Goal: Information Seeking & Learning: Learn about a topic

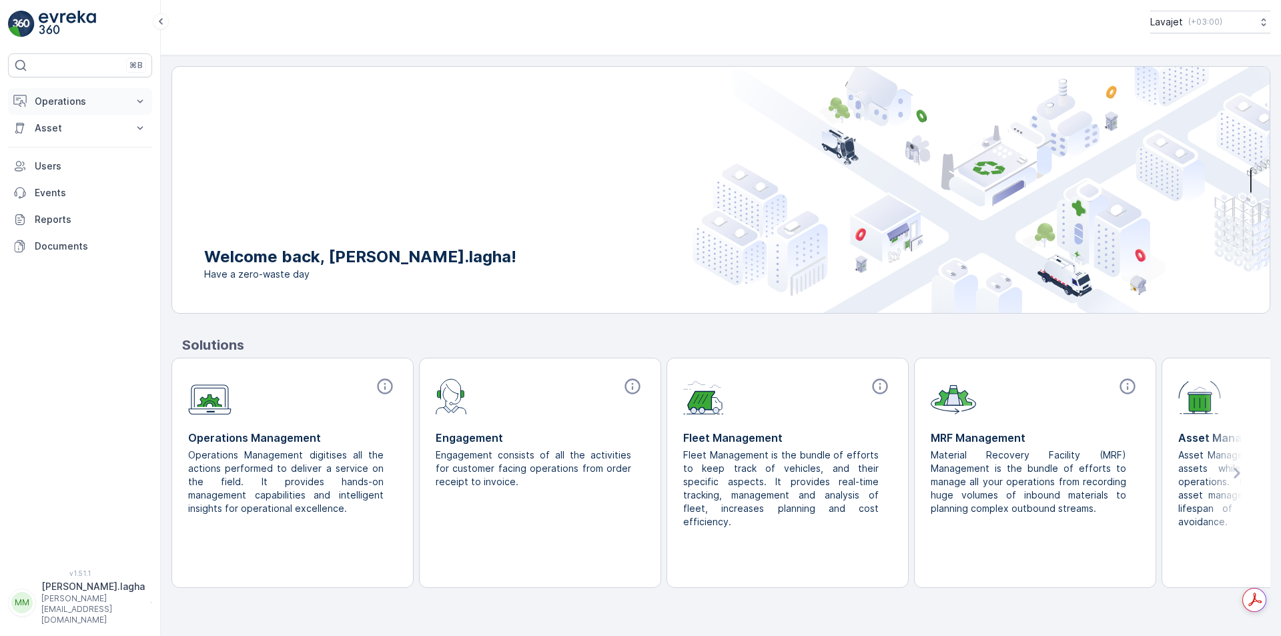
click at [73, 103] on p "Operations" at bounding box center [80, 101] width 91 height 13
click at [59, 222] on p "Asset" at bounding box center [80, 221] width 91 height 13
click at [53, 241] on p "Assets" at bounding box center [49, 244] width 30 height 13
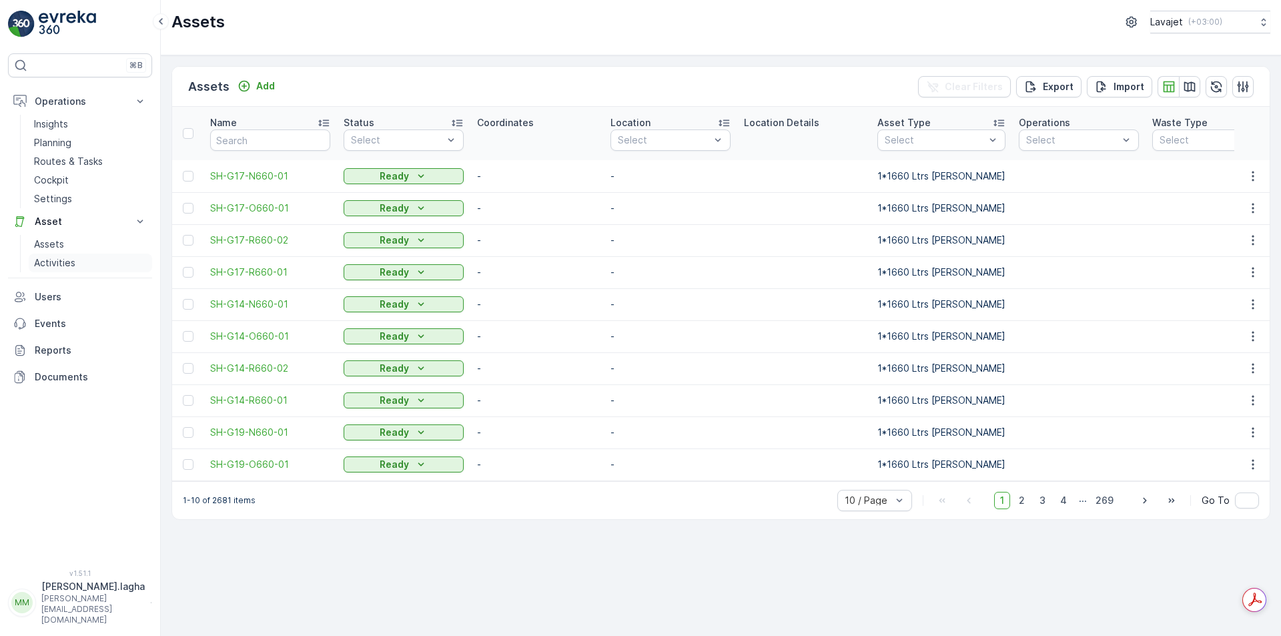
click at [51, 263] on p "Activities" at bounding box center [54, 262] width 41 height 13
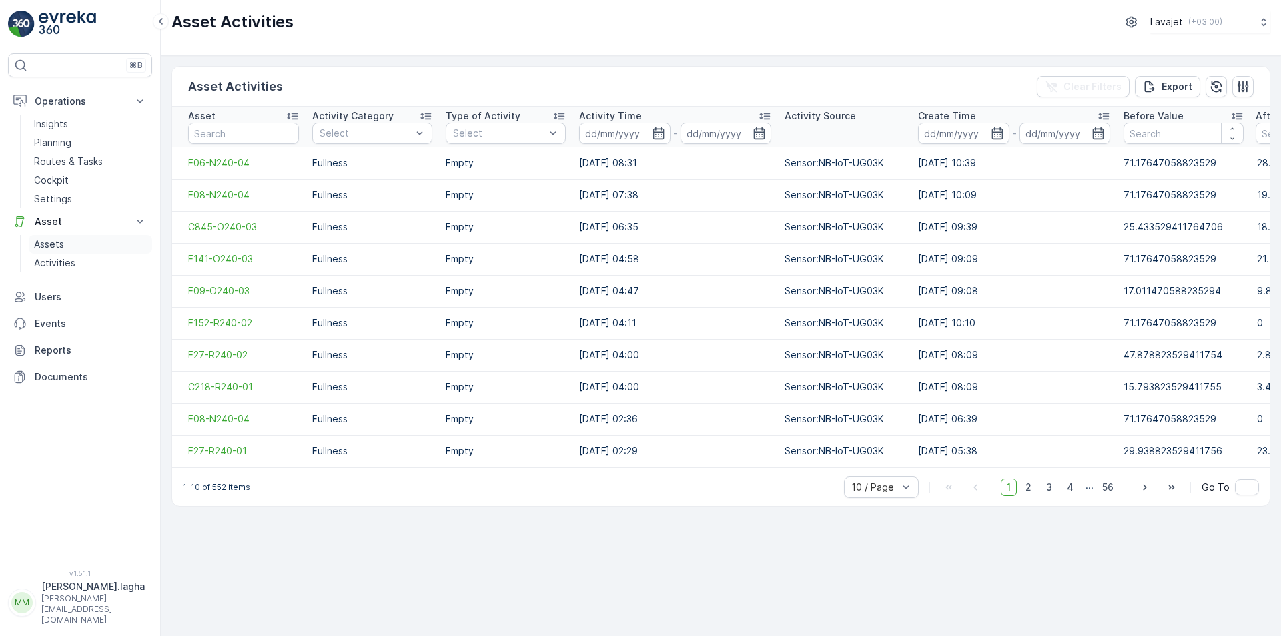
click at [58, 243] on p "Assets" at bounding box center [49, 244] width 30 height 13
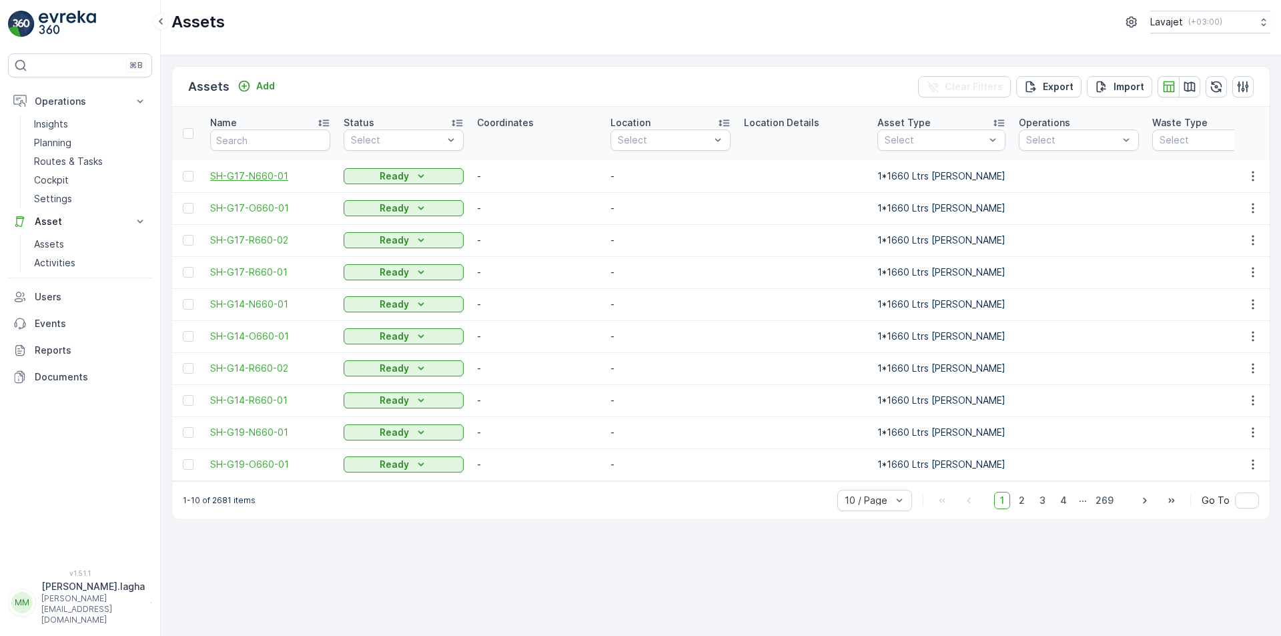
click at [266, 178] on span "SH-G17-N660-01" at bounding box center [270, 176] width 120 height 13
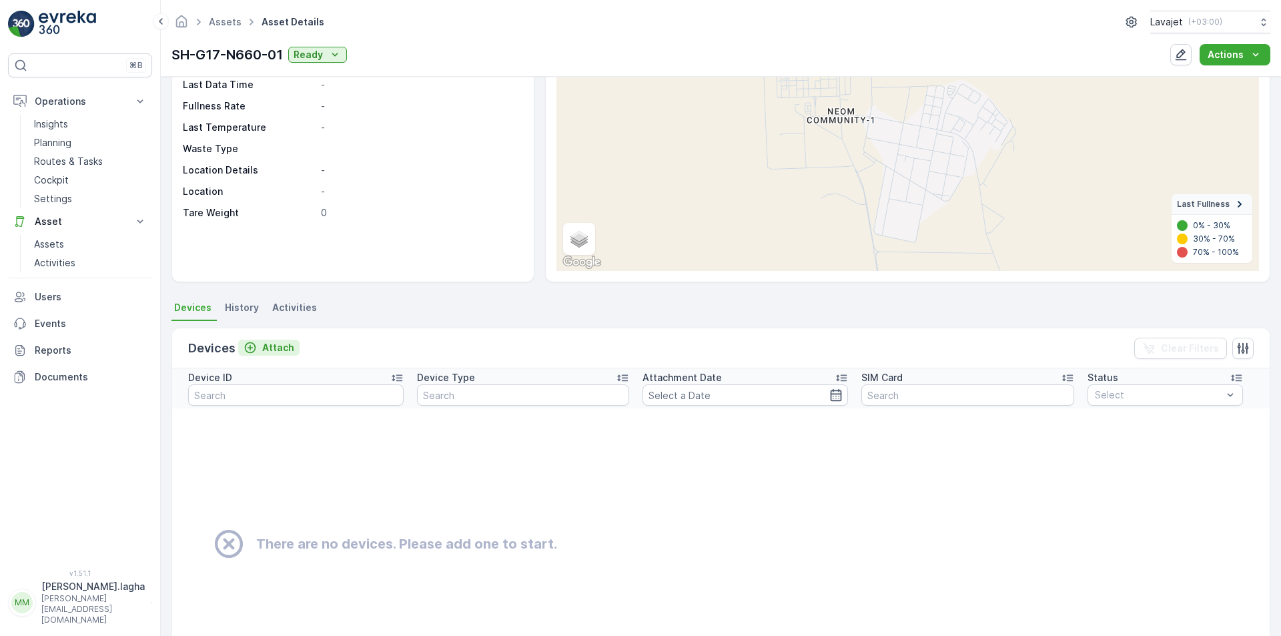
scroll to position [106, 0]
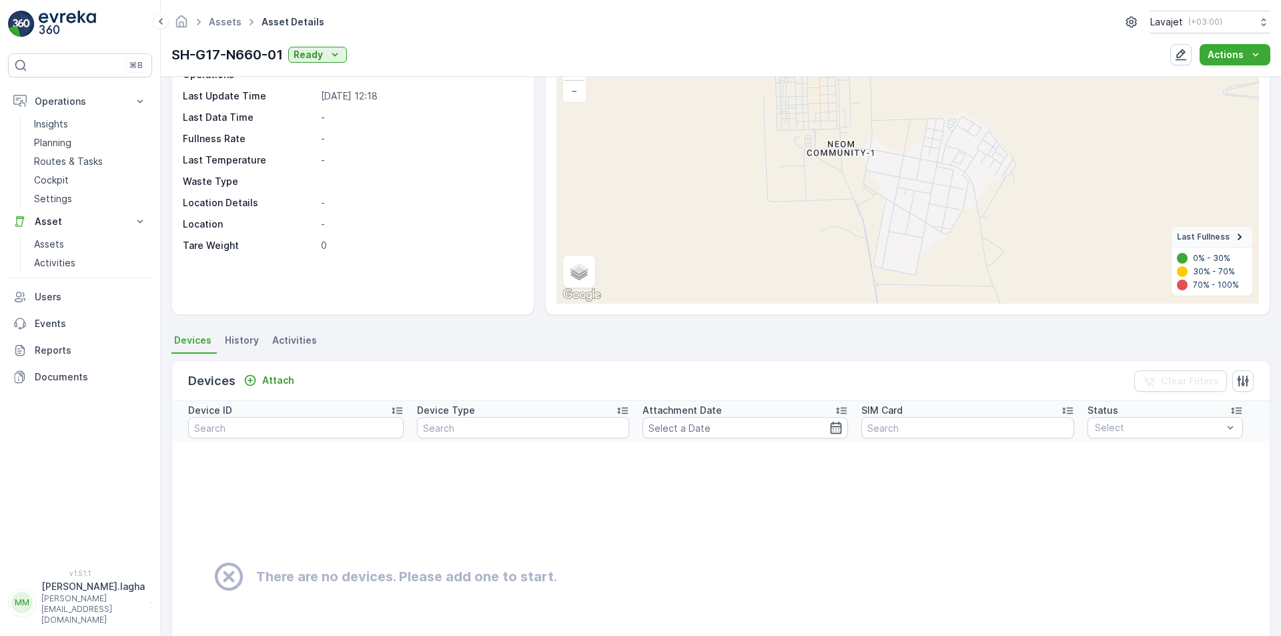
click at [291, 339] on span "Activities" at bounding box center [294, 340] width 45 height 13
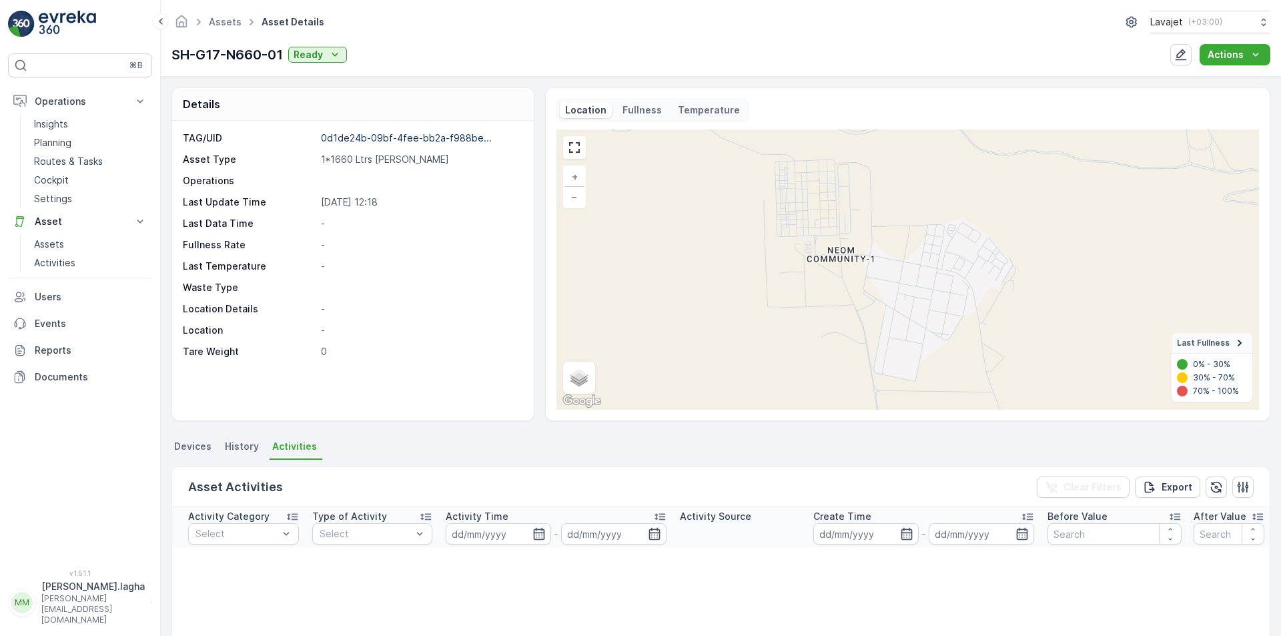
click at [635, 109] on p "Fullness" at bounding box center [642, 109] width 39 height 13
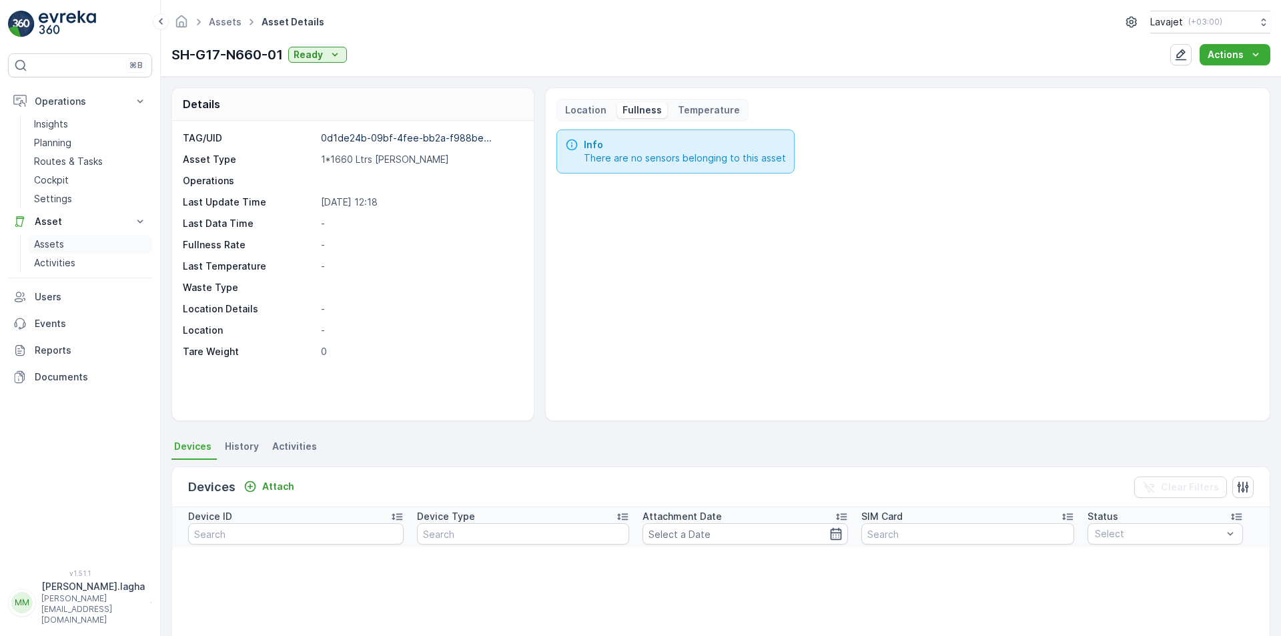
click at [45, 248] on p "Assets" at bounding box center [49, 244] width 30 height 13
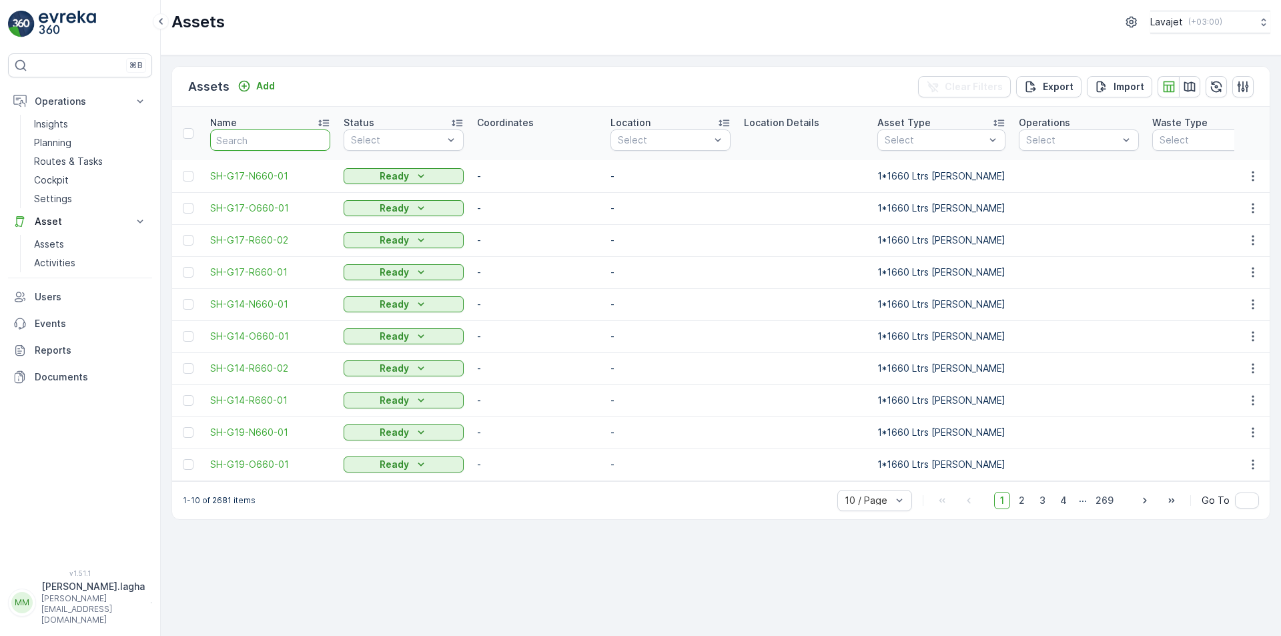
click at [244, 141] on input "text" at bounding box center [270, 139] width 120 height 21
type input "c"
click at [1027, 508] on span "2" at bounding box center [1028, 500] width 18 height 17
click at [313, 141] on icon "button" at bounding box center [316, 139] width 13 height 13
click at [897, 123] on p "Asset Type" at bounding box center [904, 122] width 53 height 13
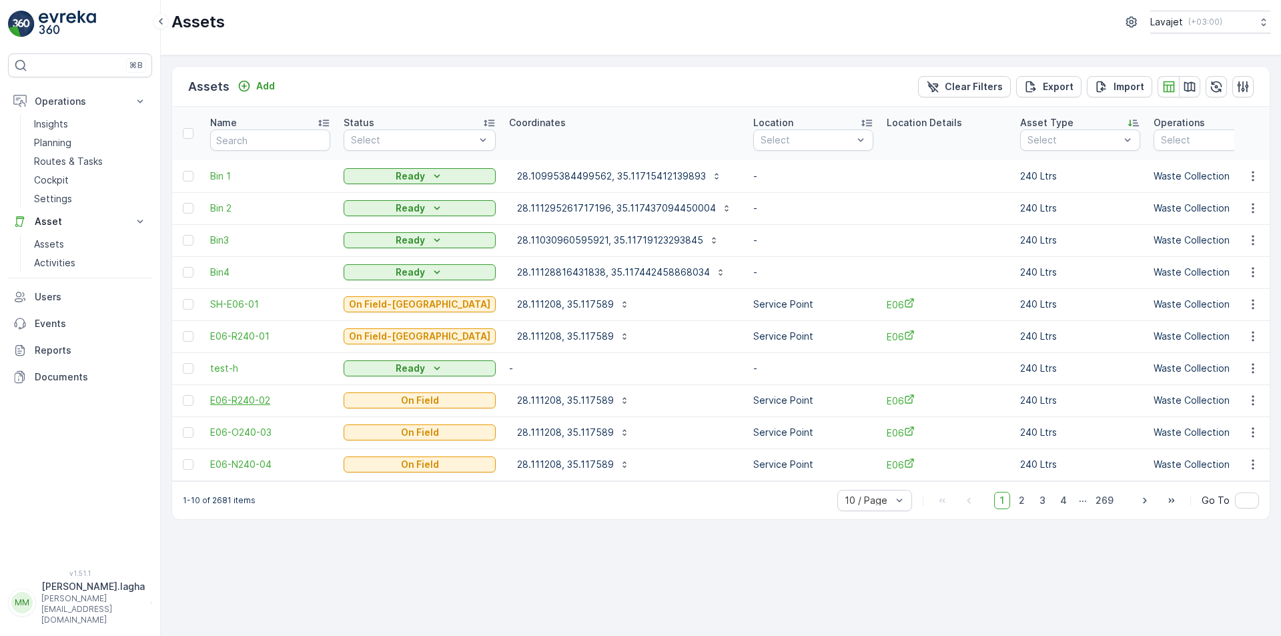
click at [250, 402] on span "E06-R240-02" at bounding box center [270, 400] width 120 height 13
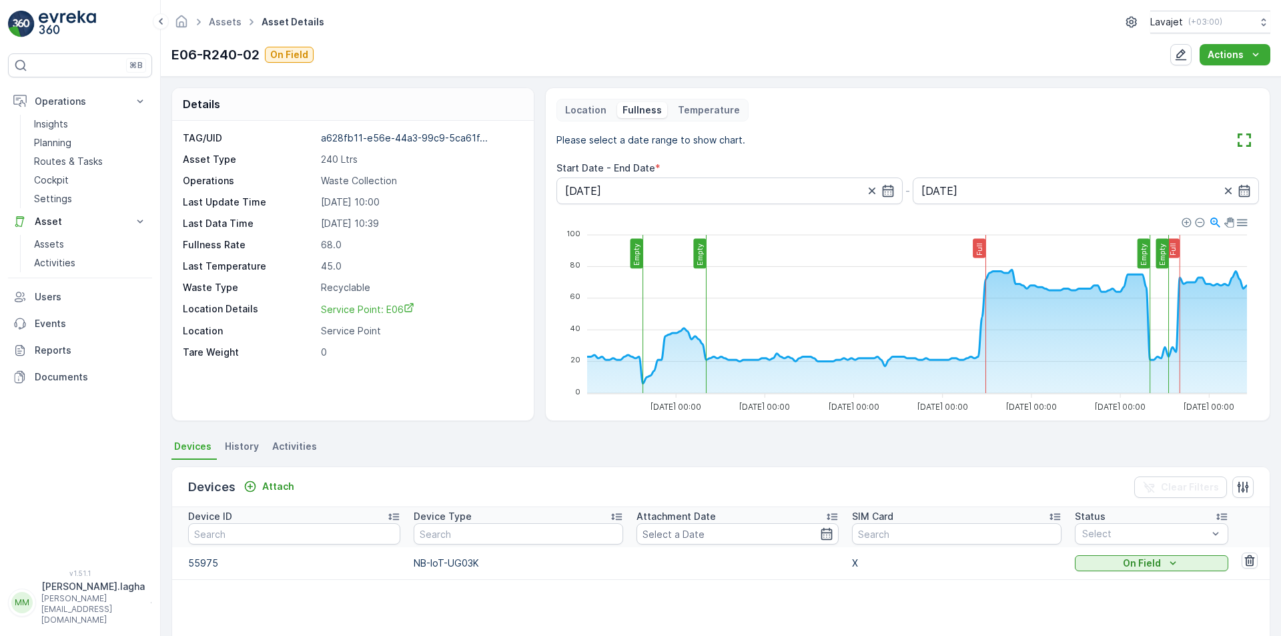
click at [626, 111] on p "Fullness" at bounding box center [642, 109] width 39 height 13
click at [162, 21] on icon at bounding box center [160, 21] width 15 height 16
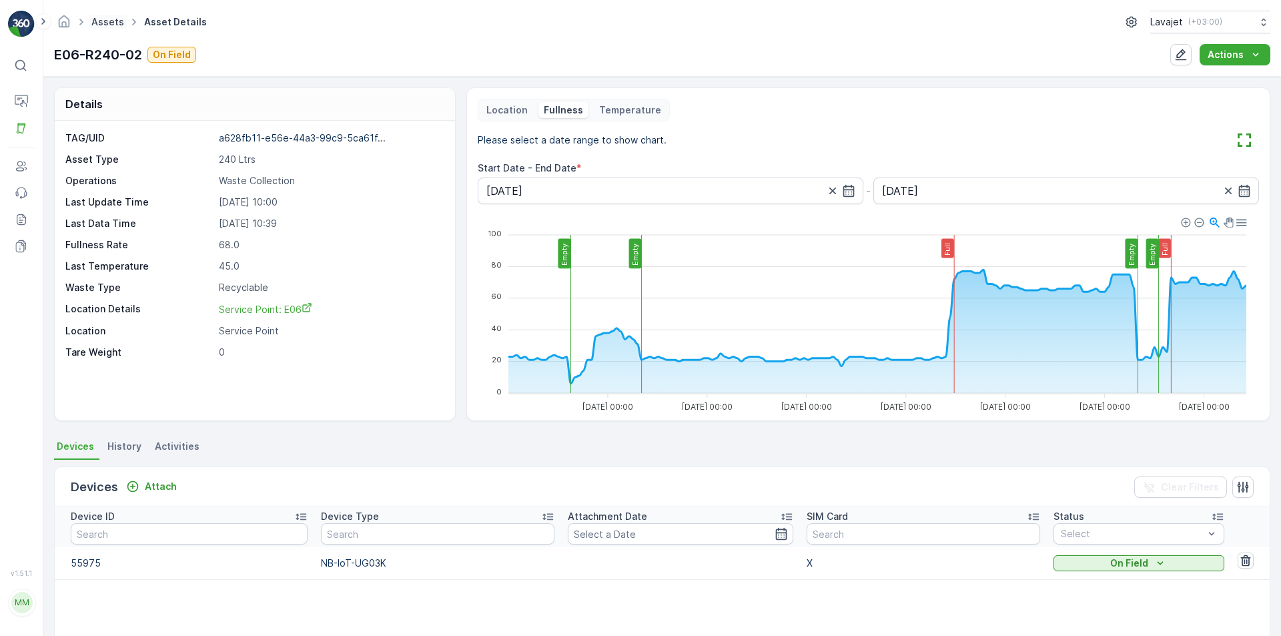
click at [103, 23] on link "Assets" at bounding box center [107, 21] width 33 height 11
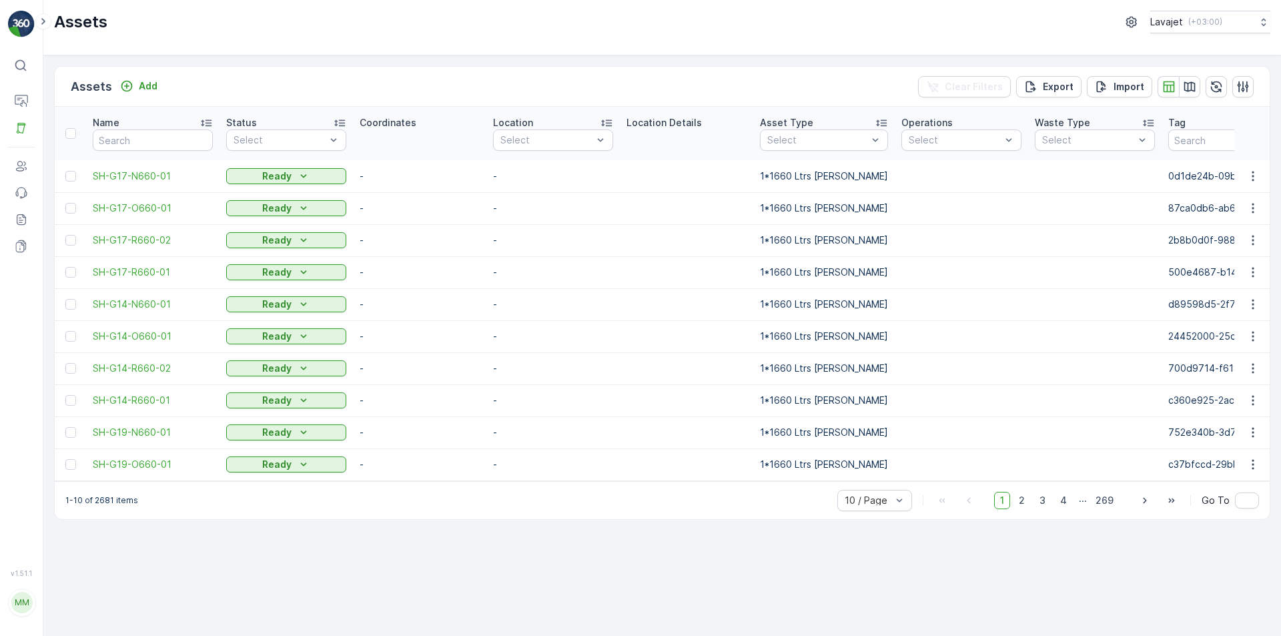
click at [830, 121] on div "Asset Type" at bounding box center [824, 122] width 128 height 13
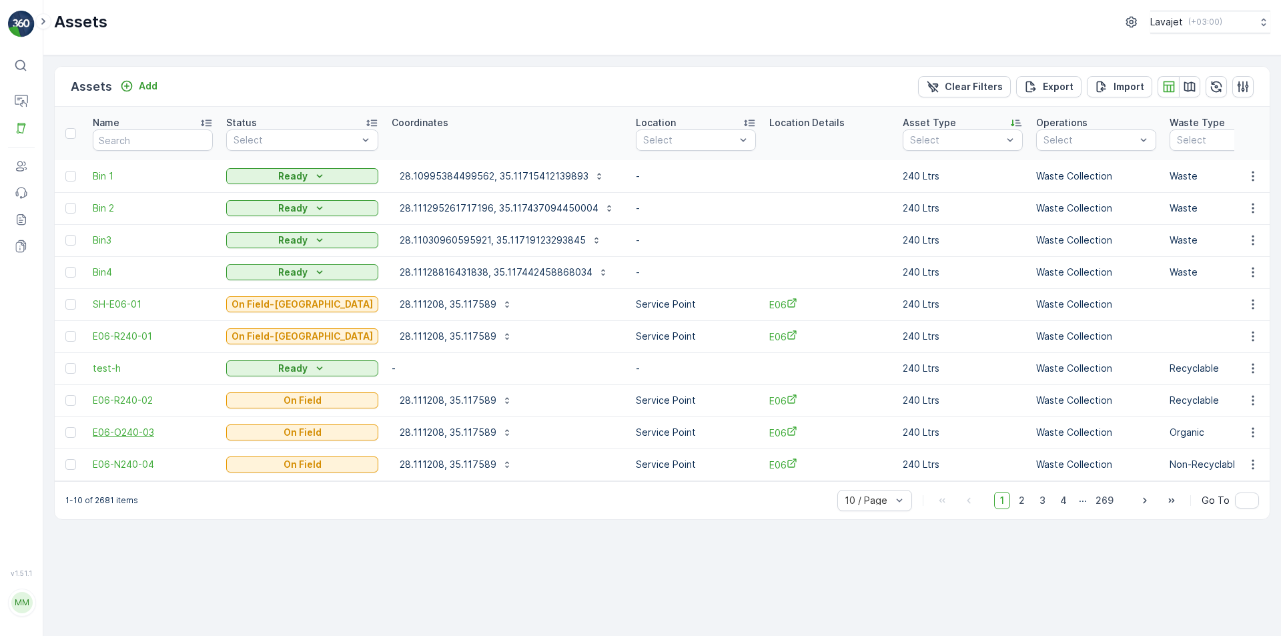
click at [121, 430] on span "E06-O240-03" at bounding box center [153, 432] width 120 height 13
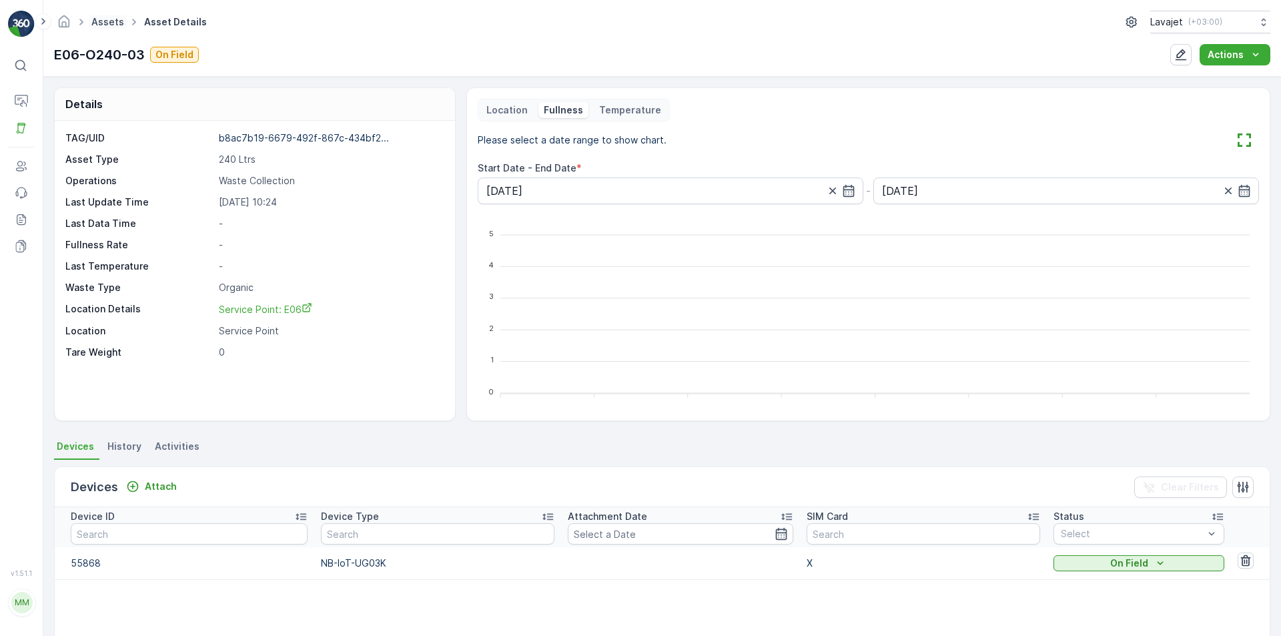
click at [113, 22] on link "Assets" at bounding box center [107, 21] width 33 height 11
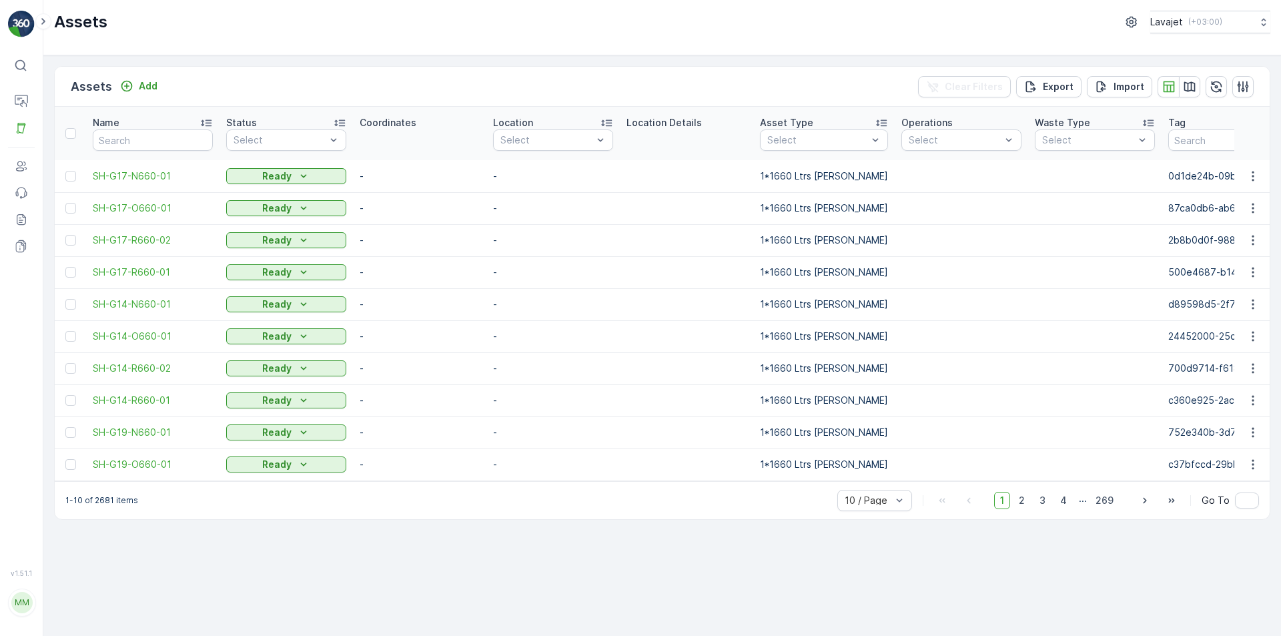
click at [783, 123] on p "Asset Type" at bounding box center [786, 122] width 53 height 13
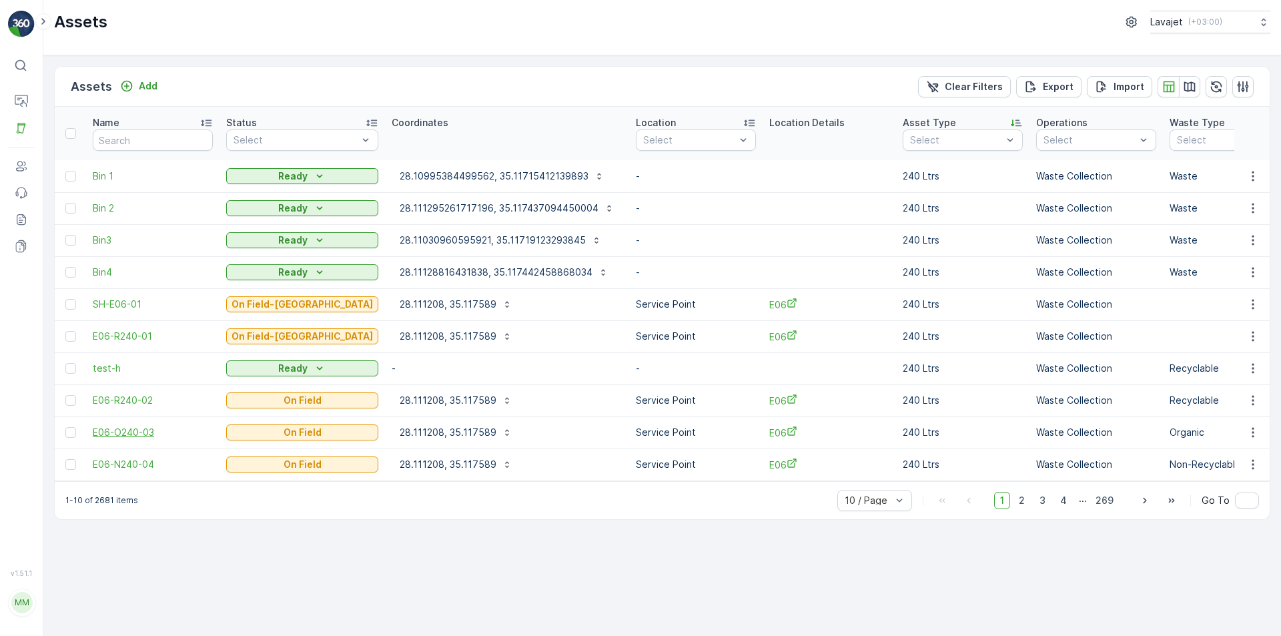
click at [135, 433] on span "E06-O240-03" at bounding box center [153, 432] width 120 height 13
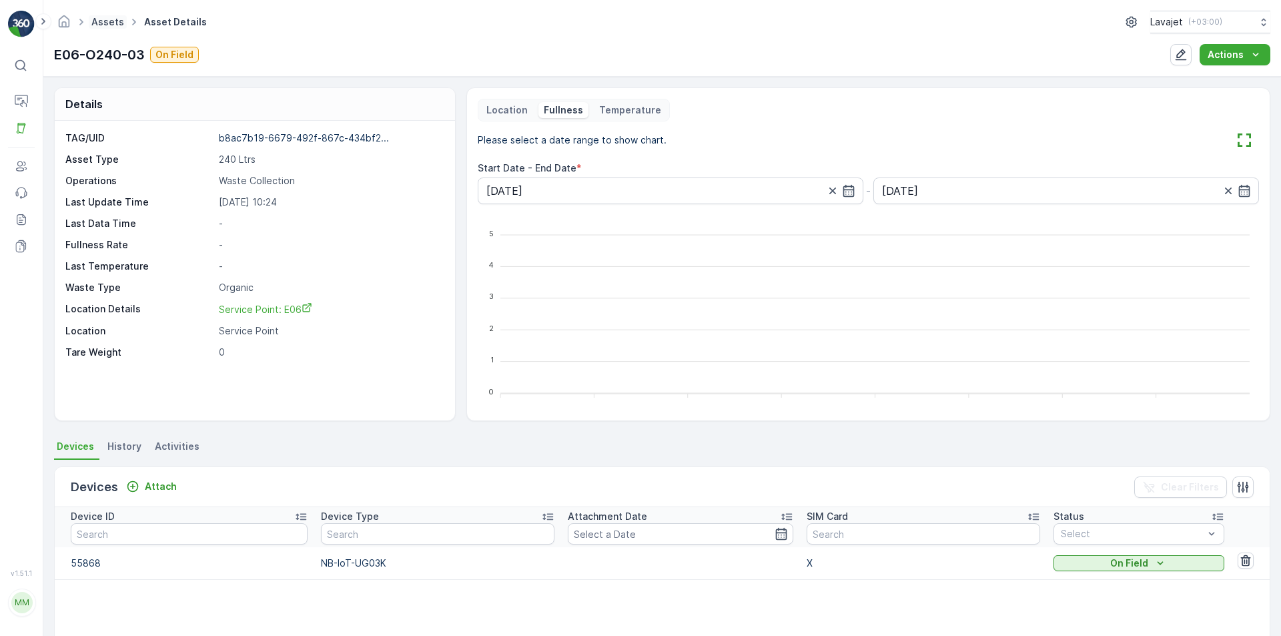
click at [103, 23] on link "Assets" at bounding box center [107, 21] width 33 height 11
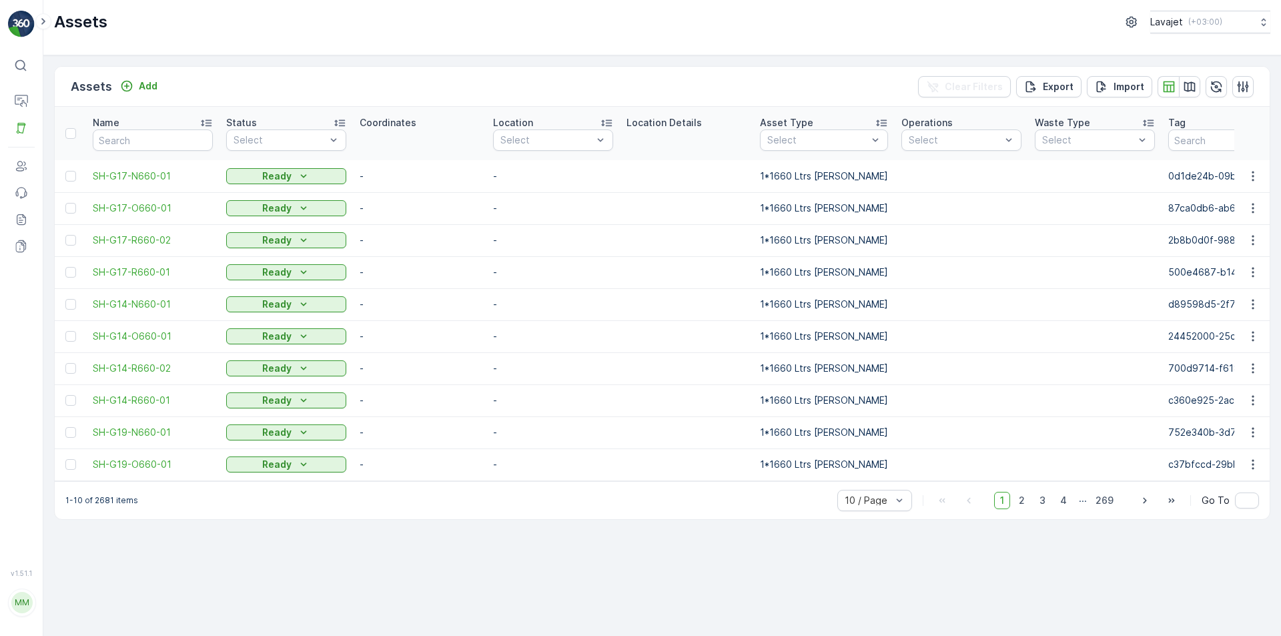
click at [792, 121] on p "Asset Type" at bounding box center [786, 122] width 53 height 13
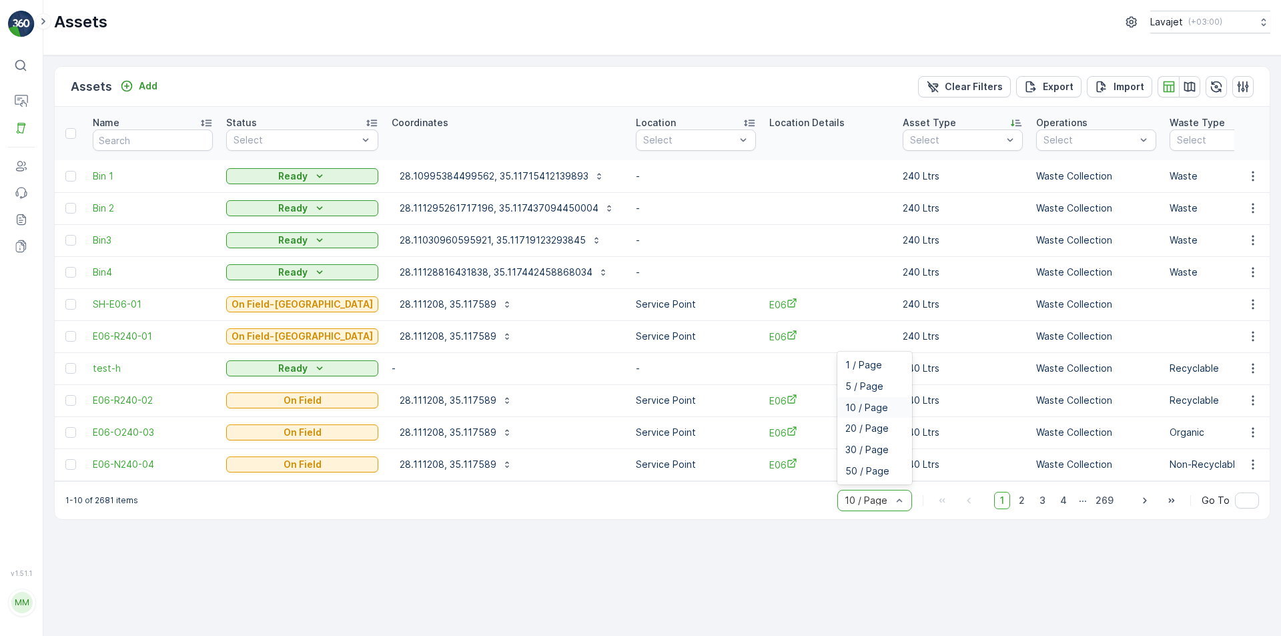
click at [866, 409] on span "10 / Page" at bounding box center [867, 407] width 43 height 11
click at [868, 434] on span "20 / Page" at bounding box center [867, 428] width 43 height 11
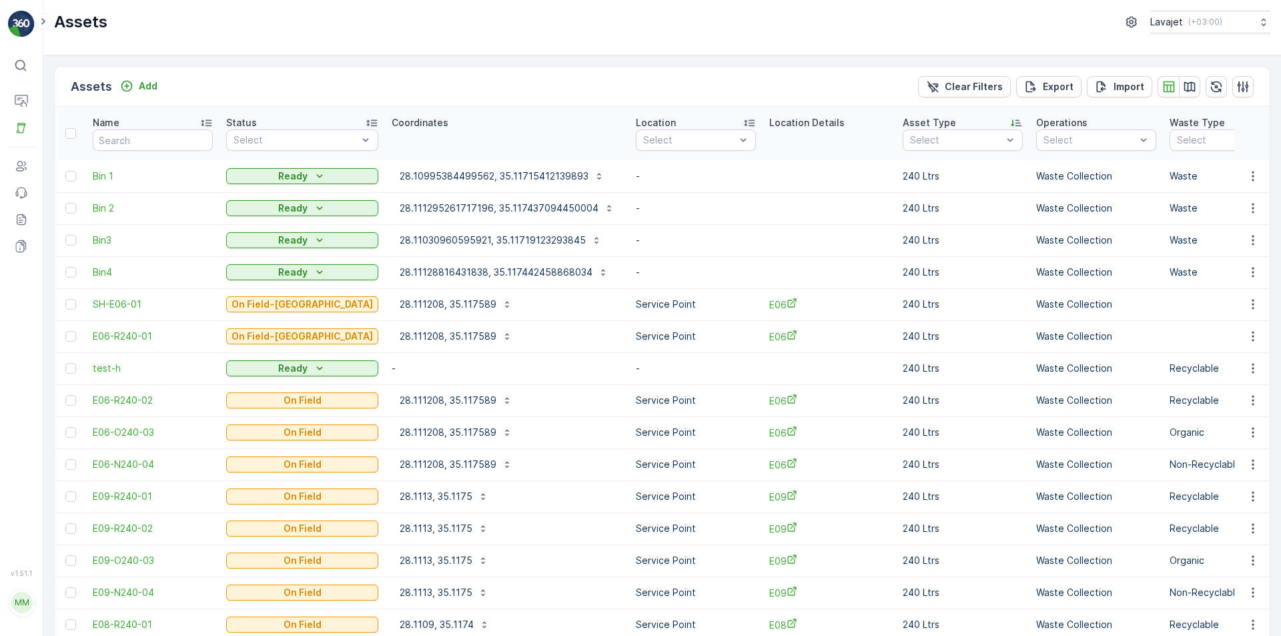
scroll to position [222, 0]
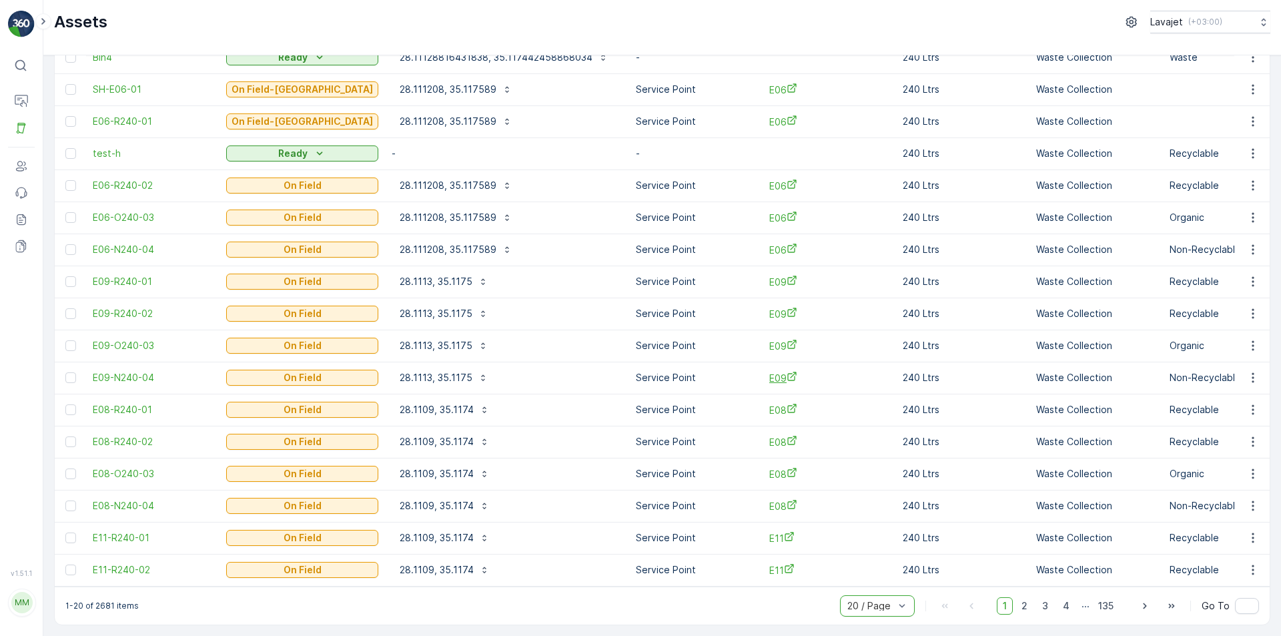
click at [769, 371] on span "E09" at bounding box center [829, 378] width 120 height 14
click at [121, 531] on span "E11-R240-01" at bounding box center [153, 537] width 120 height 13
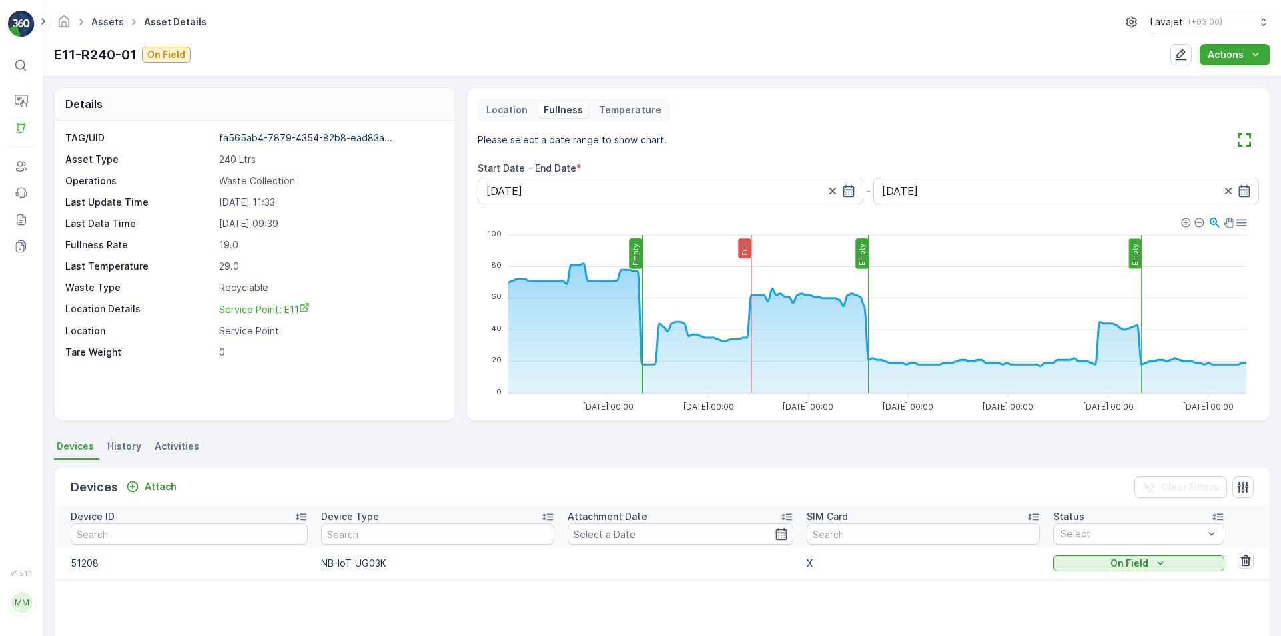
click at [112, 20] on link "Assets" at bounding box center [107, 21] width 33 height 11
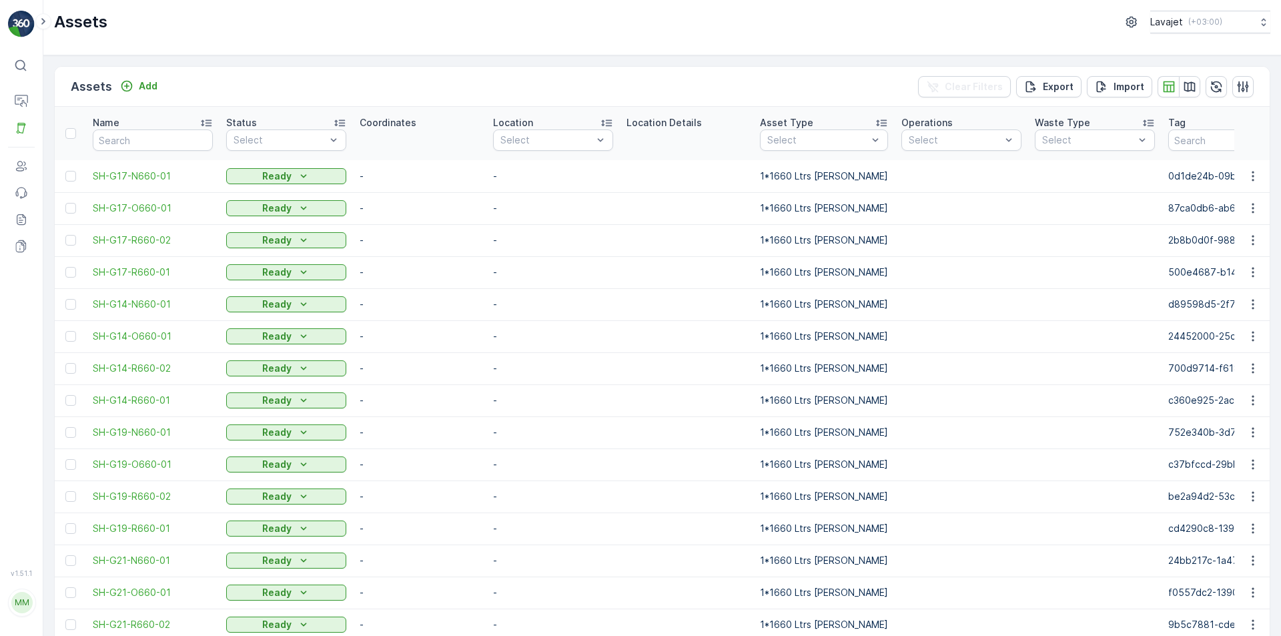
click at [820, 120] on div "Asset Type" at bounding box center [824, 122] width 128 height 13
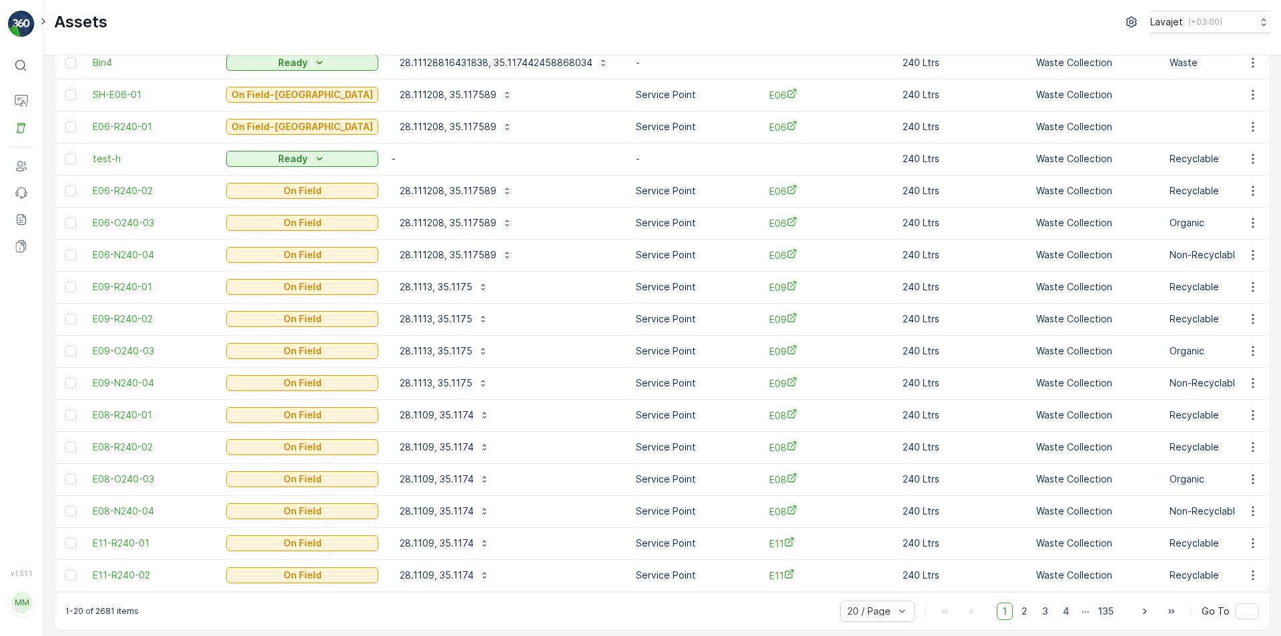
scroll to position [222, 0]
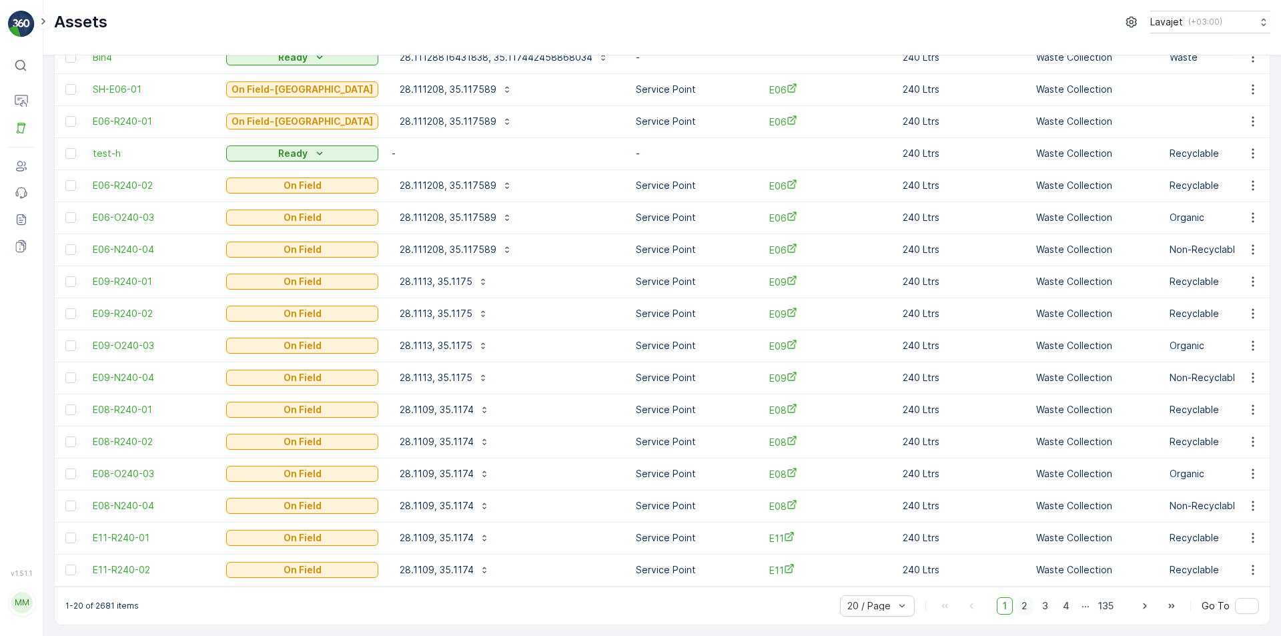
click at [1026, 605] on span "2" at bounding box center [1025, 605] width 18 height 17
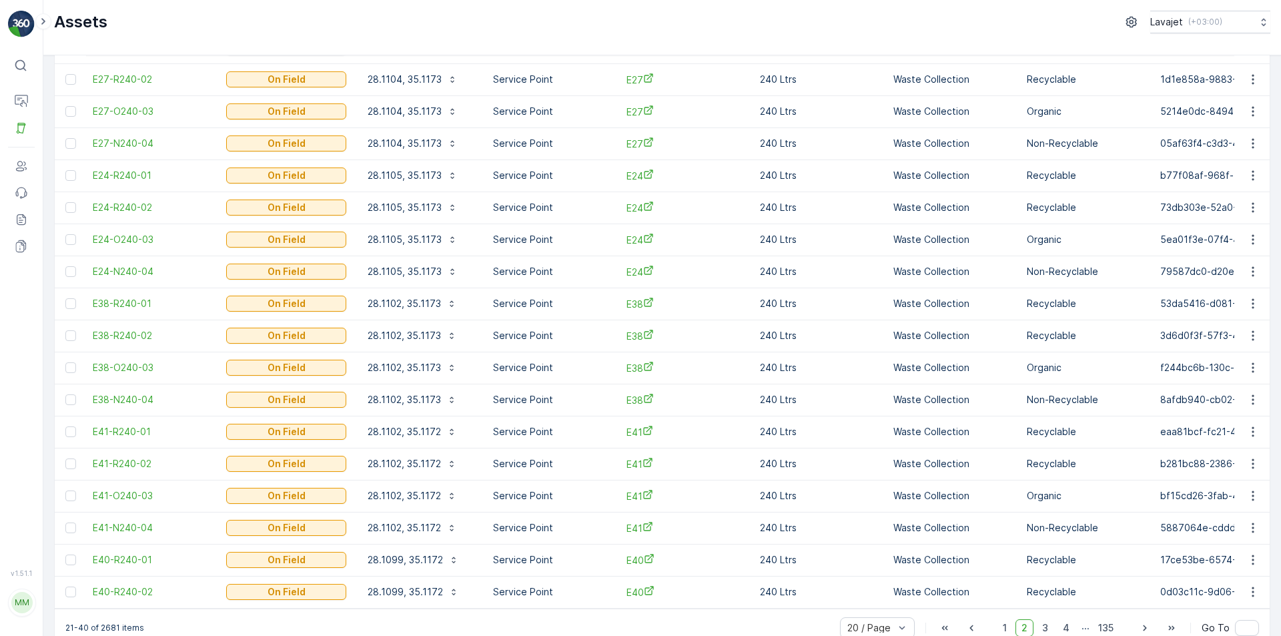
scroll to position [222, 0]
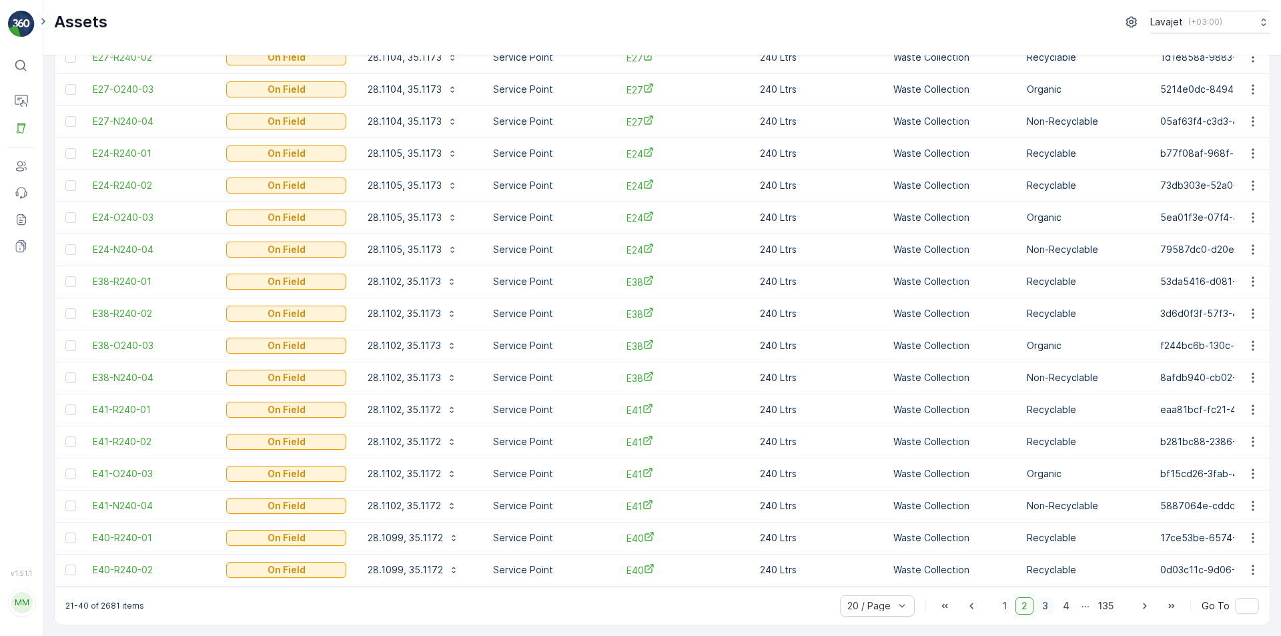
click at [1042, 609] on span "3" at bounding box center [1045, 605] width 18 height 17
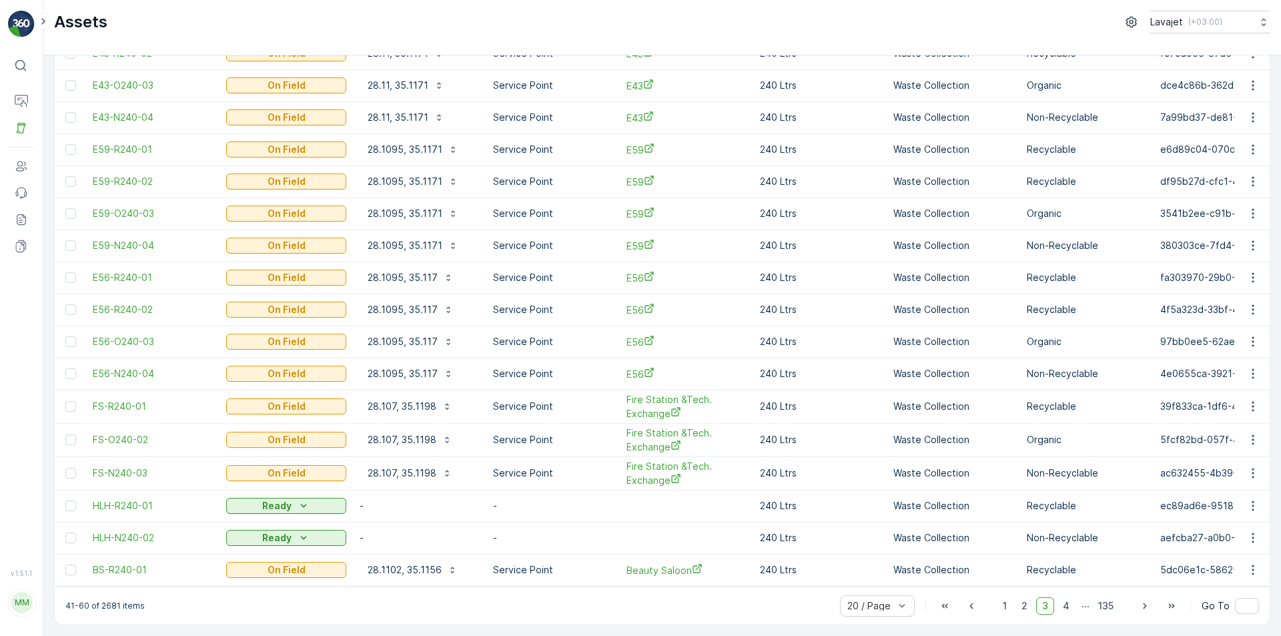
scroll to position [226, 0]
click at [1064, 609] on span "4" at bounding box center [1066, 605] width 19 height 17
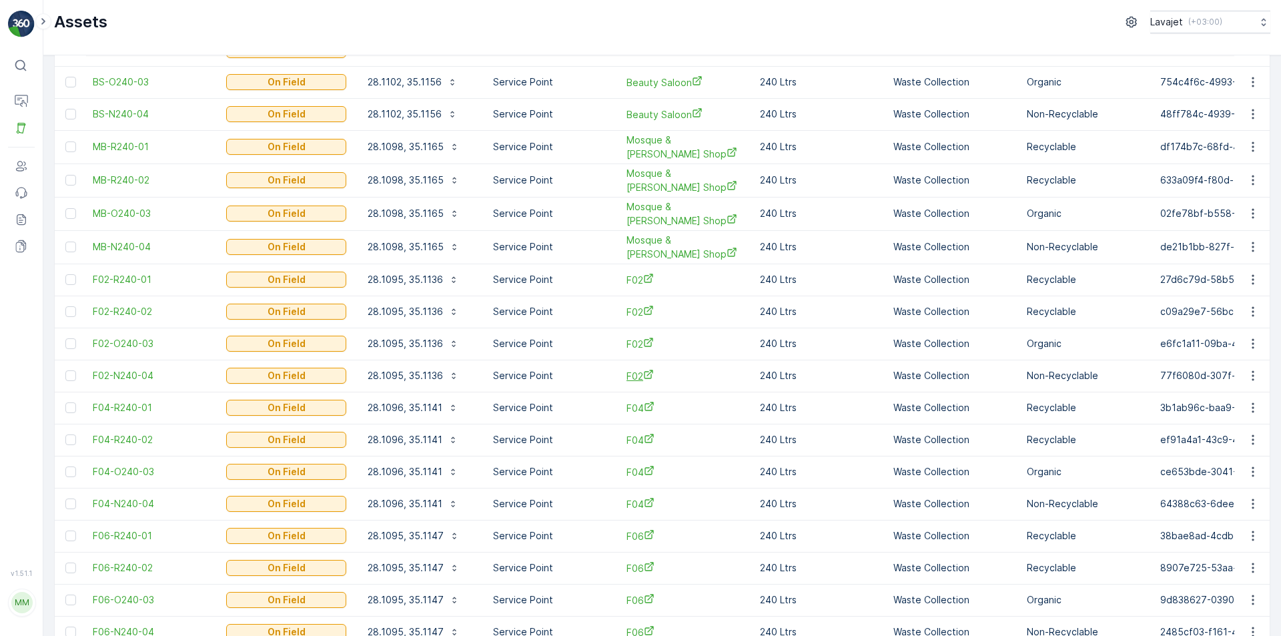
scroll to position [222, 0]
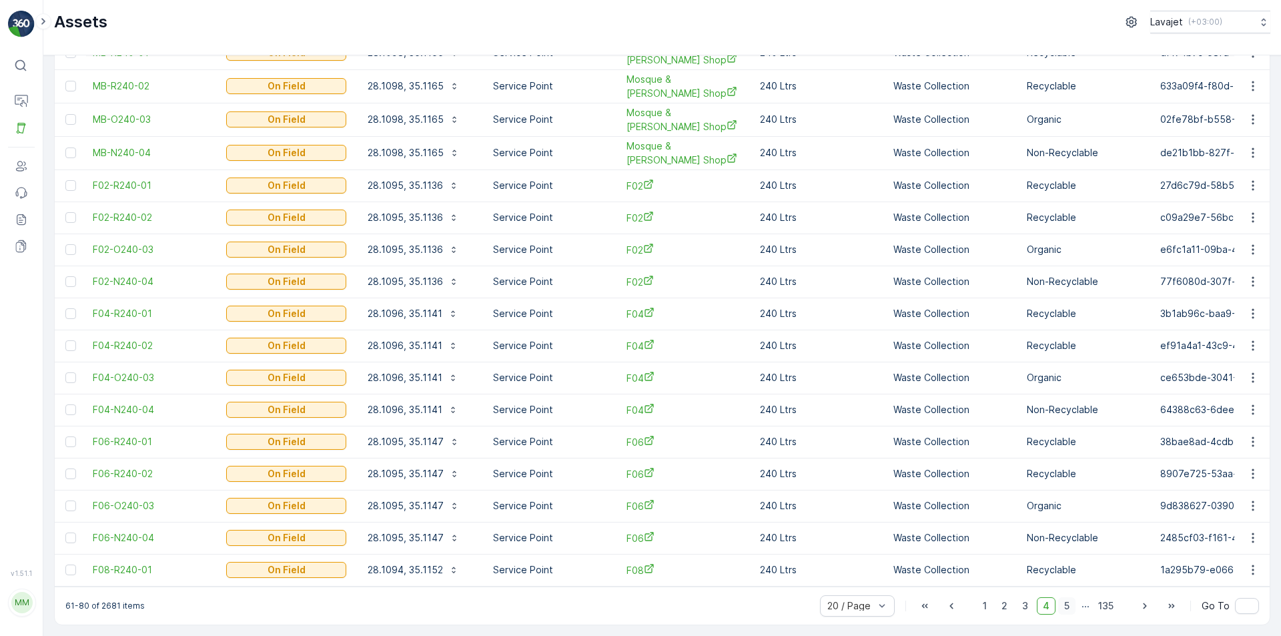
click at [1062, 608] on span "5" at bounding box center [1066, 605] width 17 height 17
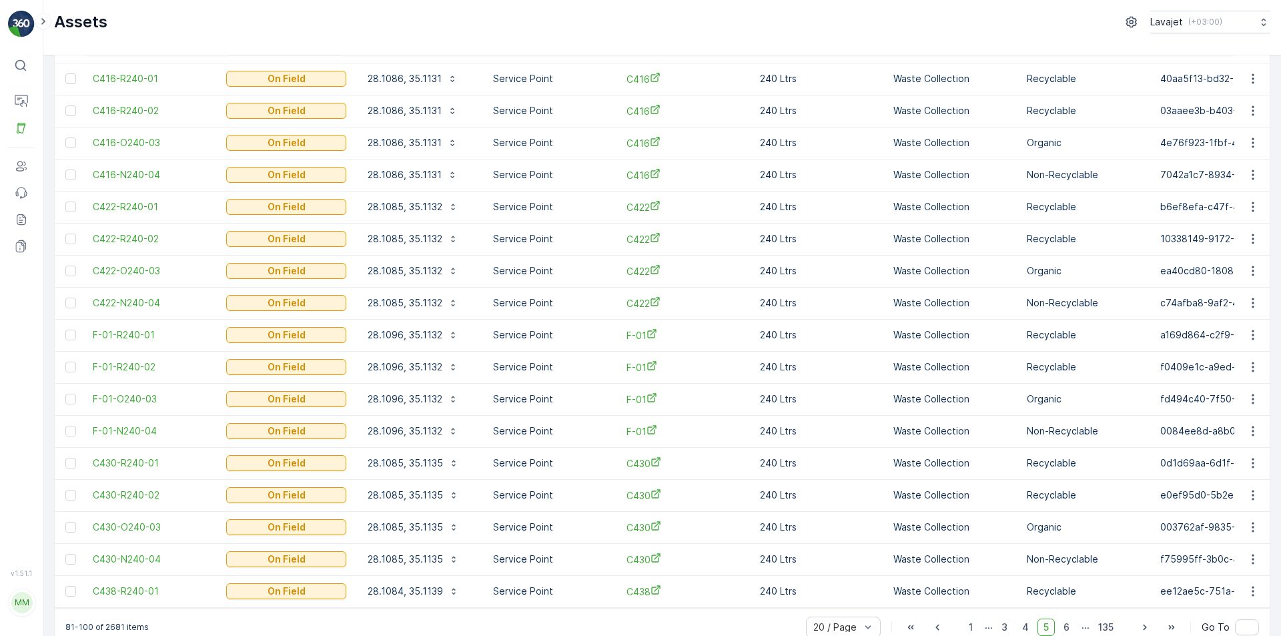
scroll to position [222, 0]
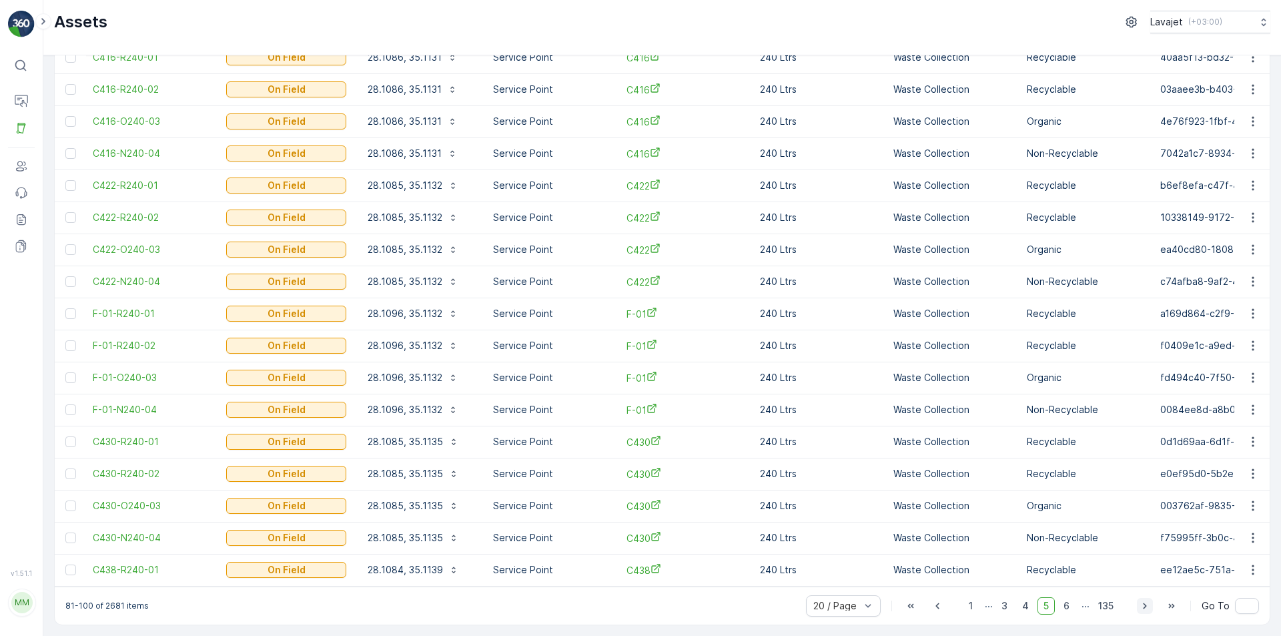
click at [1143, 602] on icon "button" at bounding box center [1145, 605] width 13 height 13
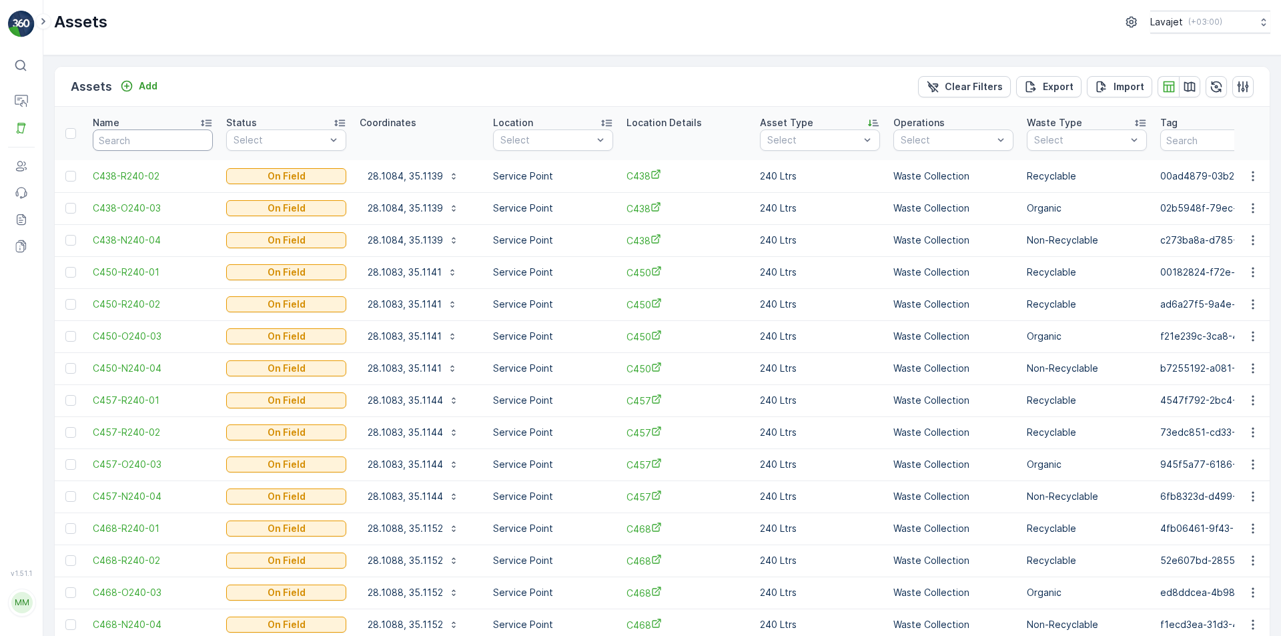
click at [134, 145] on input "text" at bounding box center [153, 139] width 120 height 21
paste input "G22-R660-01"
type input "G22-R660-01"
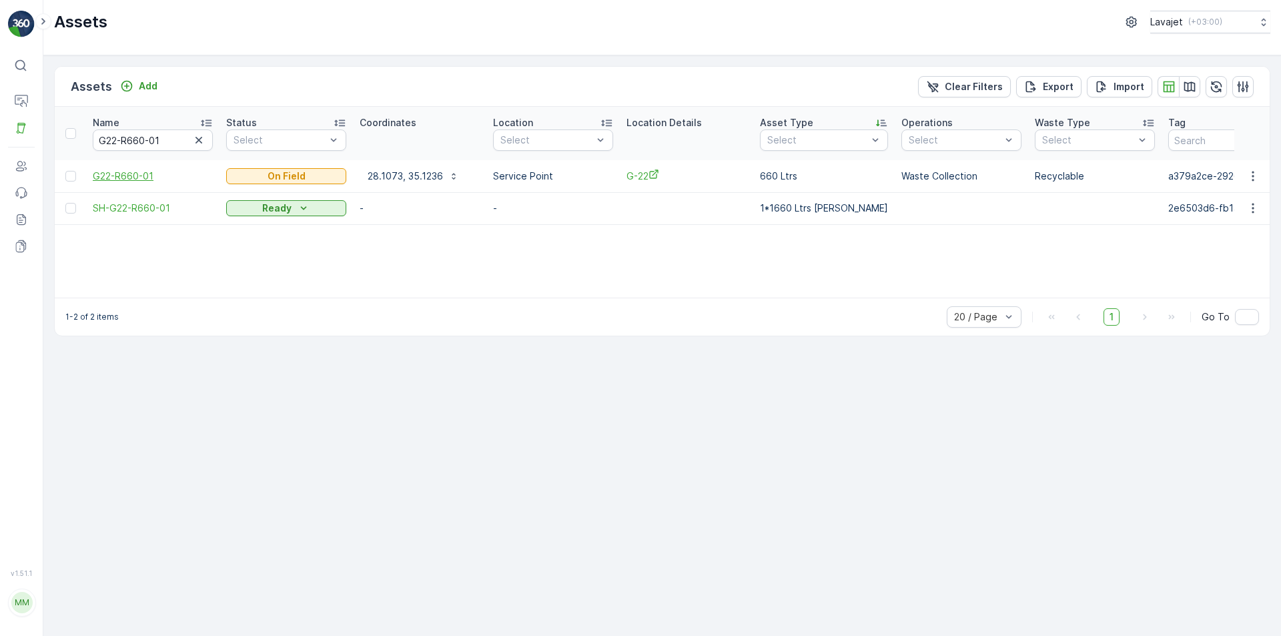
click at [125, 179] on span "G22-R660-01" at bounding box center [153, 176] width 120 height 13
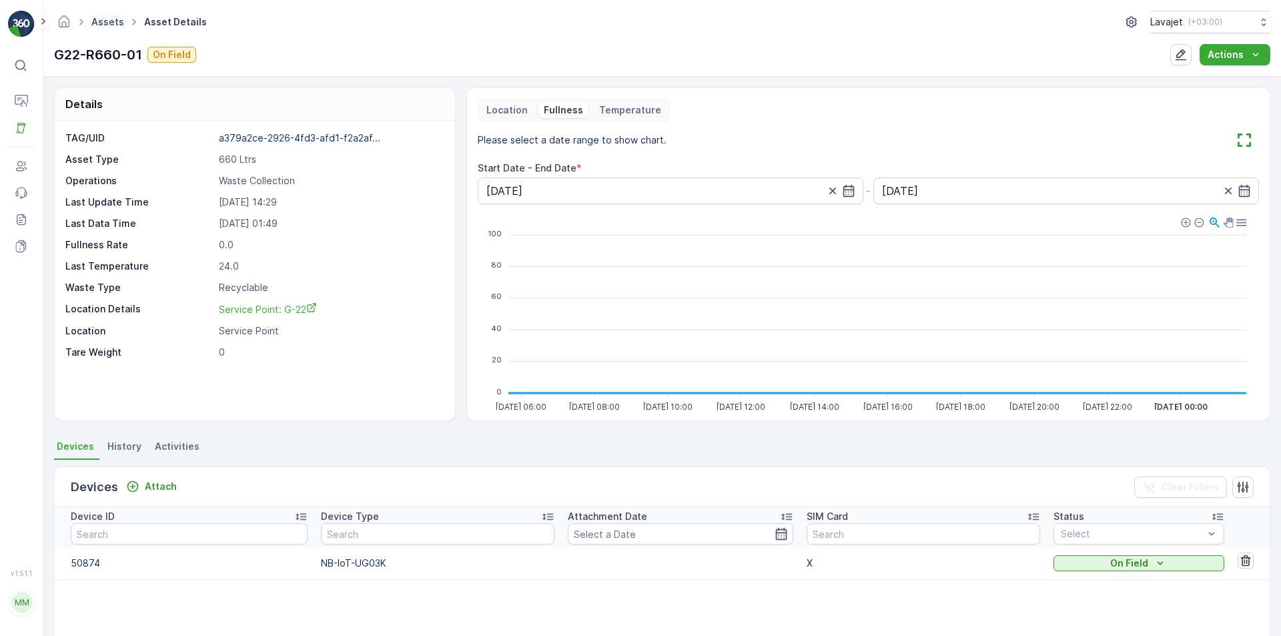
click at [106, 25] on link "Assets" at bounding box center [107, 21] width 33 height 11
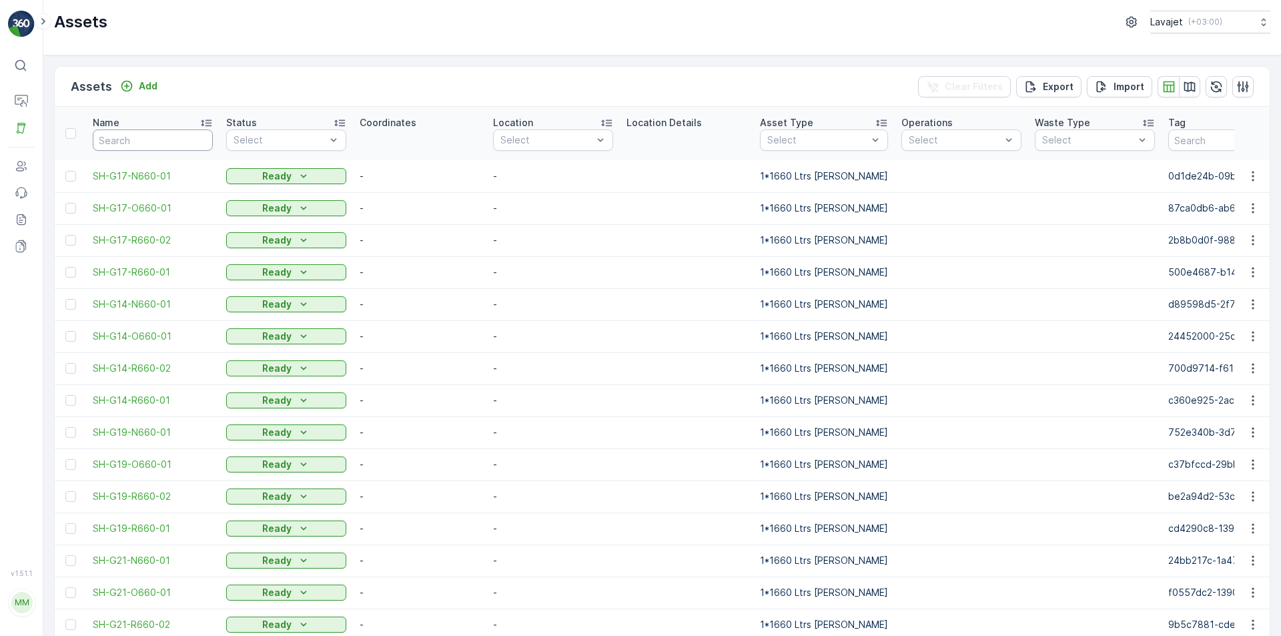
click at [155, 141] on input "text" at bounding box center [153, 139] width 120 height 21
paste input "G22-R660-02"
type input "G22-R660-02"
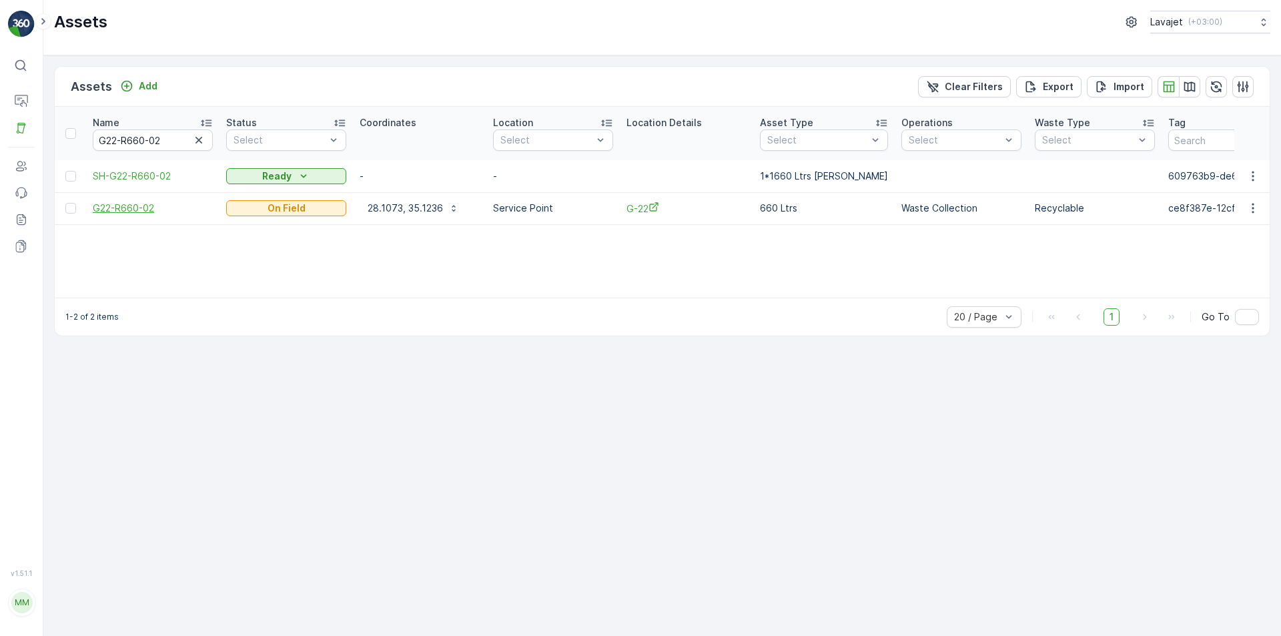
click at [136, 204] on span "G22-R660-02" at bounding box center [153, 208] width 120 height 13
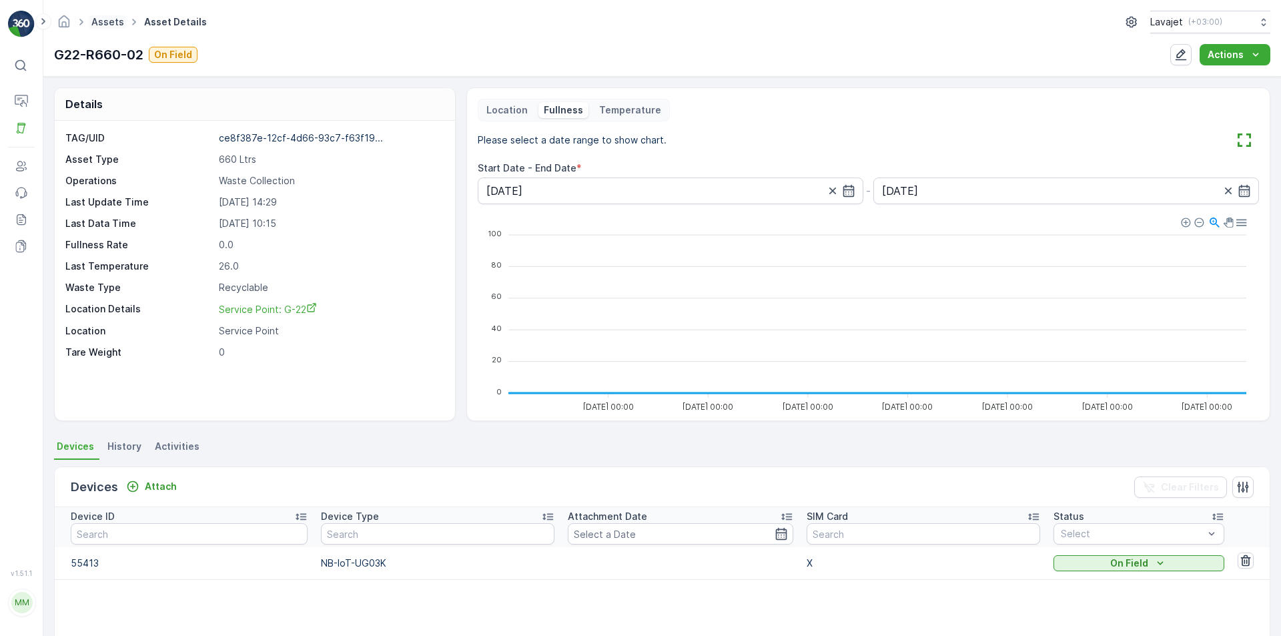
click at [100, 21] on link "Assets" at bounding box center [107, 21] width 33 height 11
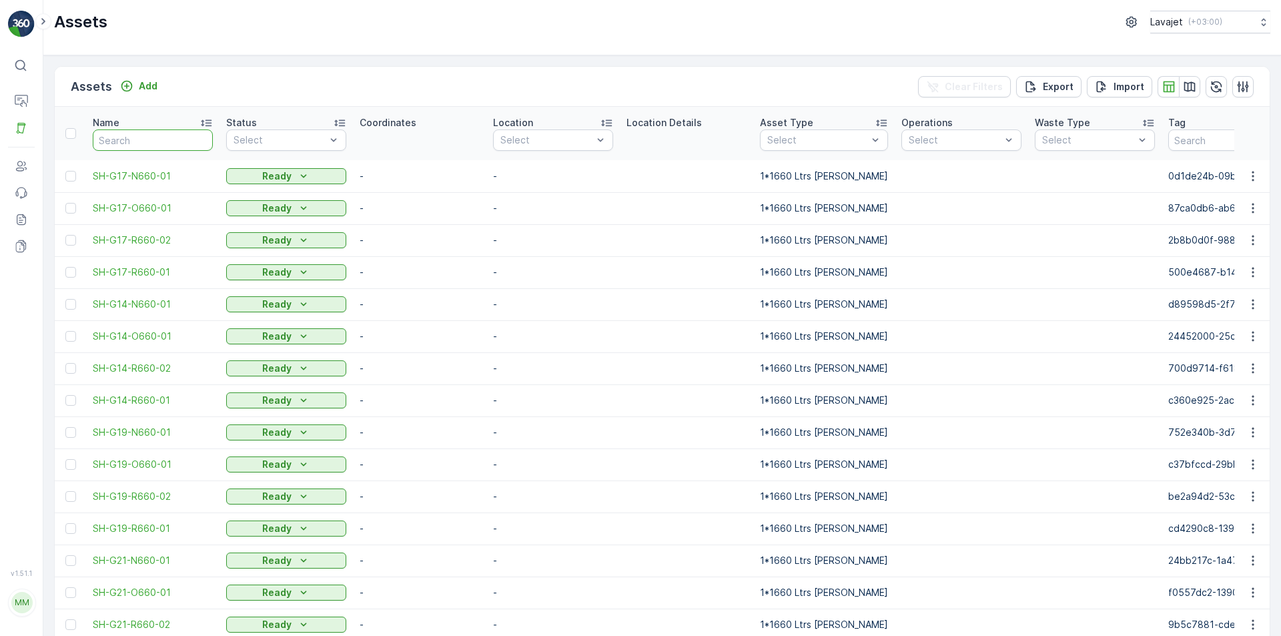
type input "G22-N660-01"
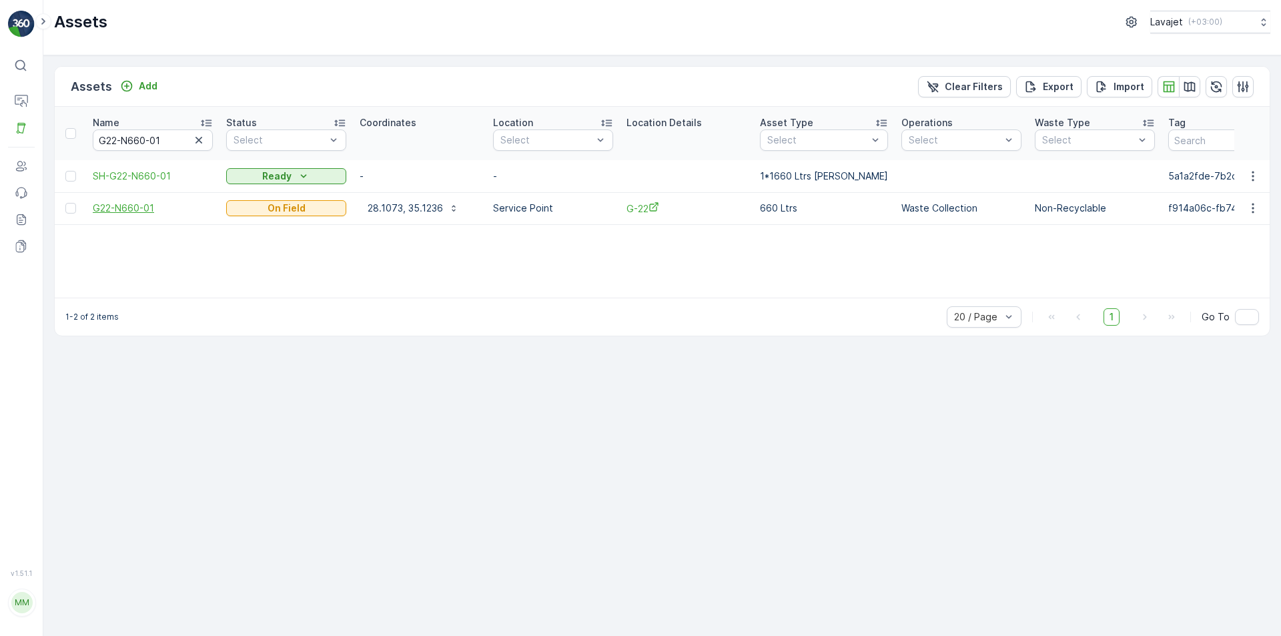
click at [125, 208] on span "G22-N660-01" at bounding box center [153, 208] width 120 height 13
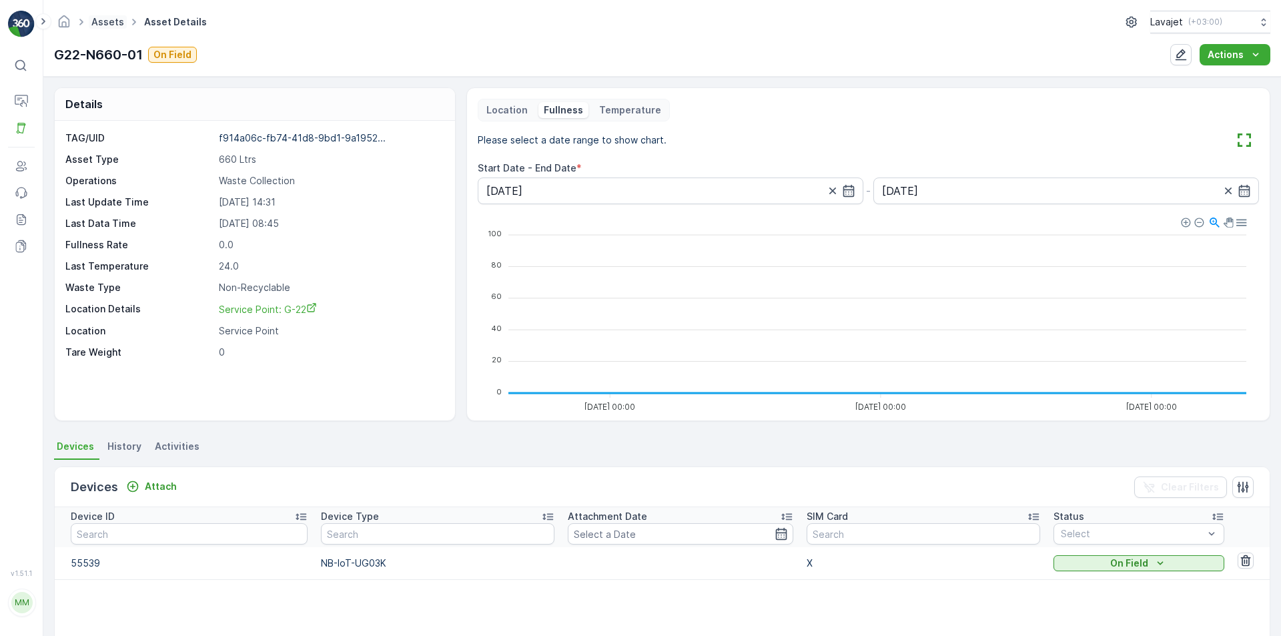
click at [98, 21] on link "Assets" at bounding box center [107, 21] width 33 height 11
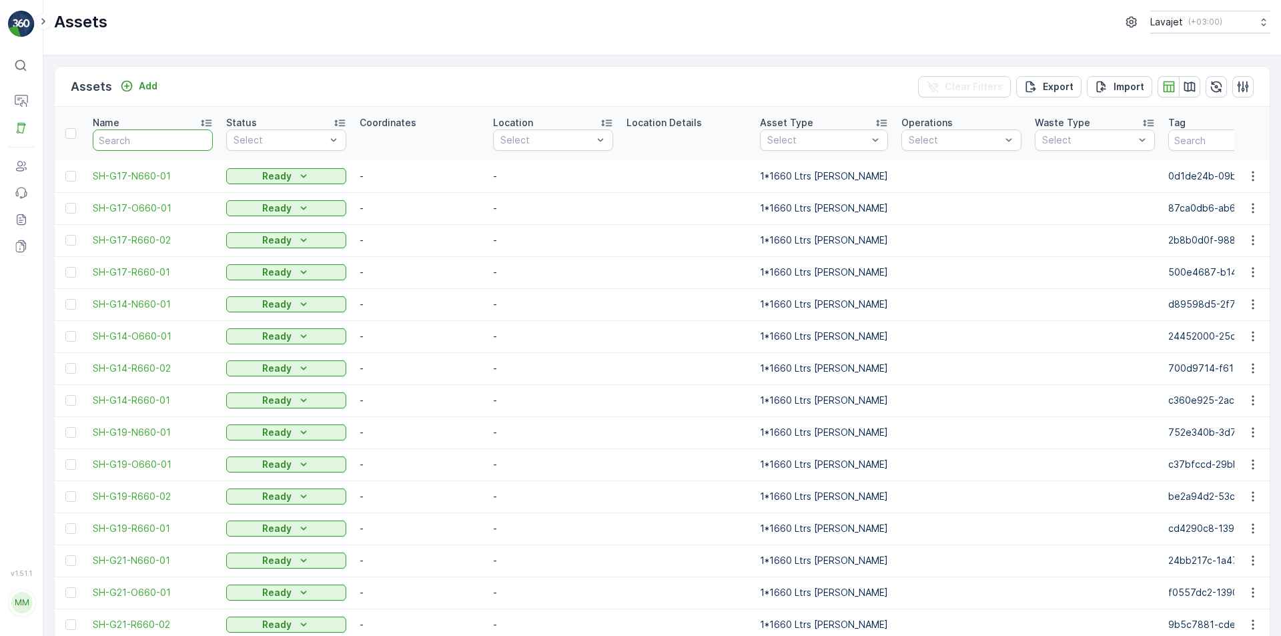
click at [161, 139] on input "text" at bounding box center [153, 139] width 120 height 21
paste input "E27-N240-04"
type input "E27-N240-04"
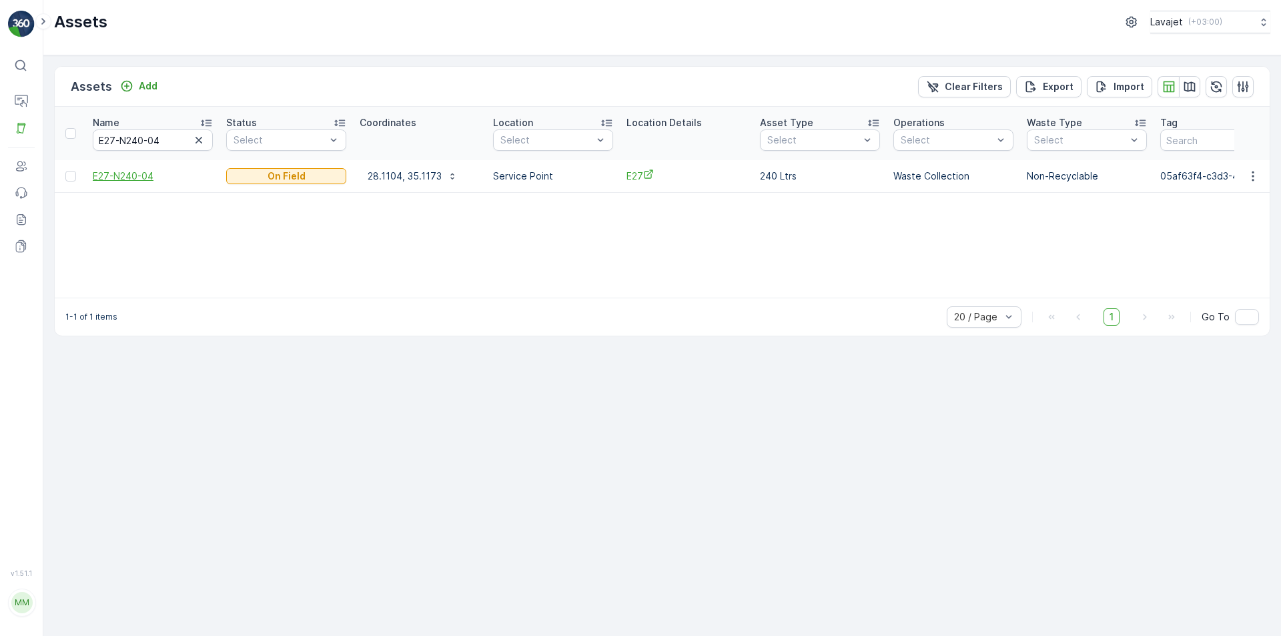
click at [135, 178] on span "E27-N240-04" at bounding box center [153, 176] width 120 height 13
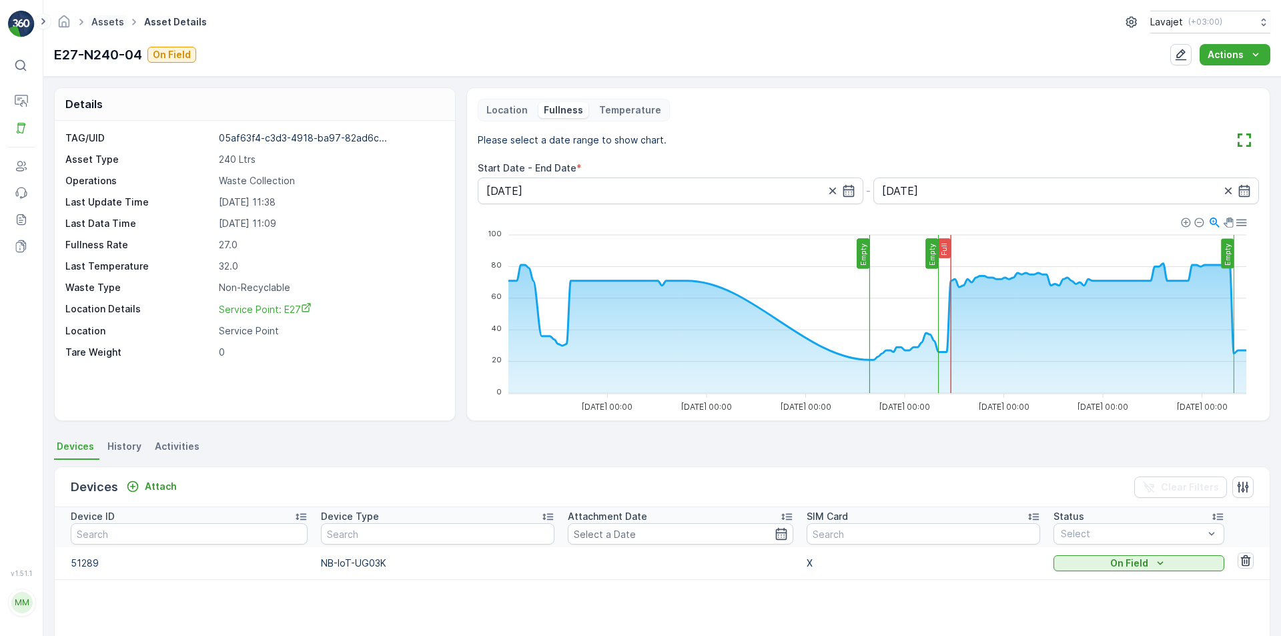
click at [107, 23] on link "Assets" at bounding box center [107, 21] width 33 height 11
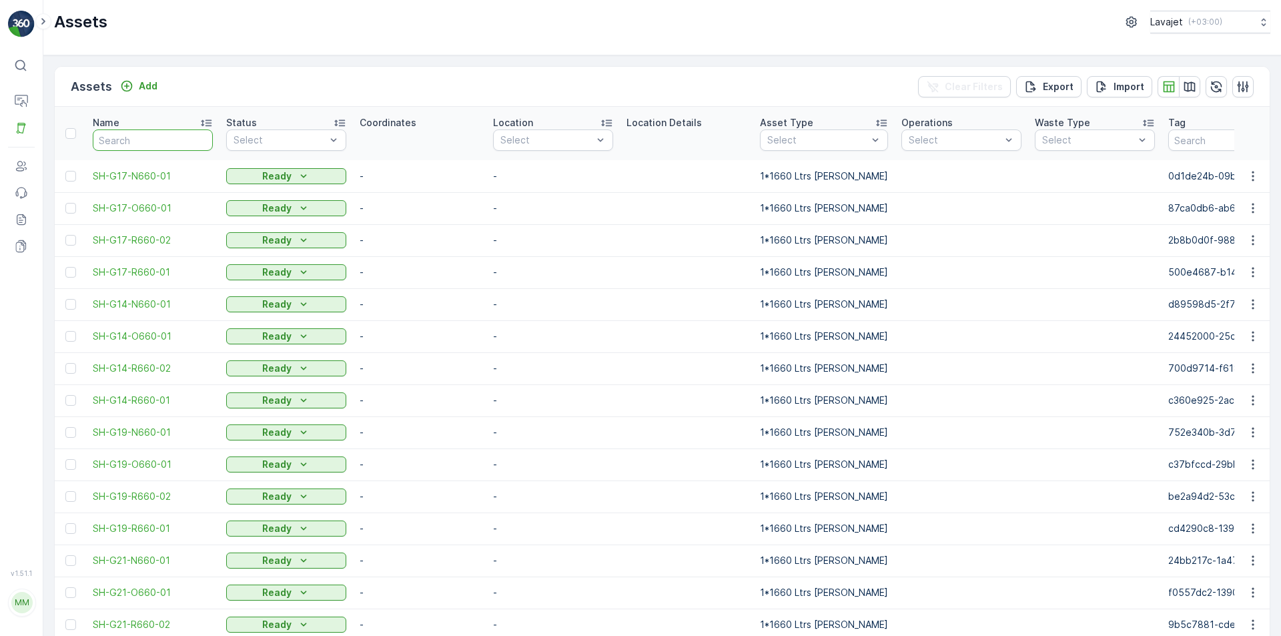
click at [139, 142] on input "text" at bounding box center [153, 139] width 120 height 21
paste input "E27-O240-03"
type input "E27-O240-03"
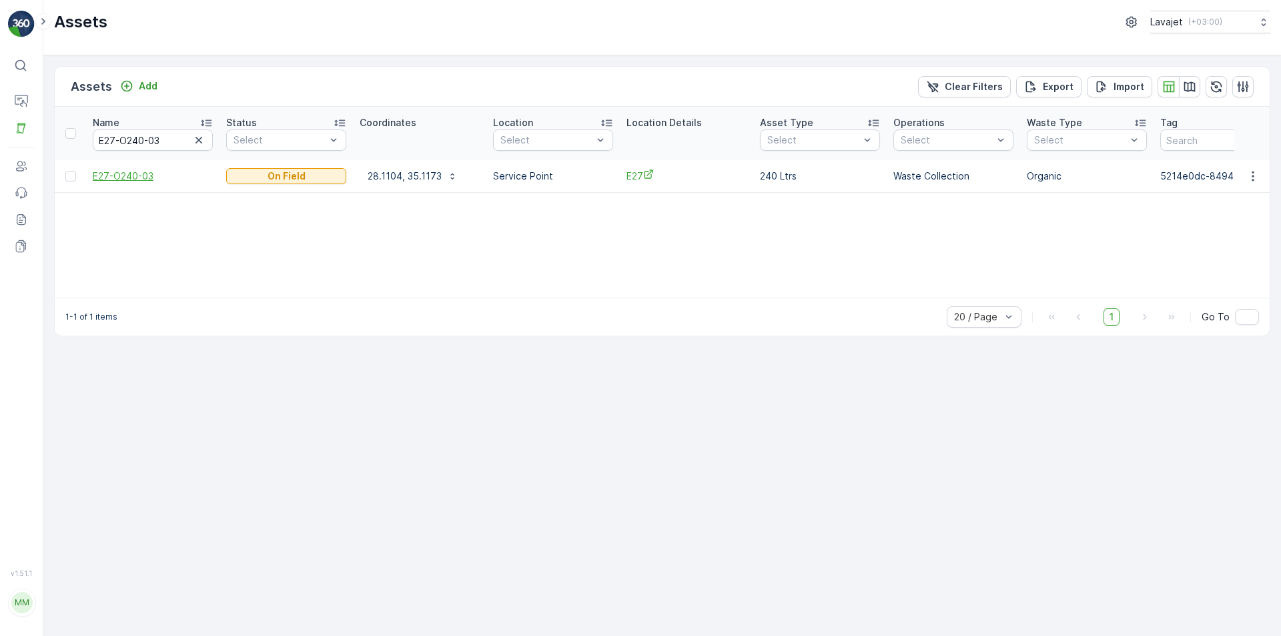
click at [123, 173] on span "E27-O240-03" at bounding box center [153, 176] width 120 height 13
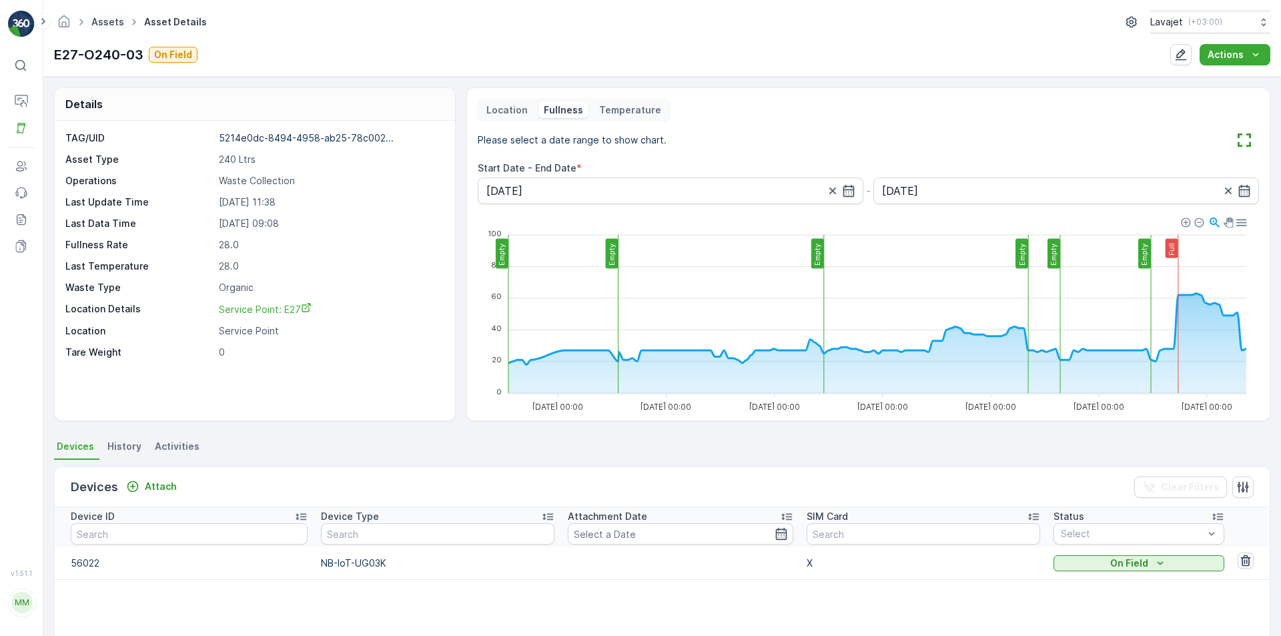
click at [110, 18] on link "Assets" at bounding box center [107, 21] width 33 height 11
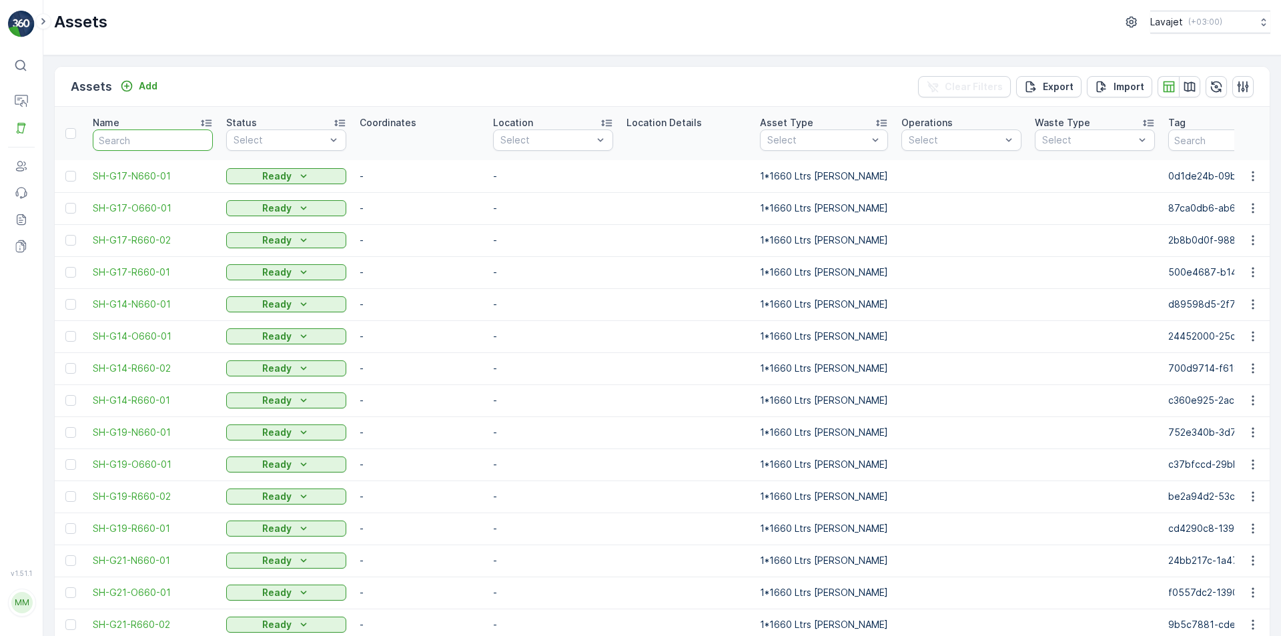
click at [155, 136] on input "text" at bounding box center [153, 139] width 120 height 21
paste input "E27-R240-02"
type input "E27-R240-02"
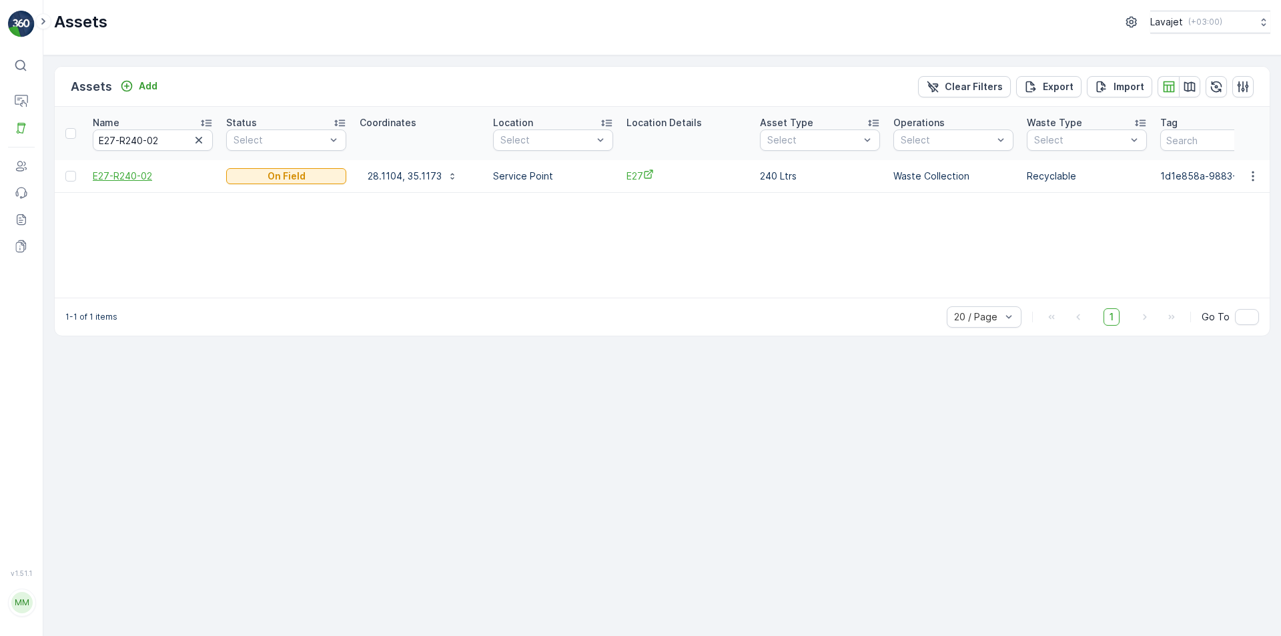
click at [137, 175] on span "E27-R240-02" at bounding box center [153, 176] width 120 height 13
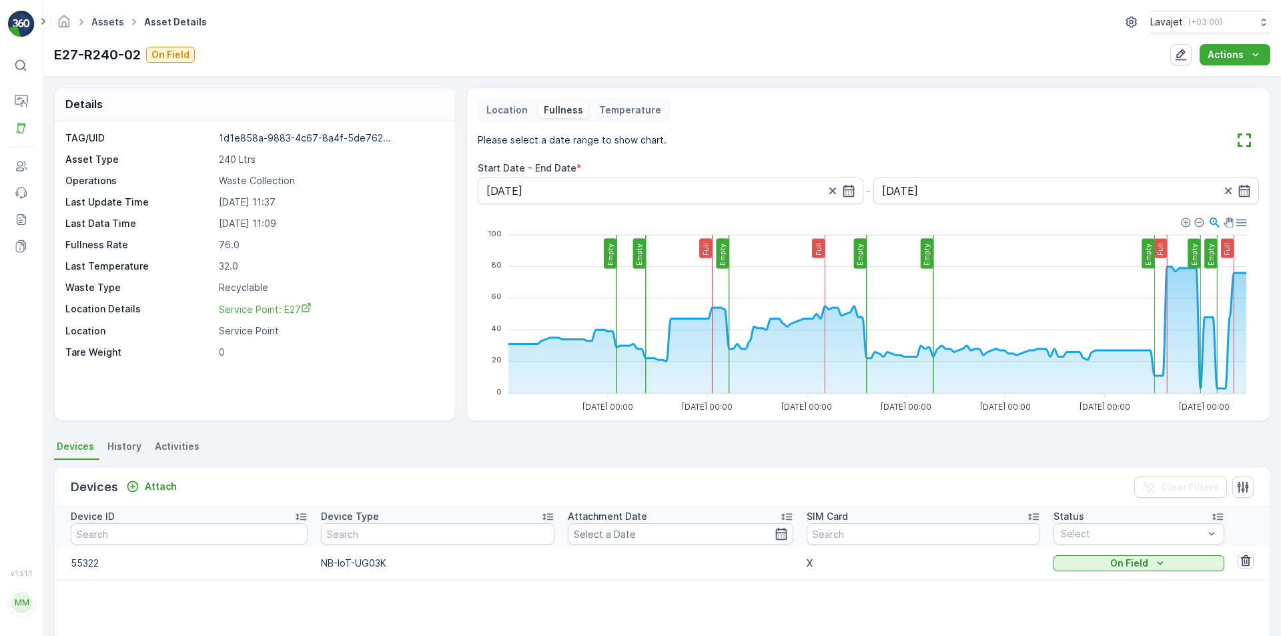
click at [107, 16] on link "Assets" at bounding box center [107, 21] width 33 height 11
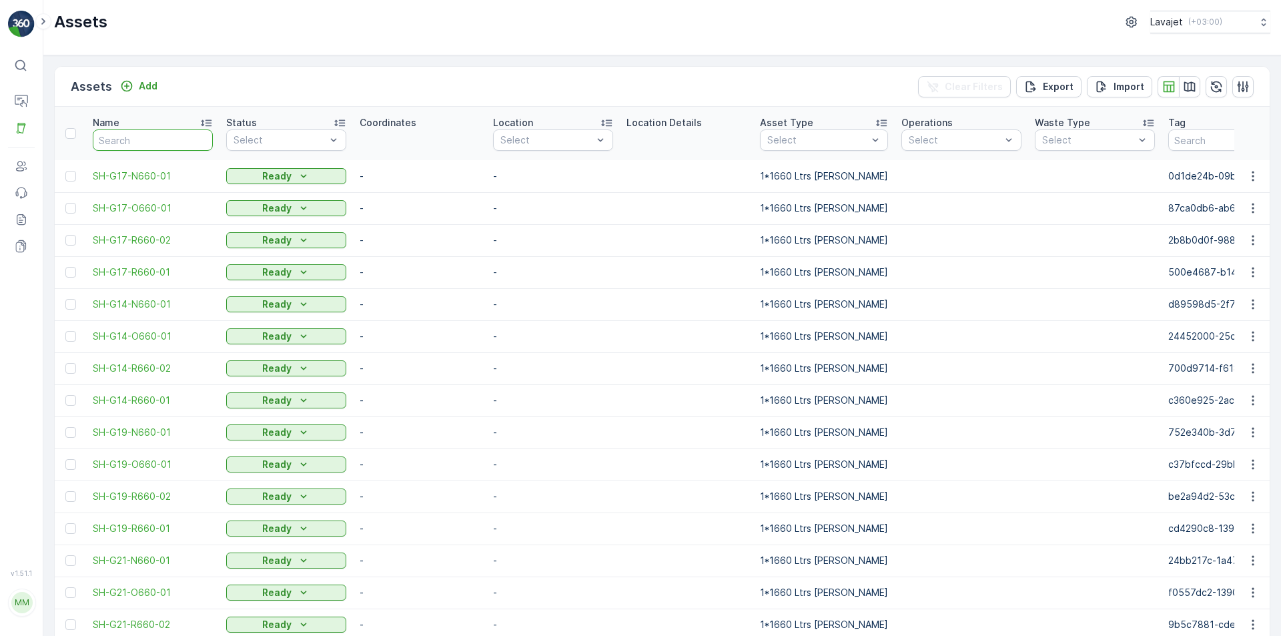
click at [131, 139] on input "text" at bounding box center [153, 139] width 120 height 21
paste input "E27-R240-01"
type input "E27-R240-01"
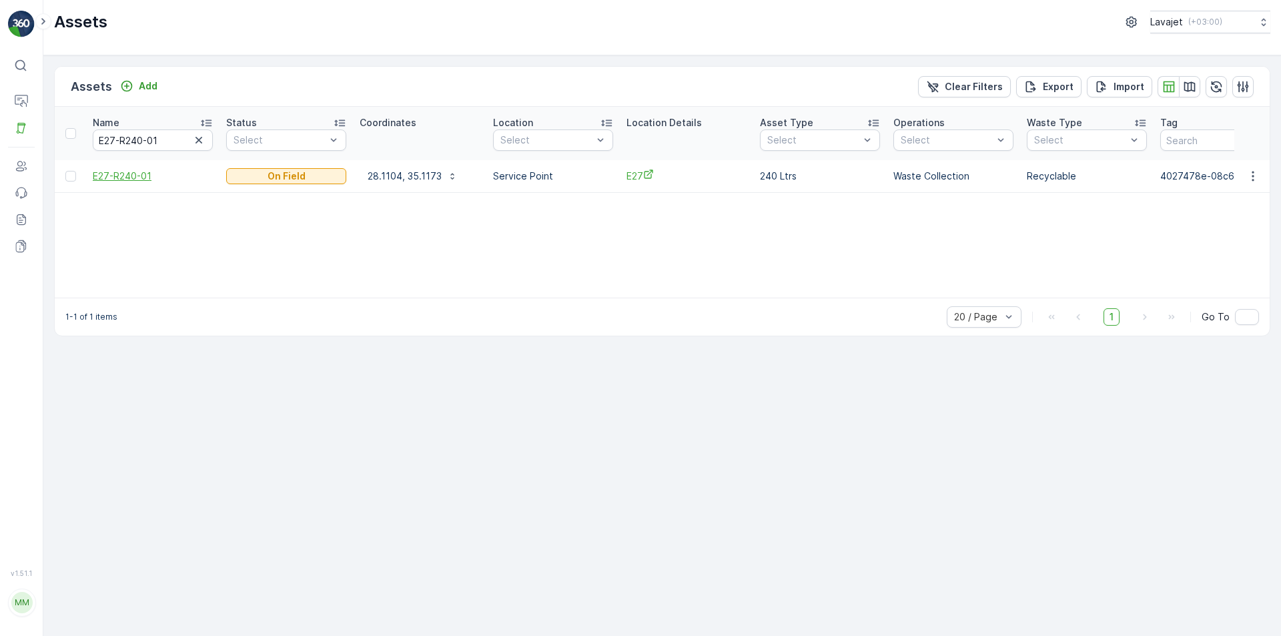
click at [137, 177] on span "E27-R240-01" at bounding box center [153, 176] width 120 height 13
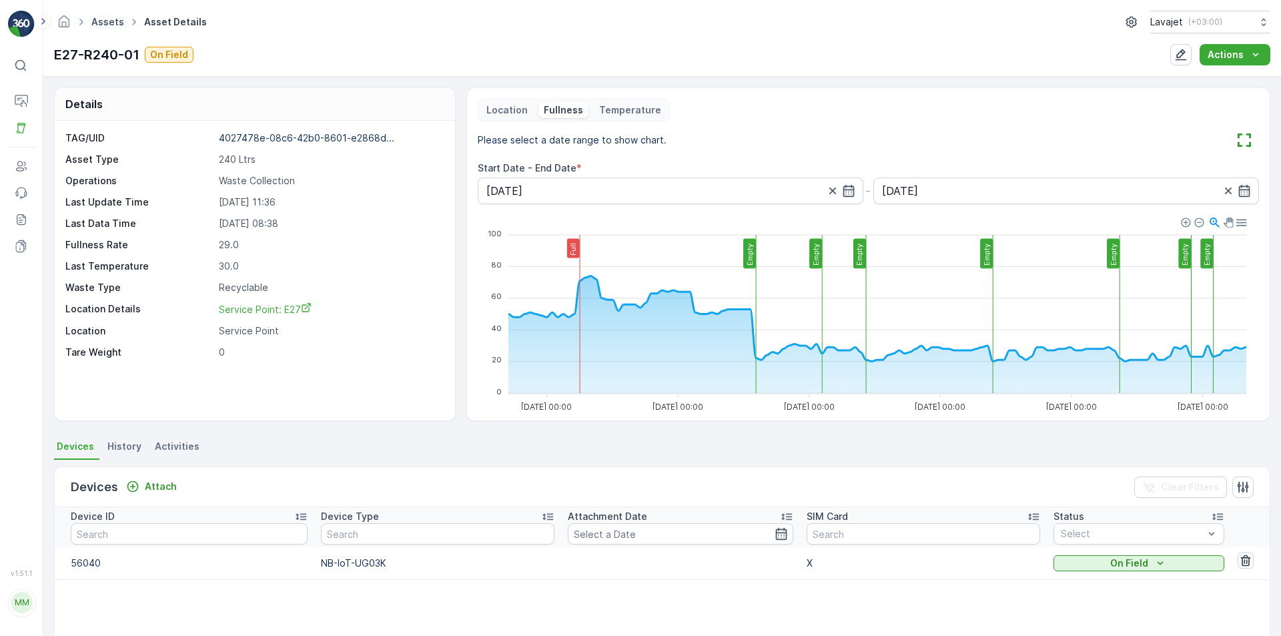
click at [93, 23] on link "Assets" at bounding box center [107, 21] width 33 height 11
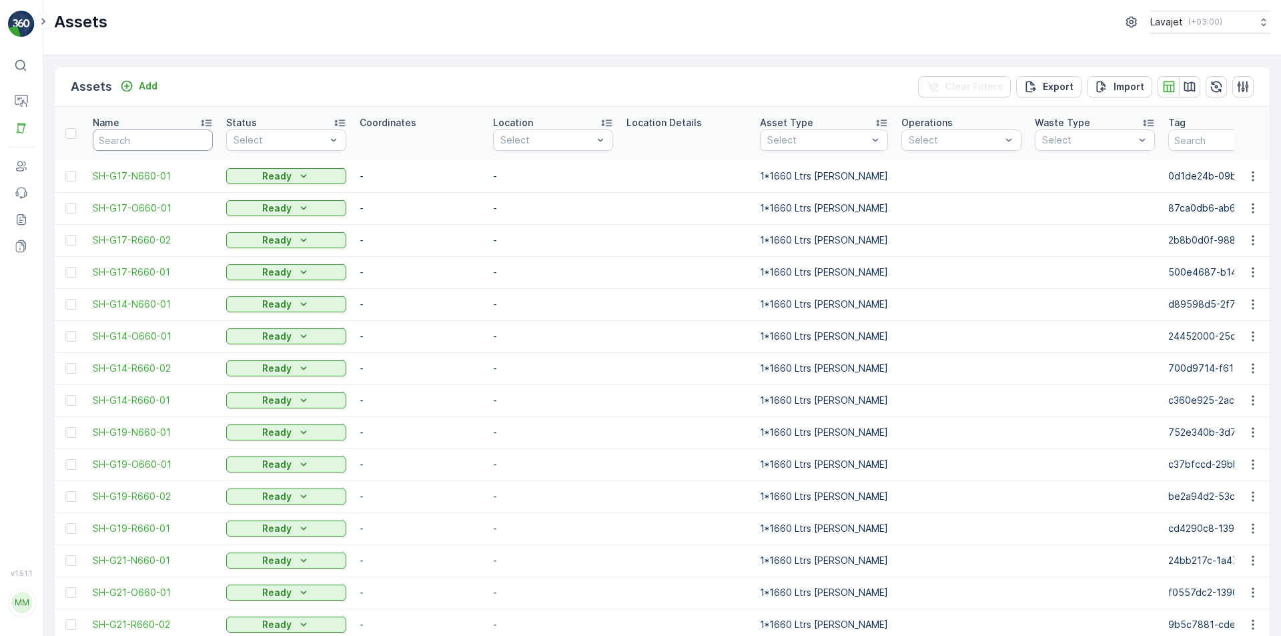
click at [130, 139] on input "text" at bounding box center [153, 139] width 120 height 21
paste input "E11-N240-04"
type input "E11-N240-04"
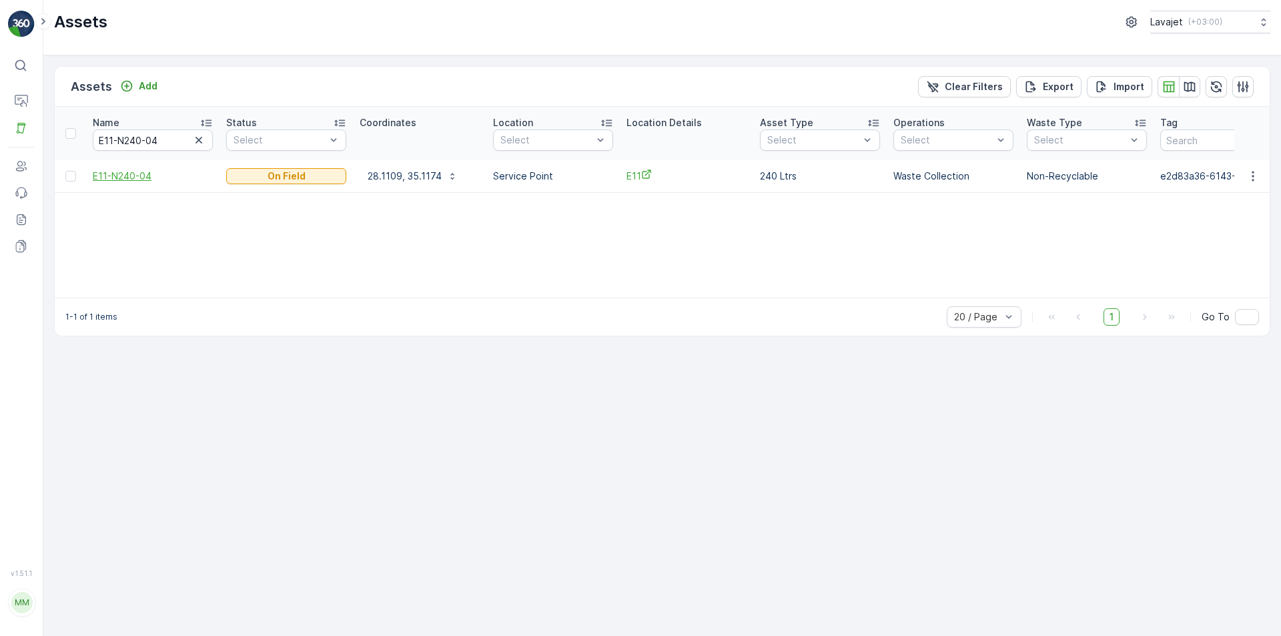
click at [127, 170] on span "E11-N240-04" at bounding box center [153, 176] width 120 height 13
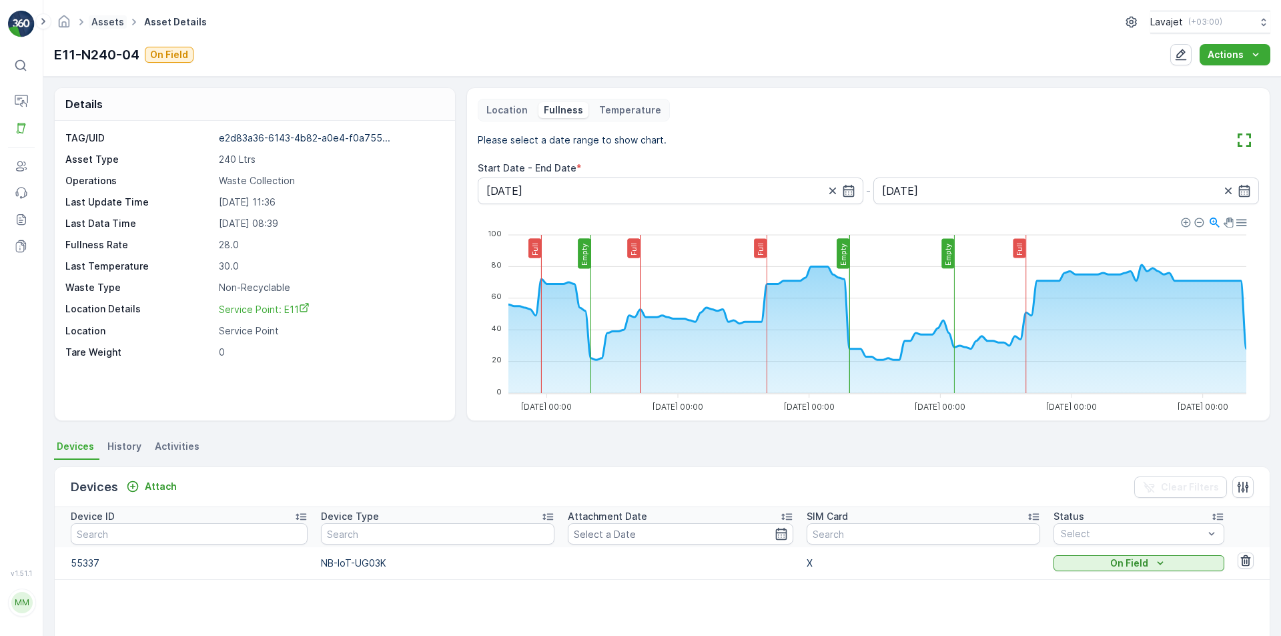
click at [111, 21] on link "Assets" at bounding box center [107, 21] width 33 height 11
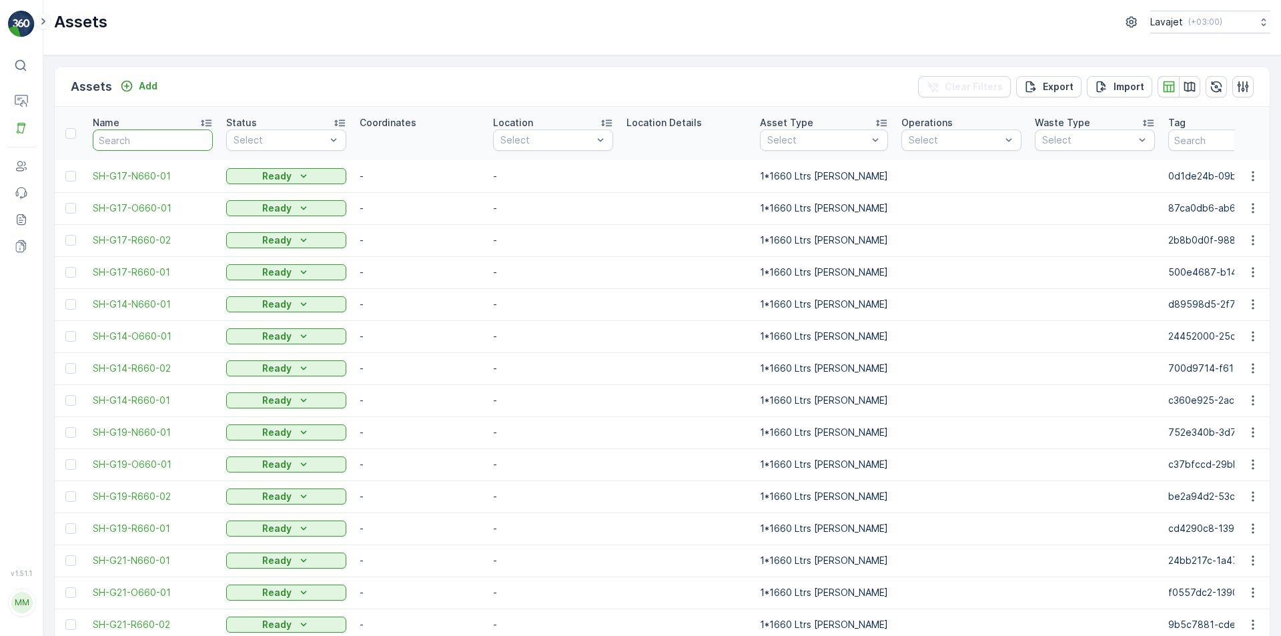
click at [139, 138] on input "text" at bounding box center [153, 139] width 120 height 21
paste input "E11-O240-03"
type input "E11-O240-03"
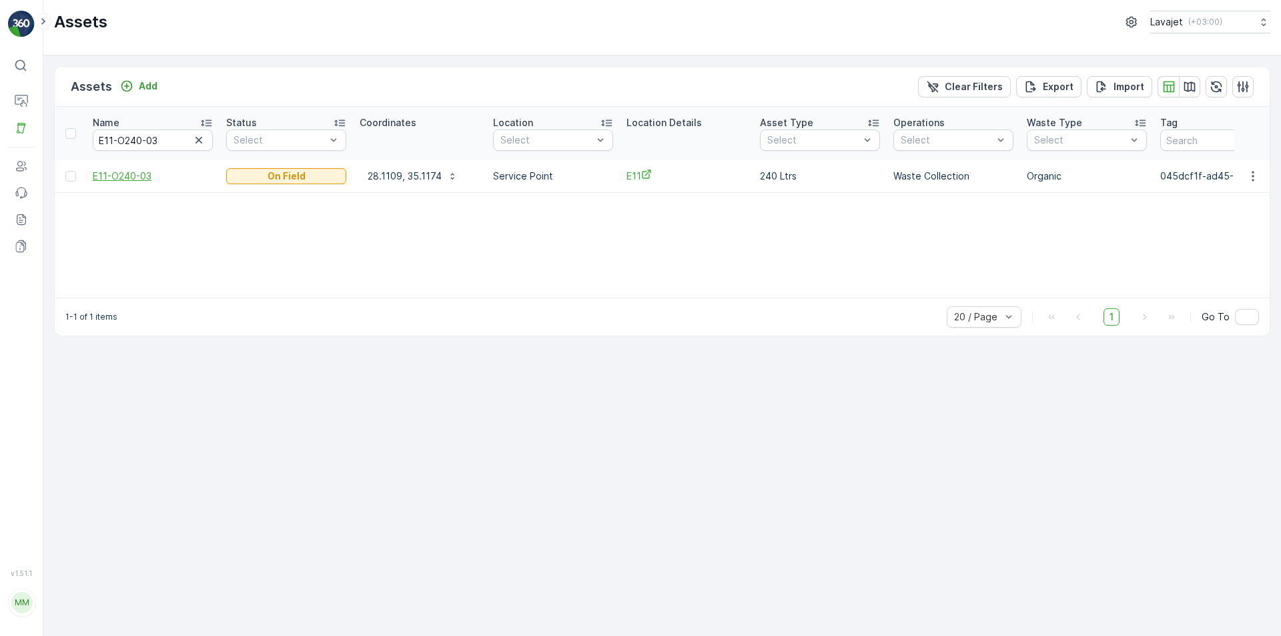
click at [132, 173] on span "E11-O240-03" at bounding box center [153, 176] width 120 height 13
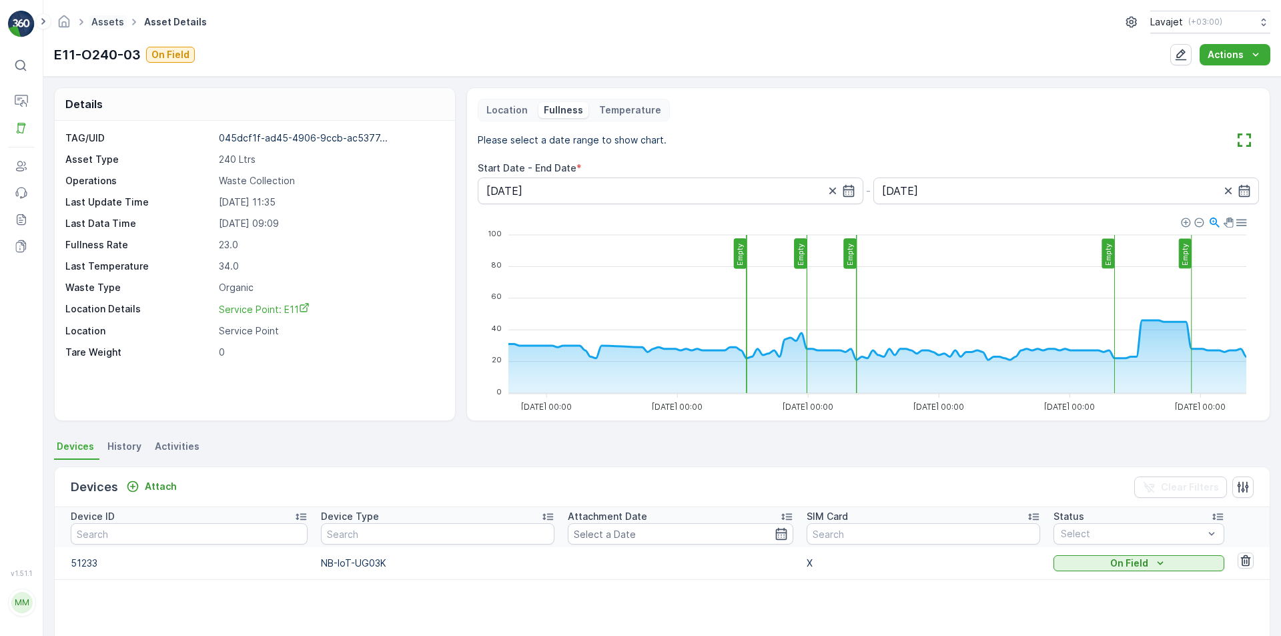
click at [105, 22] on link "Assets" at bounding box center [107, 21] width 33 height 11
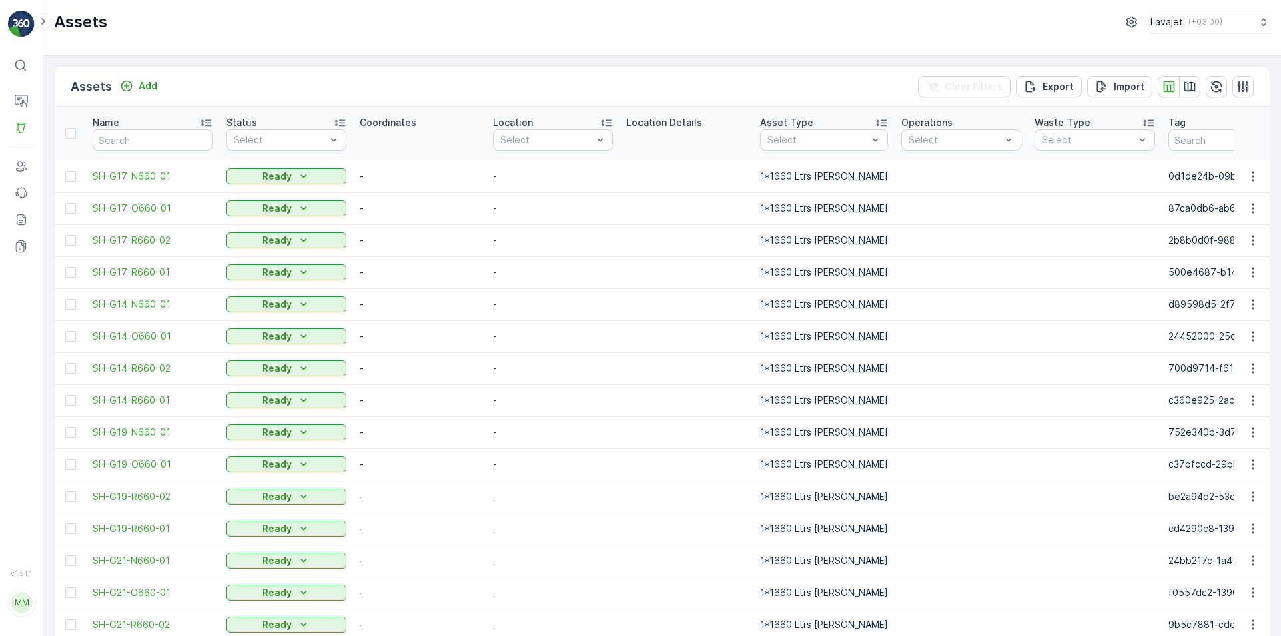
click at [166, 141] on input "text" at bounding box center [153, 139] width 120 height 21
paste input "E11-R240-02"
type input "E11-R240-02"
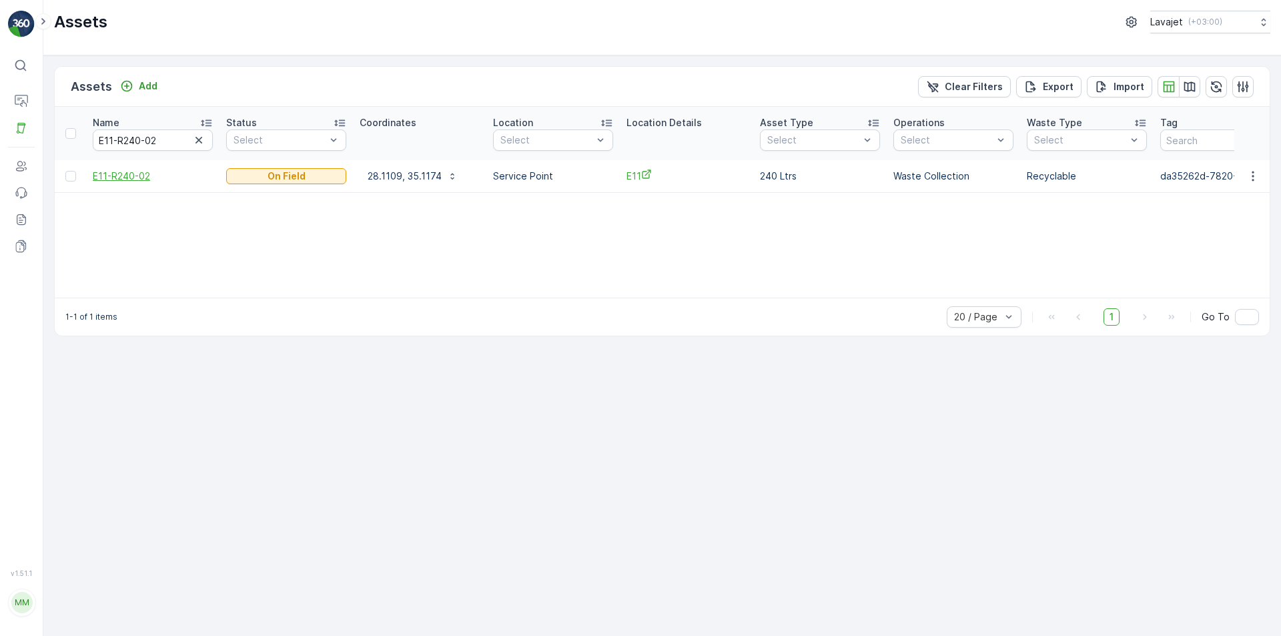
click at [123, 173] on span "E11-R240-02" at bounding box center [153, 176] width 120 height 13
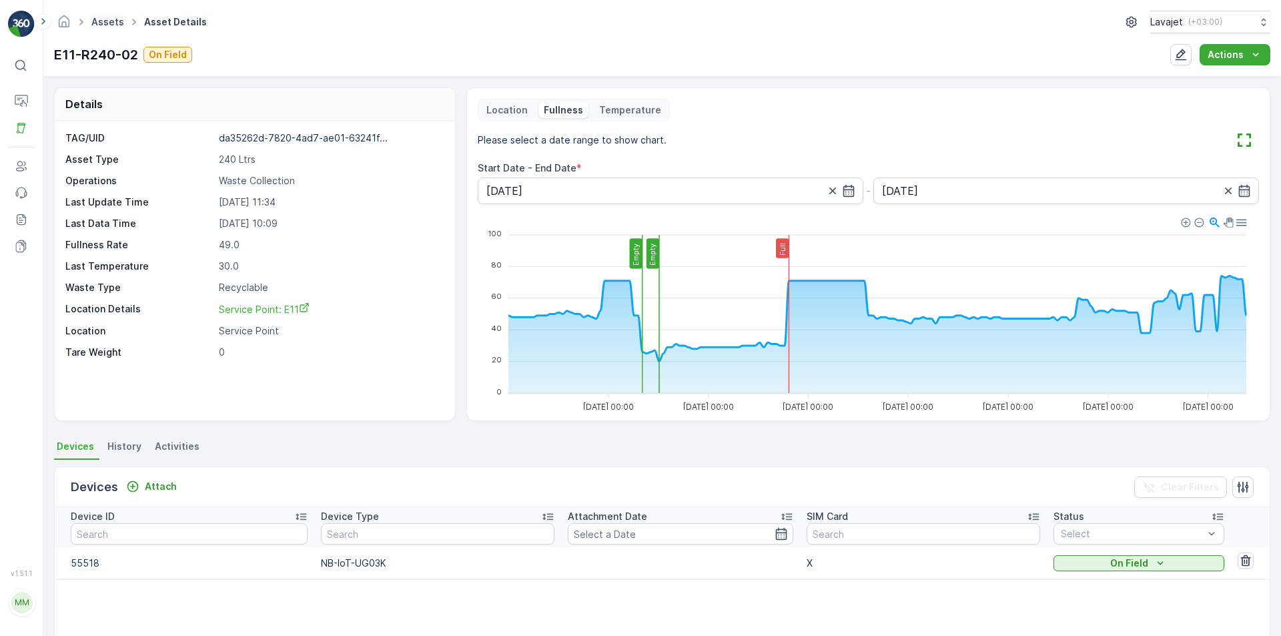
click at [99, 27] on span "Assets" at bounding box center [108, 21] width 38 height 13
click at [105, 24] on link "Assets" at bounding box center [107, 21] width 33 height 11
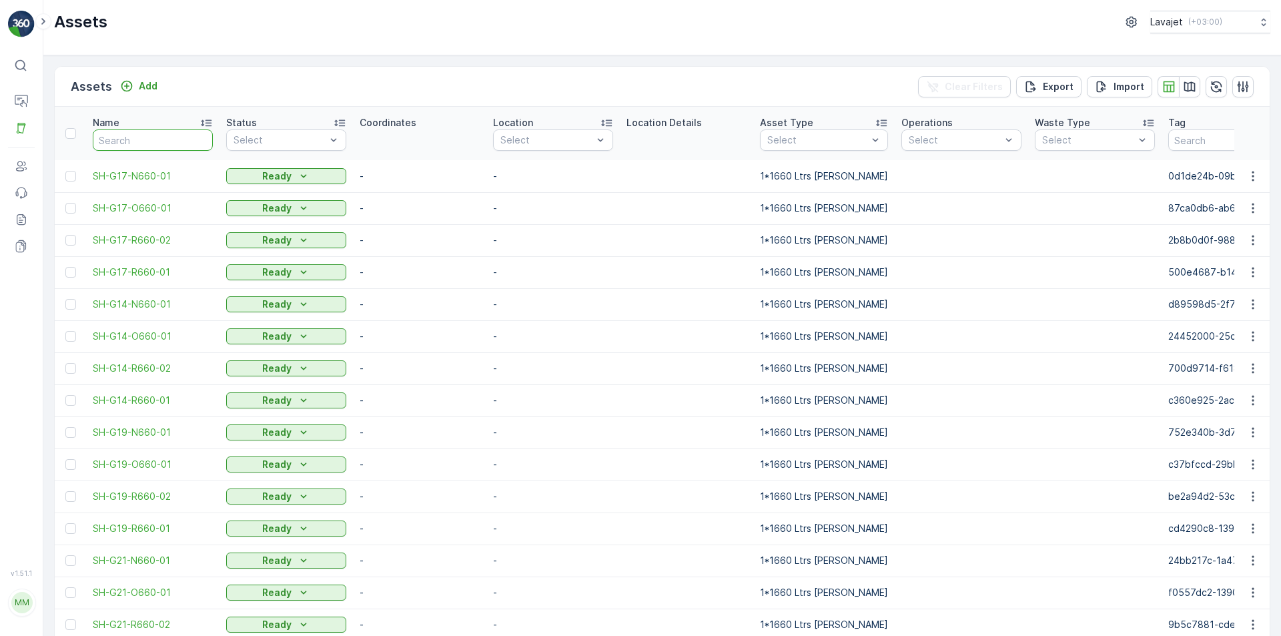
click at [116, 135] on input "text" at bounding box center [153, 139] width 120 height 21
paste input "E11-R240-01"
type input "E11-R240-01"
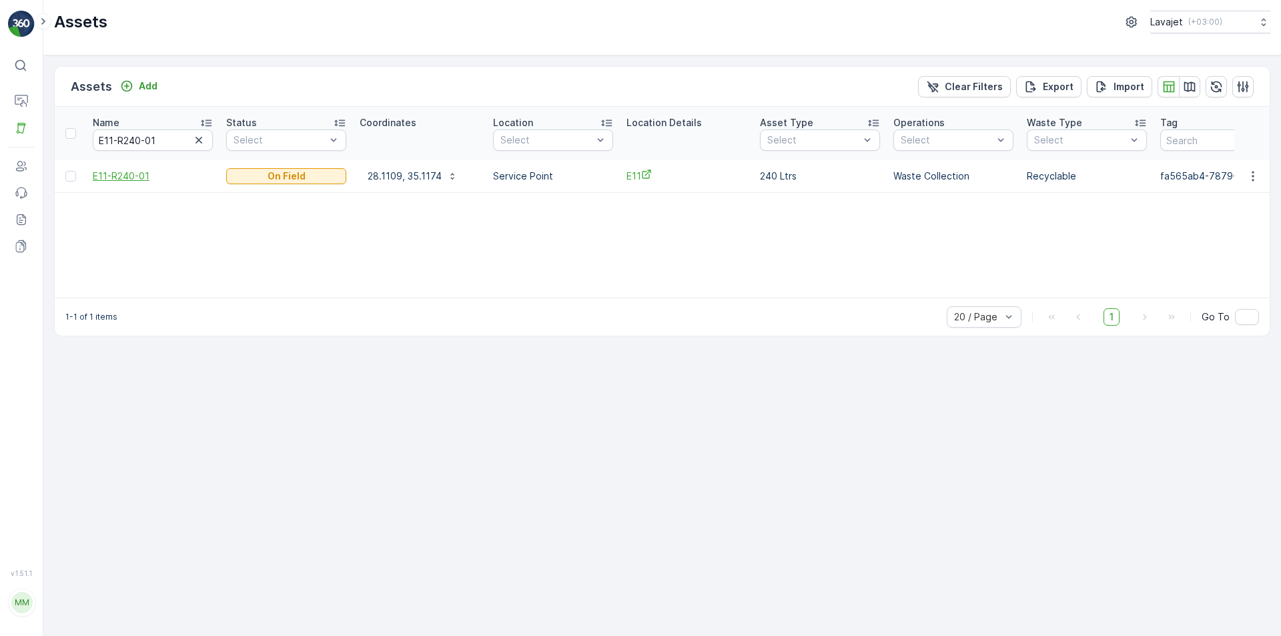
click at [135, 172] on span "E11-R240-01" at bounding box center [153, 176] width 120 height 13
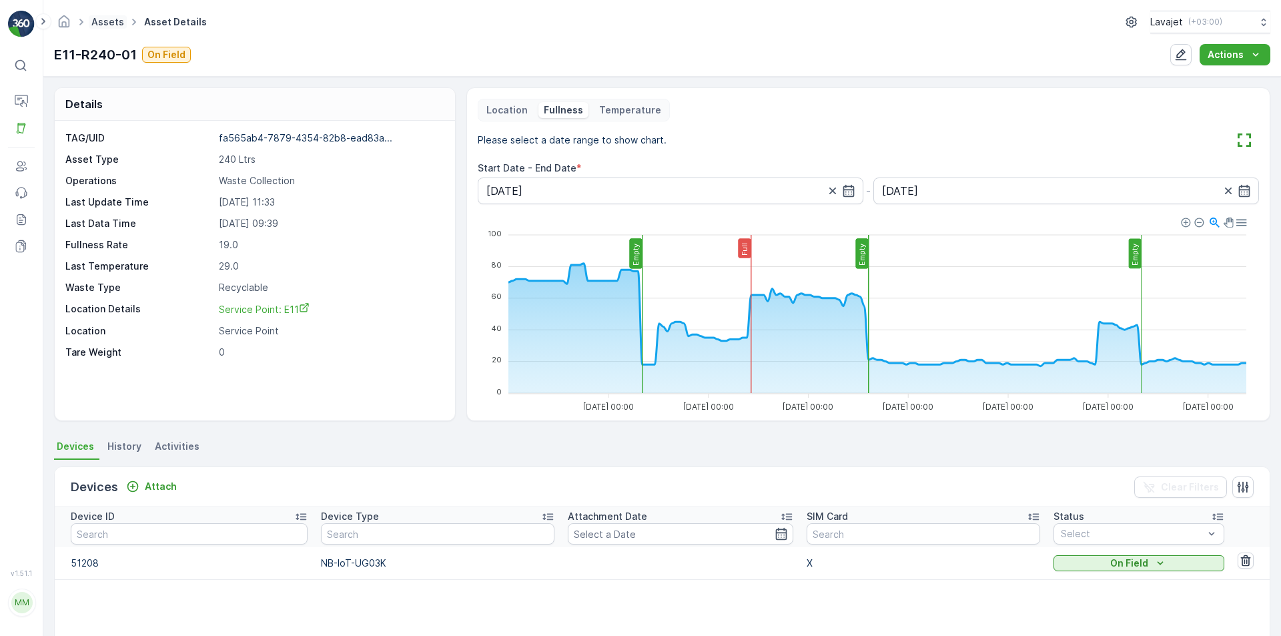
click at [100, 21] on link "Assets" at bounding box center [107, 21] width 33 height 11
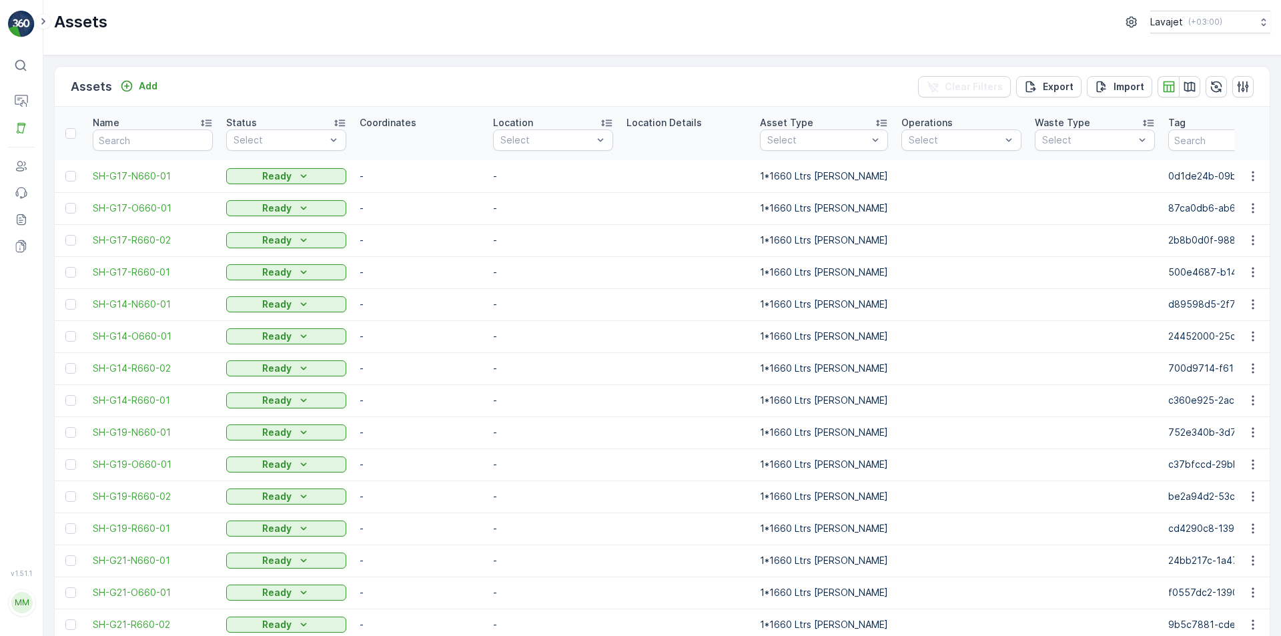
click at [140, 135] on input "text" at bounding box center [153, 139] width 120 height 21
paste input "E08-N240-04"
type input "E08-N240-04"
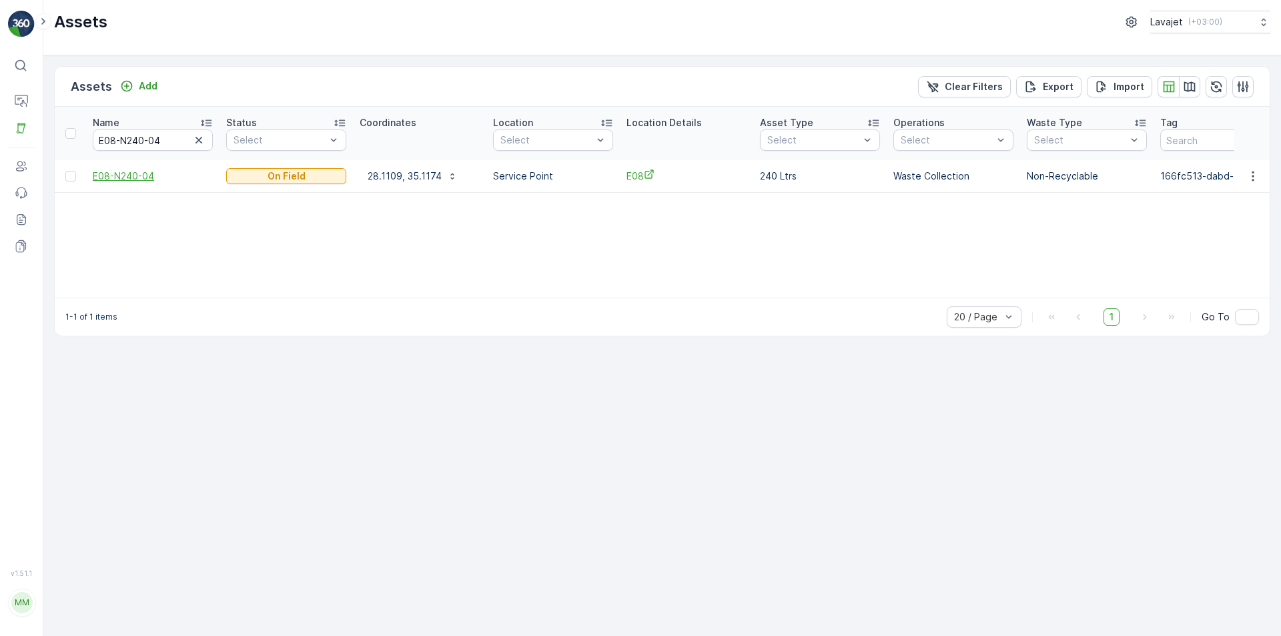
click at [130, 174] on span "E08-N240-04" at bounding box center [153, 176] width 120 height 13
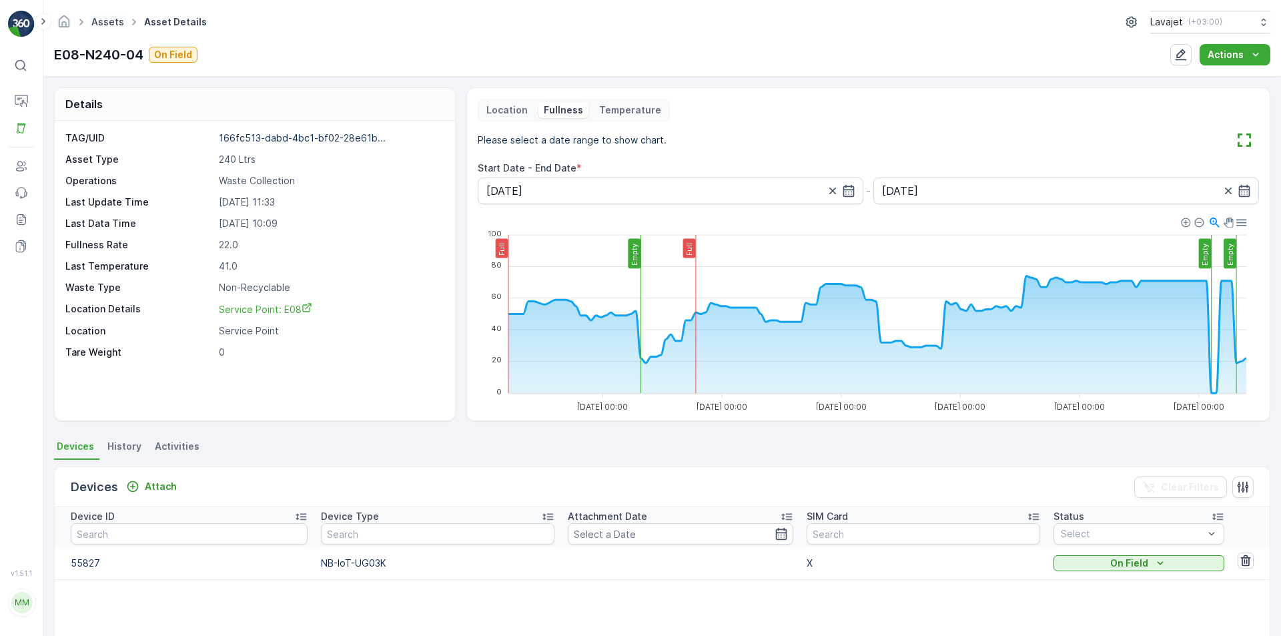
click at [109, 22] on link "Assets" at bounding box center [107, 21] width 33 height 11
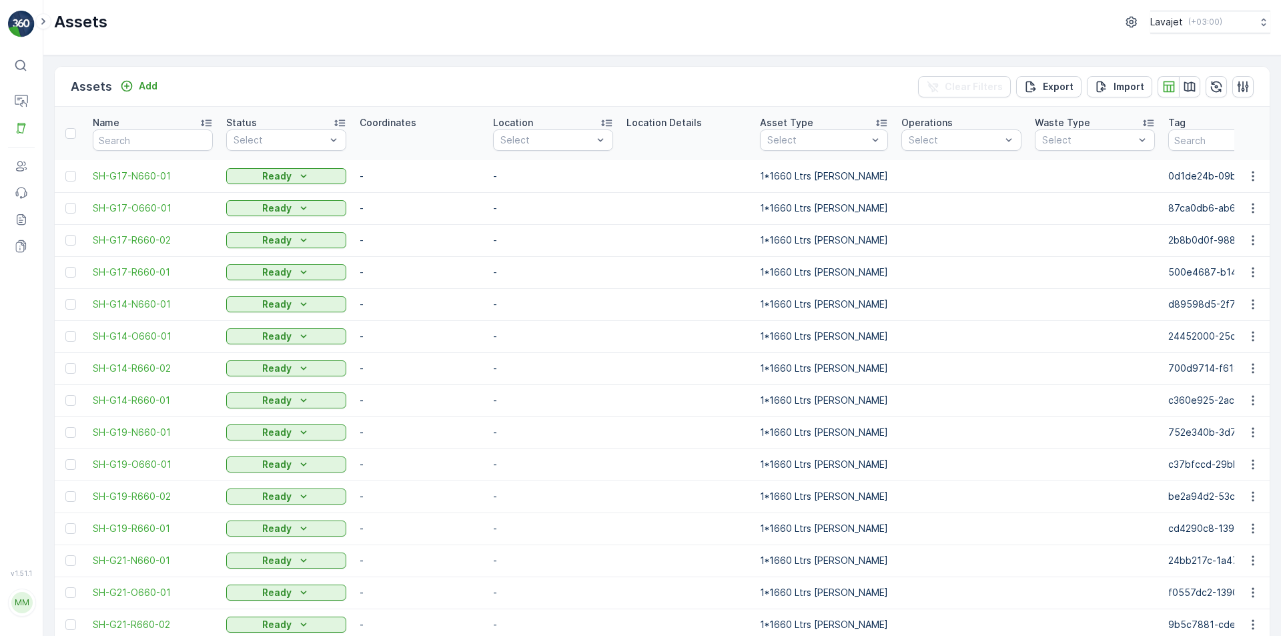
click at [125, 135] on input "text" at bounding box center [153, 139] width 120 height 21
paste input "E08-O240-03"
type input "E08-O240-03"
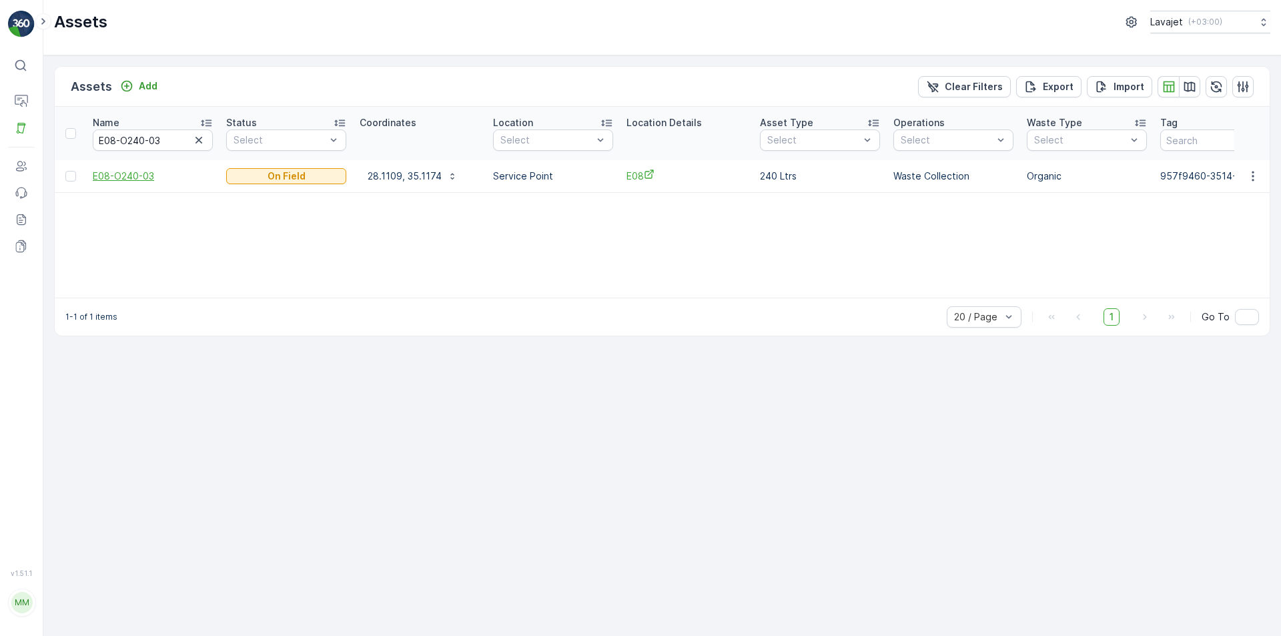
click at [133, 172] on span "E08-O240-03" at bounding box center [153, 176] width 120 height 13
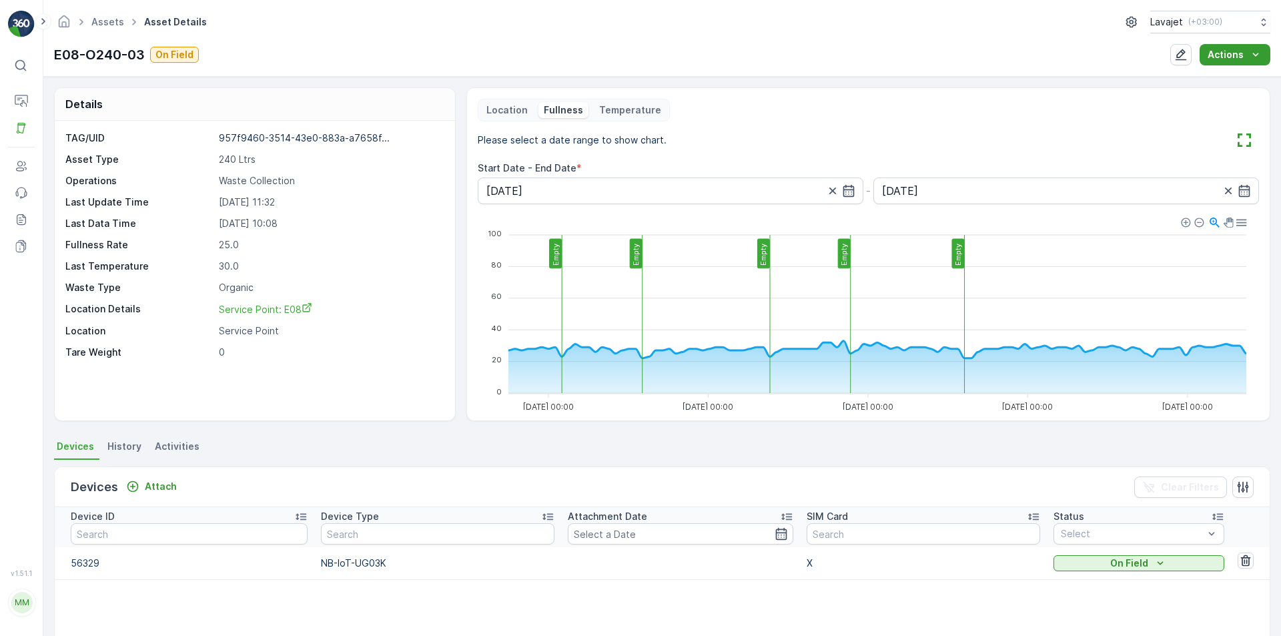
click at [1247, 57] on div "Actions" at bounding box center [1235, 54] width 55 height 13
click at [270, 71] on div "Assets Asset Details Lavajet ( +03:00 ) E08-O240-03 On Field Actions" at bounding box center [662, 38] width 1238 height 77
click at [56, 126] on p "Assets" at bounding box center [64, 127] width 30 height 13
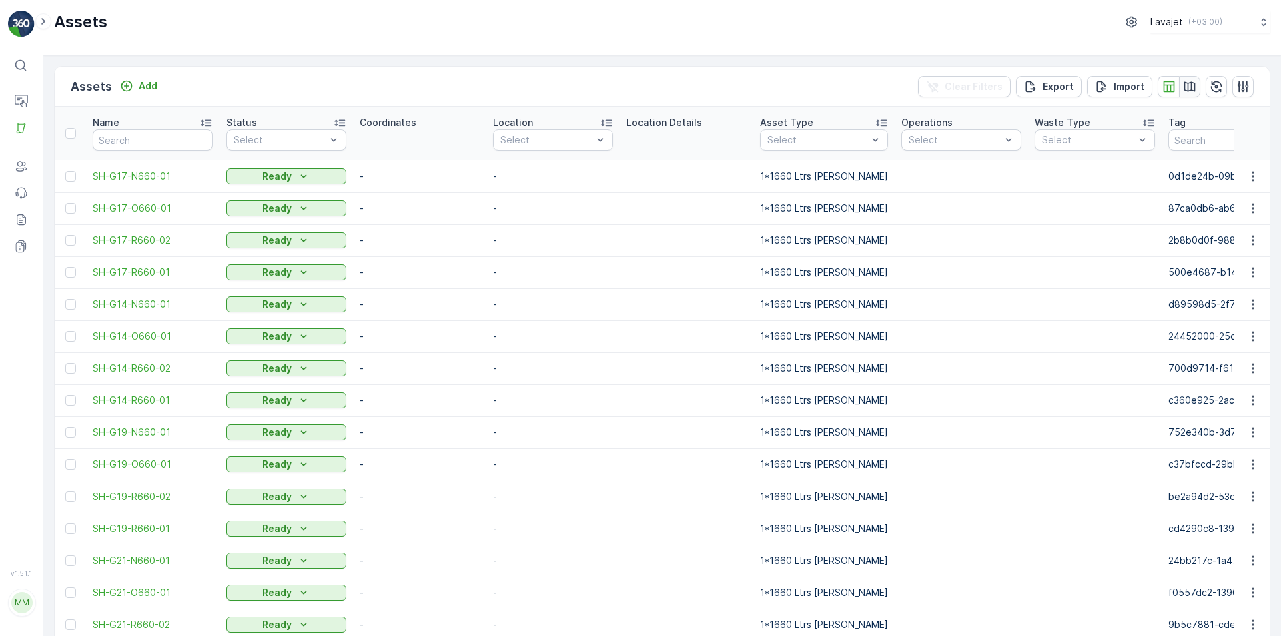
click at [1213, 86] on icon "button" at bounding box center [1216, 86] width 13 height 13
click at [1185, 87] on icon "button" at bounding box center [1190, 86] width 11 height 10
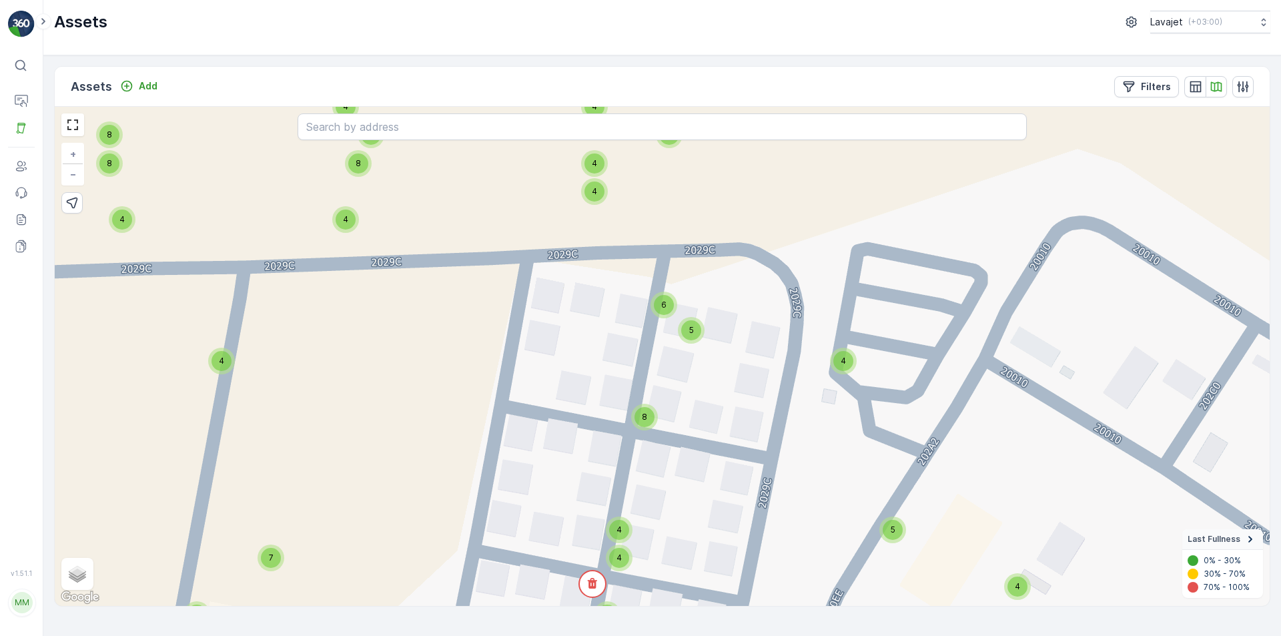
click at [691, 331] on span "5" at bounding box center [691, 330] width 5 height 10
click at [677, 350] on circle at bounding box center [672, 351] width 27 height 27
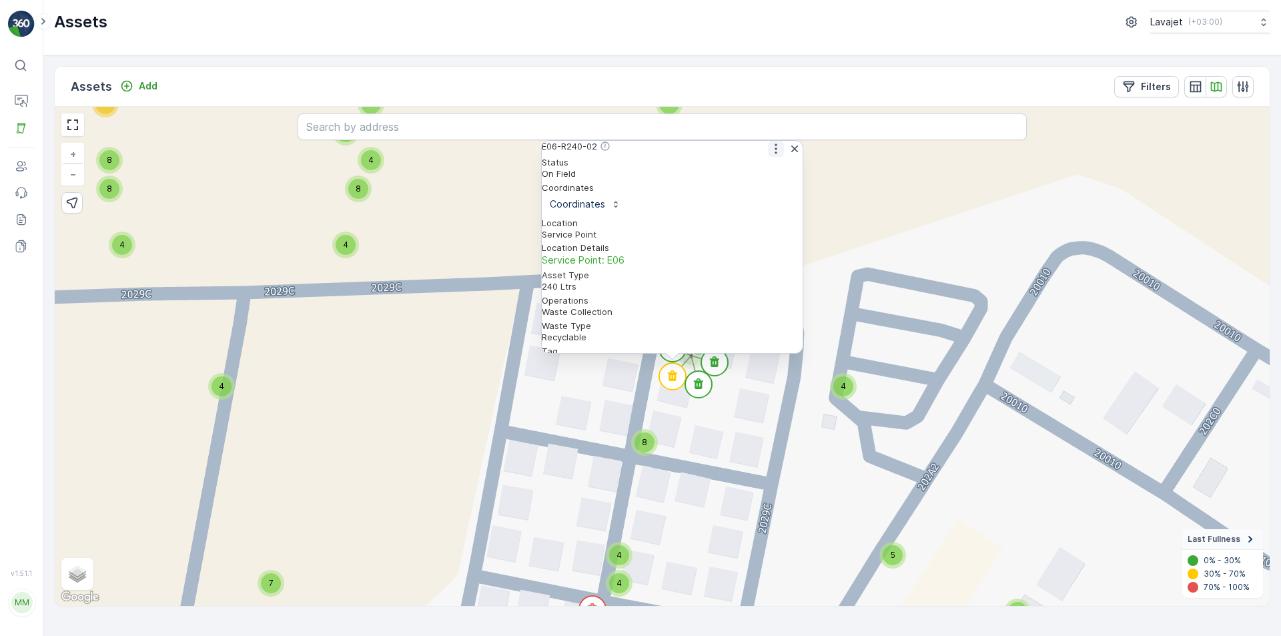
click at [775, 154] on icon "button" at bounding box center [776, 149] width 2 height 10
click at [764, 171] on span "See More Detail" at bounding box center [767, 168] width 73 height 13
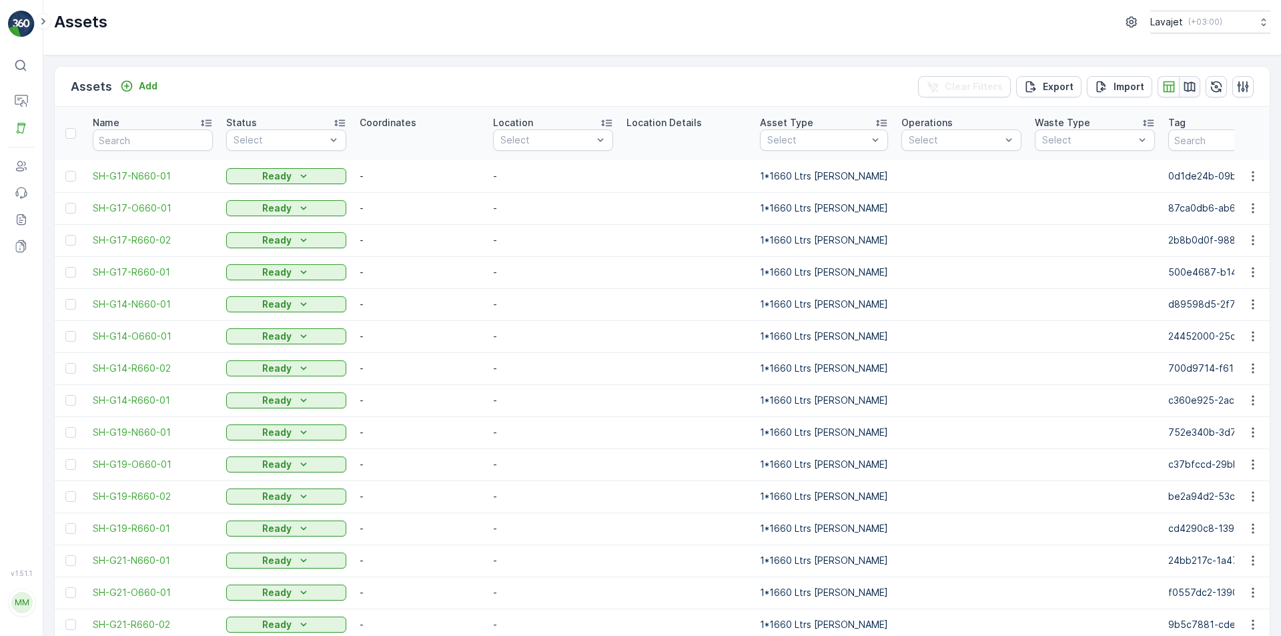
click at [1186, 87] on icon "button" at bounding box center [1189, 86] width 13 height 13
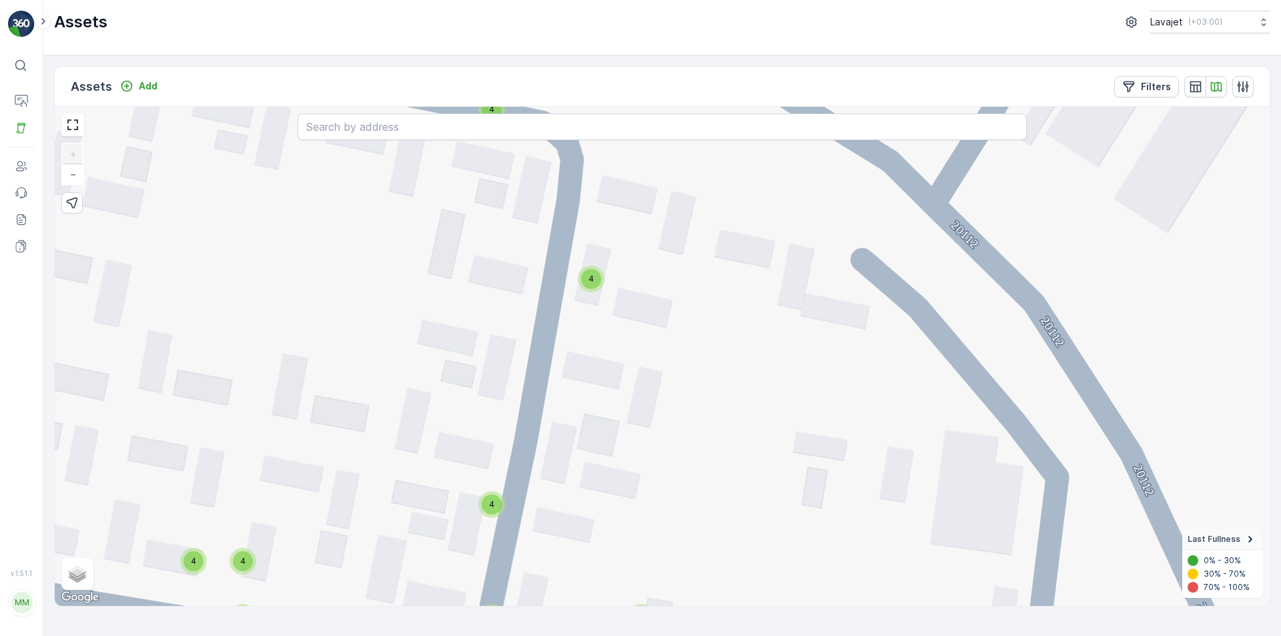
drag, startPoint x: 736, startPoint y: 279, endPoint x: 638, endPoint y: 315, distance: 104.5
click at [657, 326] on div "4 4 4 4 4 4 4 4 4 4 4 4 4 4 4 4 4 4 4 4 4 4 4 4 4 4 4 4 4 4 11 2 4 4 4 4 4 4 4 …" at bounding box center [662, 356] width 1215 height 499
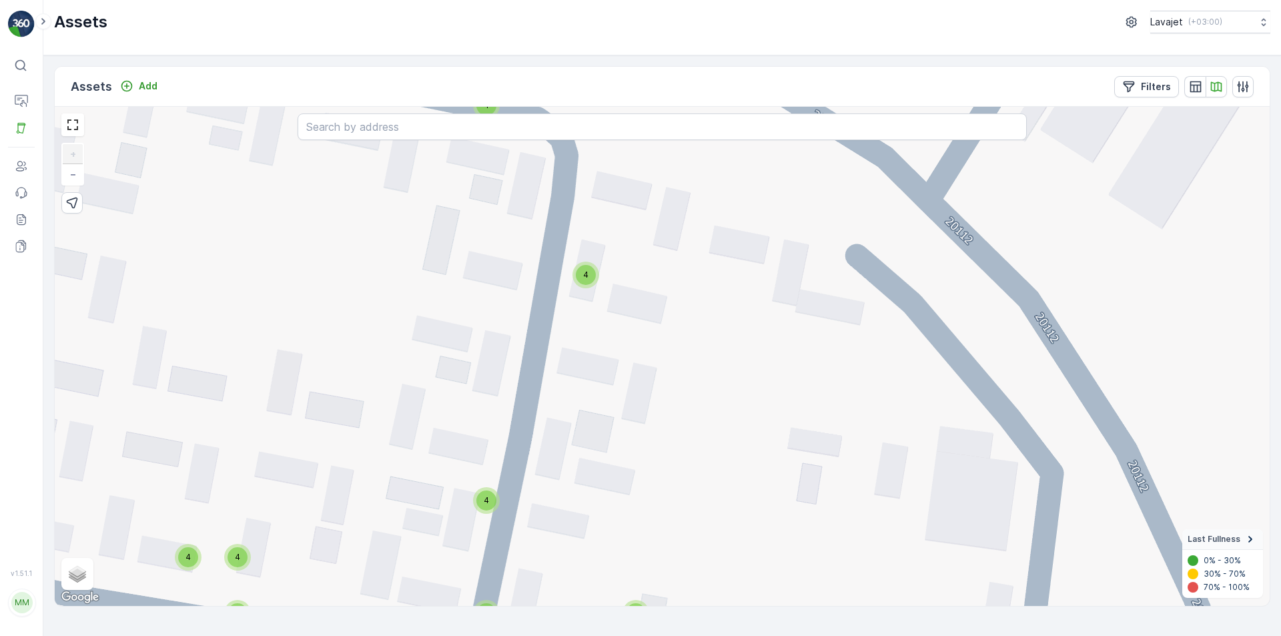
click at [581, 276] on div "4" at bounding box center [586, 275] width 20 height 20
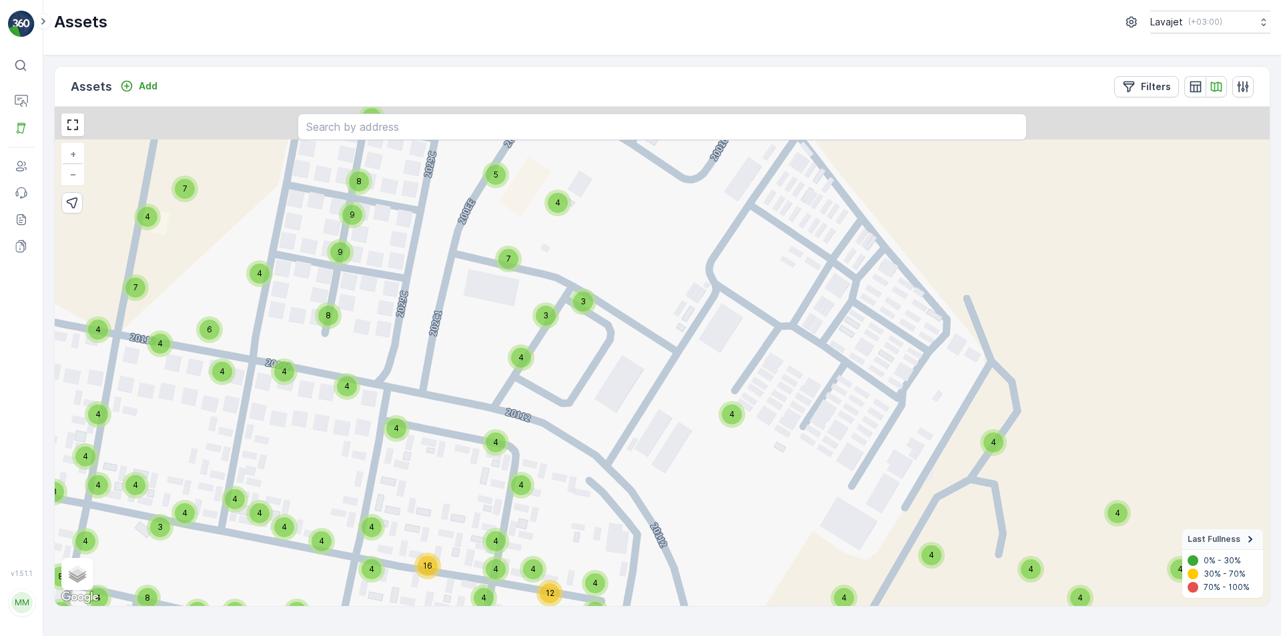
drag, startPoint x: 810, startPoint y: 384, endPoint x: 717, endPoint y: 506, distance: 152.8
click at [717, 506] on div "4 4 4 4 4 4 4 8 4 4 4 4 4 4 4 4 4 4 4 4 4 4 4 4 4 4 4 4 4 11 6 4 4 4 4 4 10 8 9…" at bounding box center [662, 356] width 1215 height 499
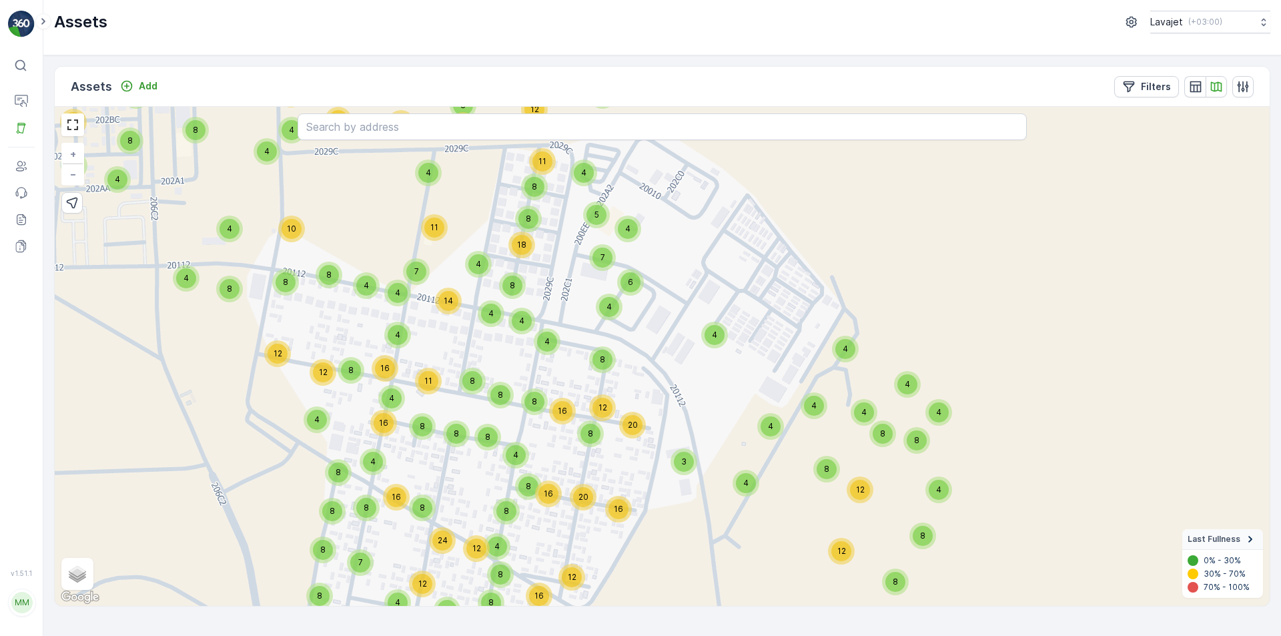
drag, startPoint x: 686, startPoint y: 503, endPoint x: 695, endPoint y: 394, distance: 109.8
click at [695, 394] on div "4 8 8 16 8 8 8 12 8 8 8 4 4 4 4 19 6 8 12 10 17 8 12 4 8 4 4 8 4 8 12 5 8 8 24 …" at bounding box center [662, 356] width 1215 height 499
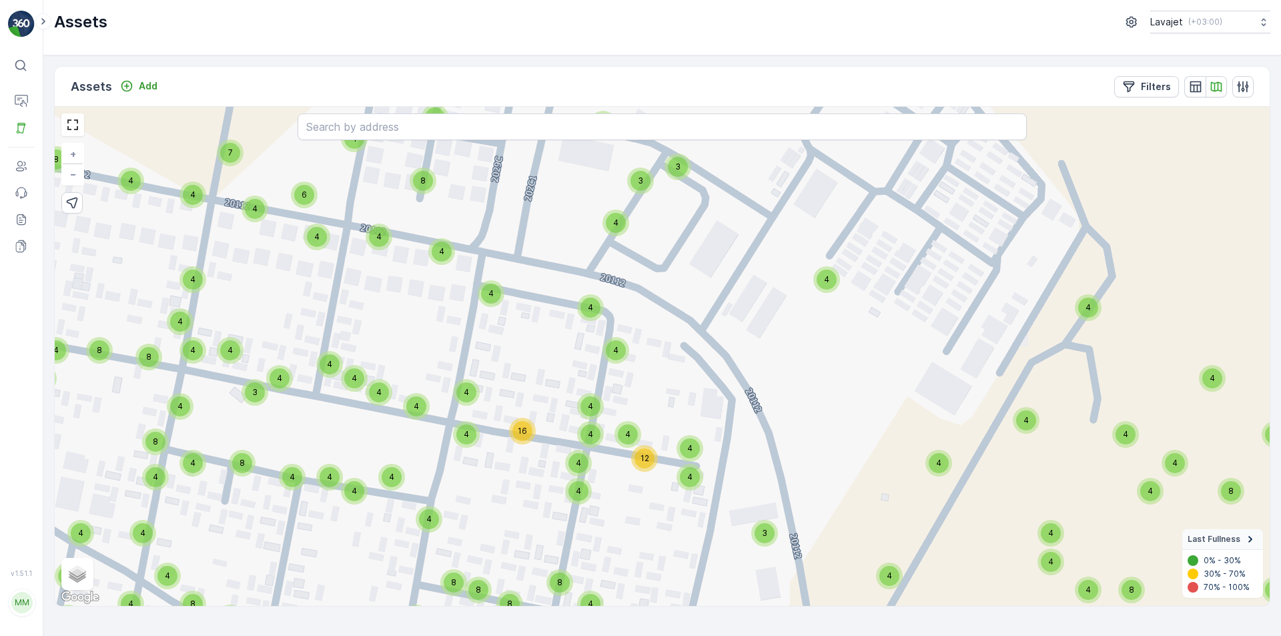
click at [591, 306] on span "4" at bounding box center [590, 307] width 5 height 10
click at [617, 346] on span "4" at bounding box center [615, 350] width 5 height 10
click at [695, 340] on div "4 4 4 4 4 4 4 8 4 4 4 4 4 4 4 4 4 4 4 4 4 4 4 4 4 4 4 4 4 11 6 4 4 4 4 4 10 8 9…" at bounding box center [662, 356] width 1215 height 499
click at [580, 465] on span "4" at bounding box center [578, 463] width 5 height 10
click at [561, 588] on div "8" at bounding box center [560, 583] width 20 height 20
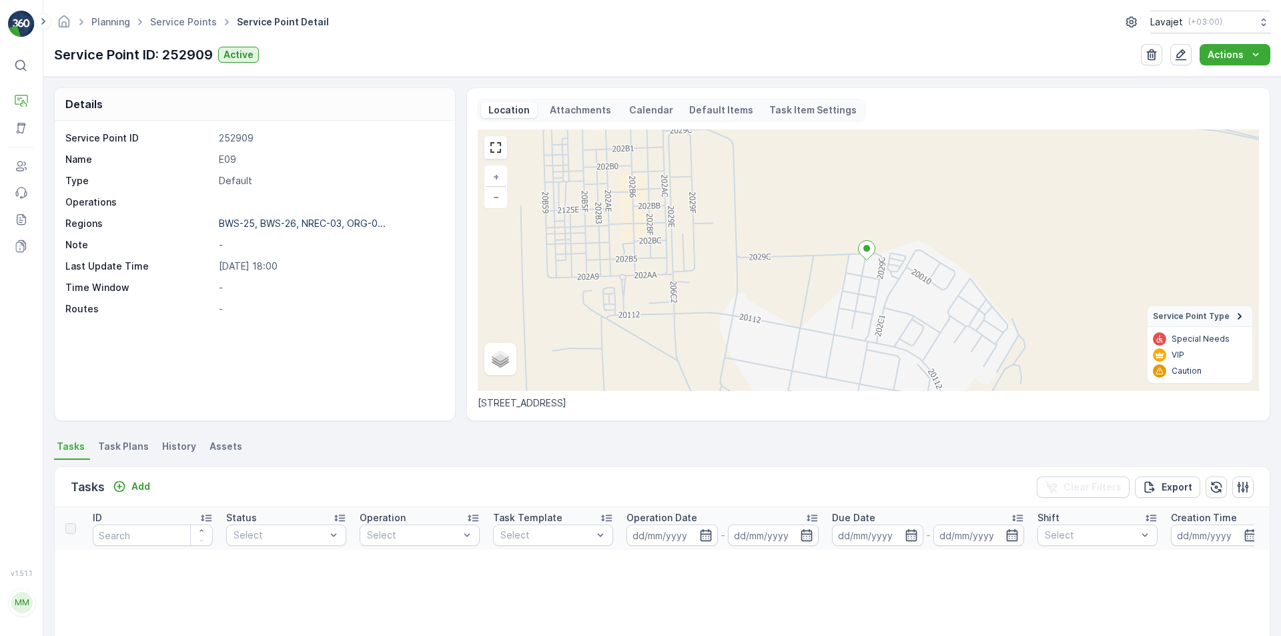
scroll to position [67, 0]
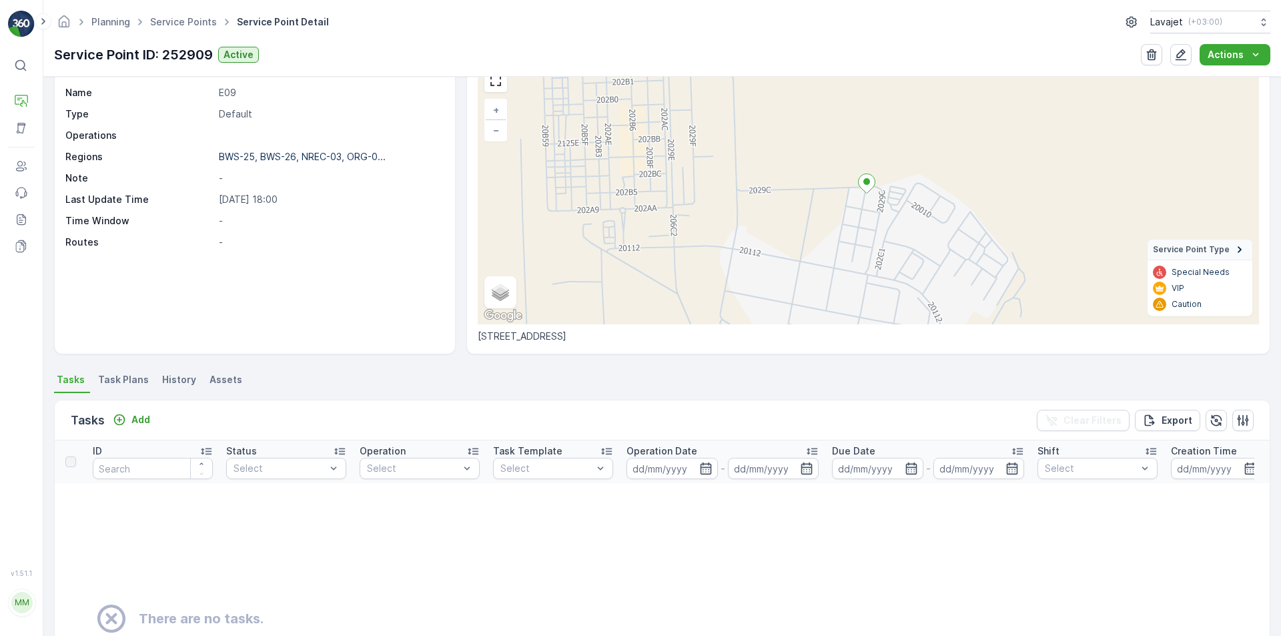
click at [220, 379] on span "Assets" at bounding box center [226, 379] width 33 height 13
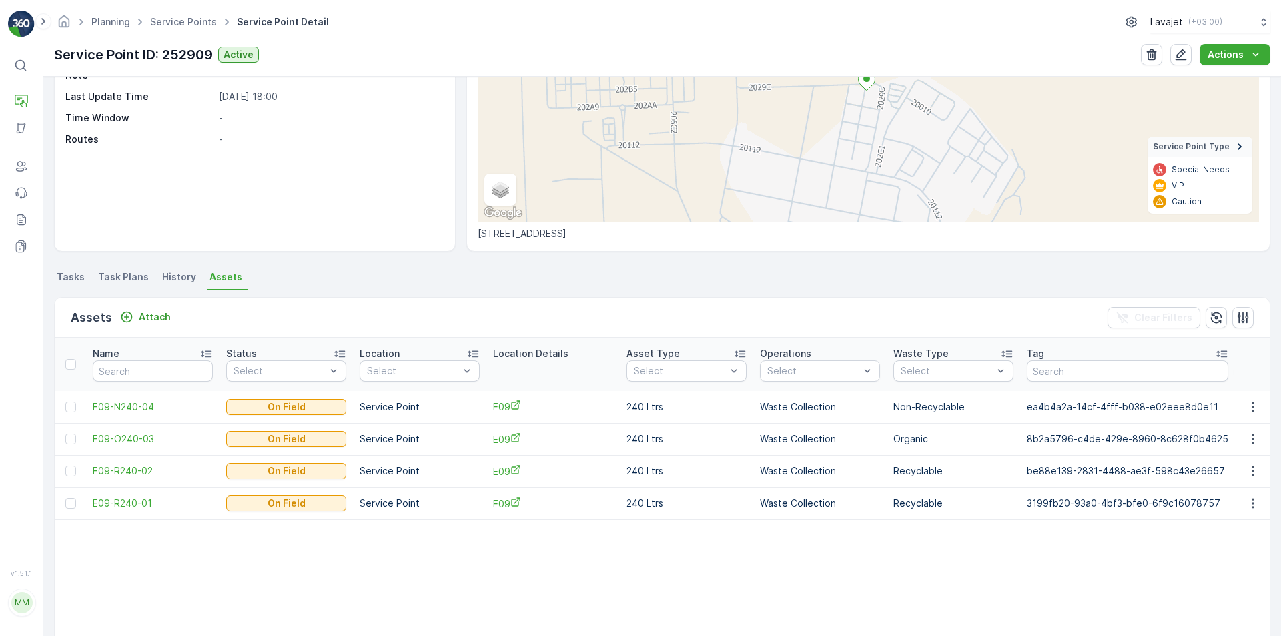
scroll to position [267, 0]
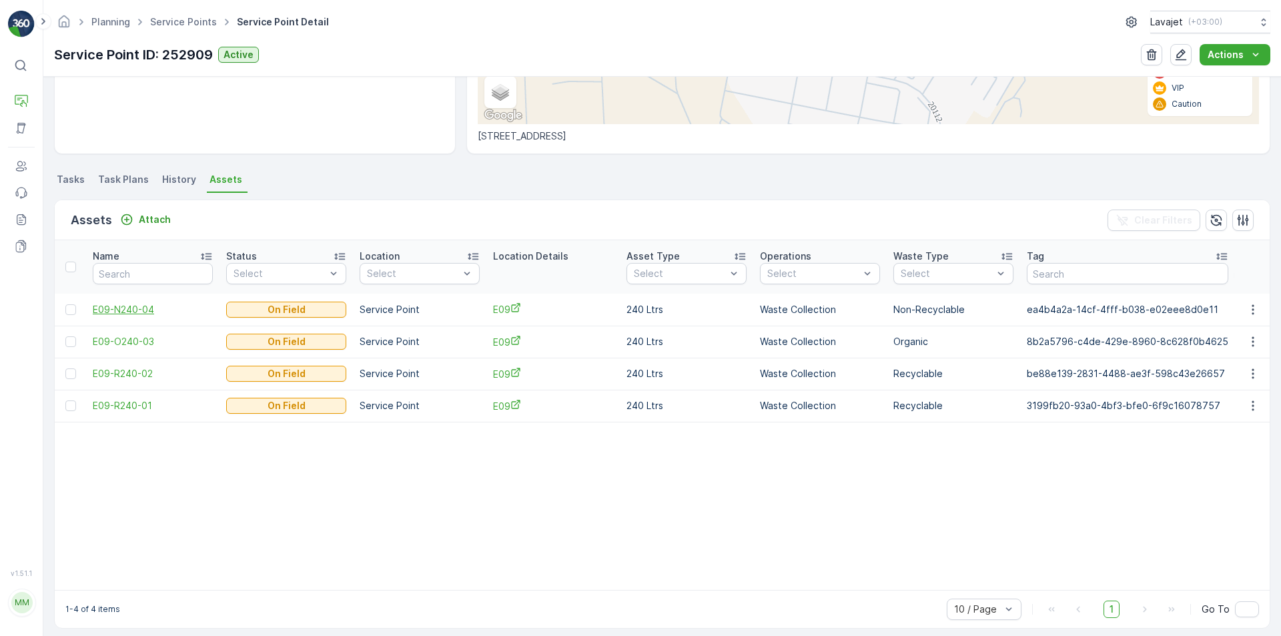
click at [132, 314] on span "E09-N240-04" at bounding box center [153, 309] width 120 height 13
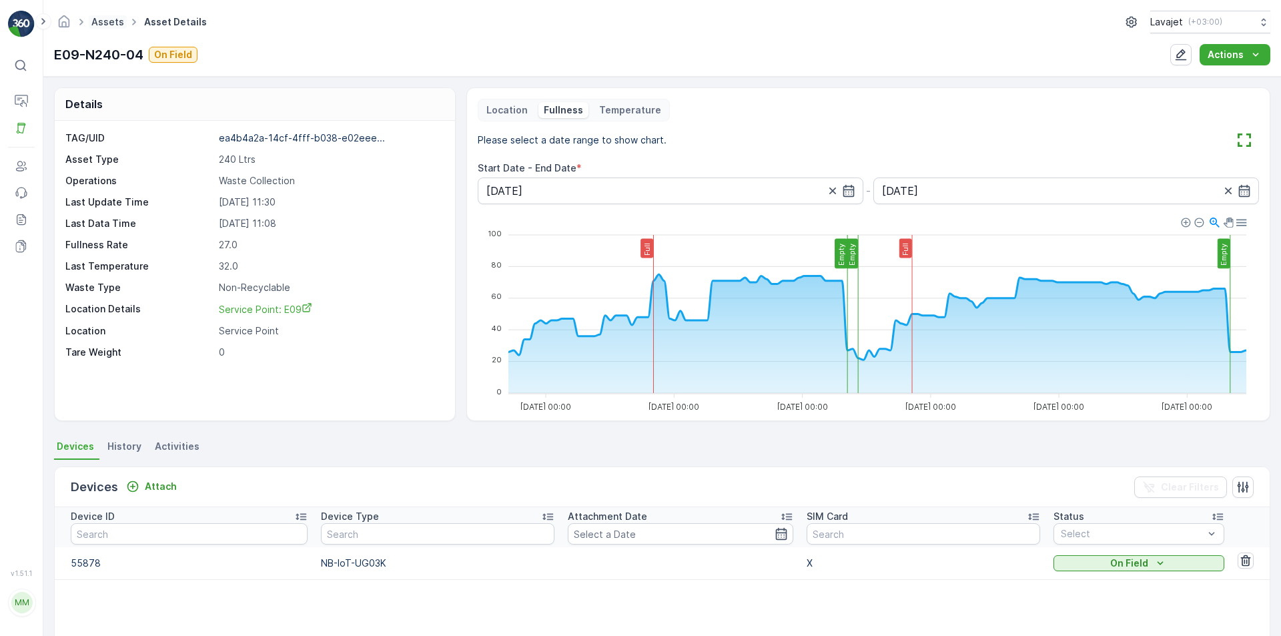
click at [96, 22] on link "Assets" at bounding box center [107, 21] width 33 height 11
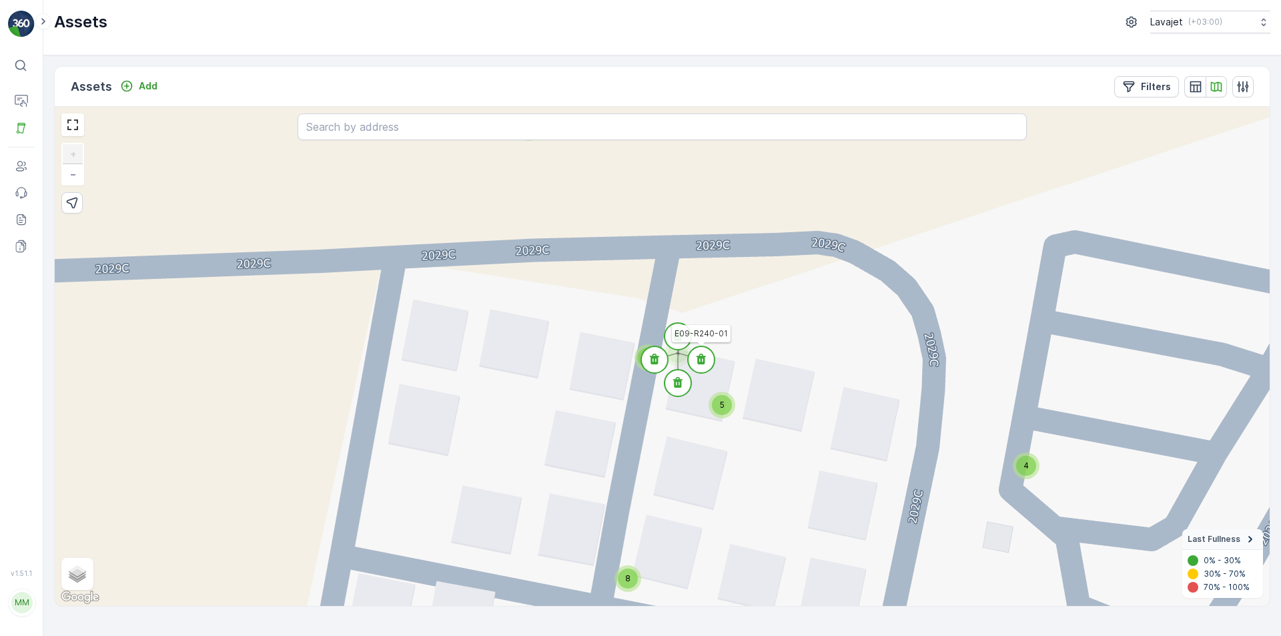
click at [698, 361] on icon at bounding box center [701, 359] width 9 height 11
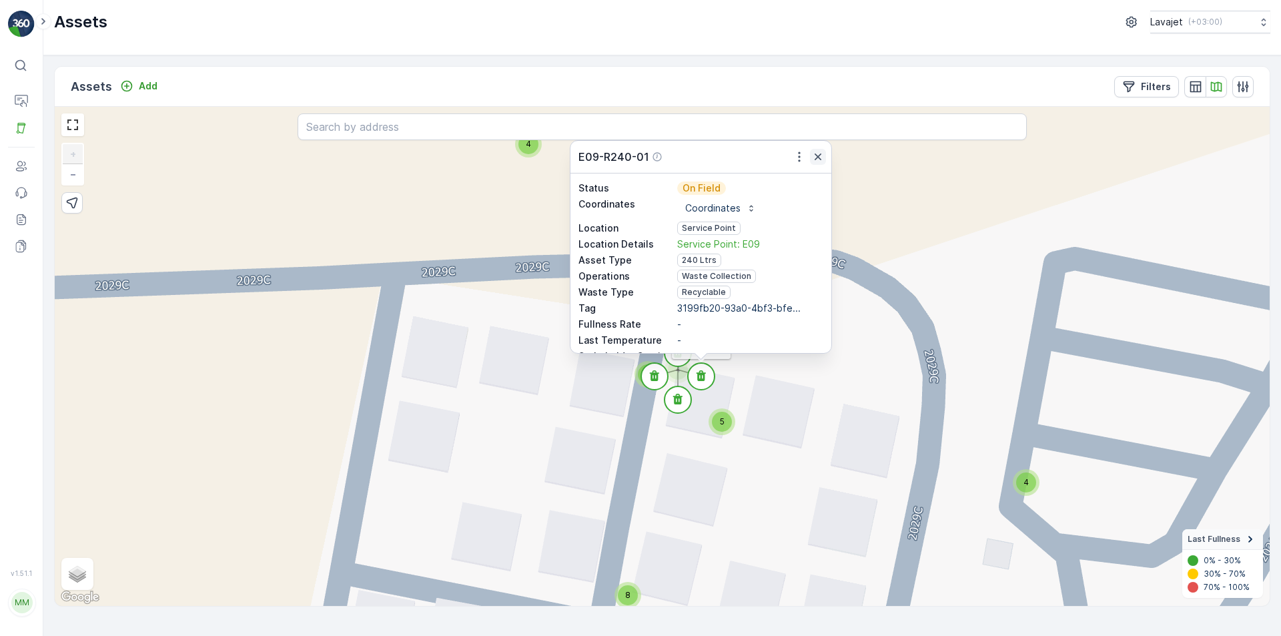
click at [817, 160] on icon "button" at bounding box center [818, 156] width 13 height 13
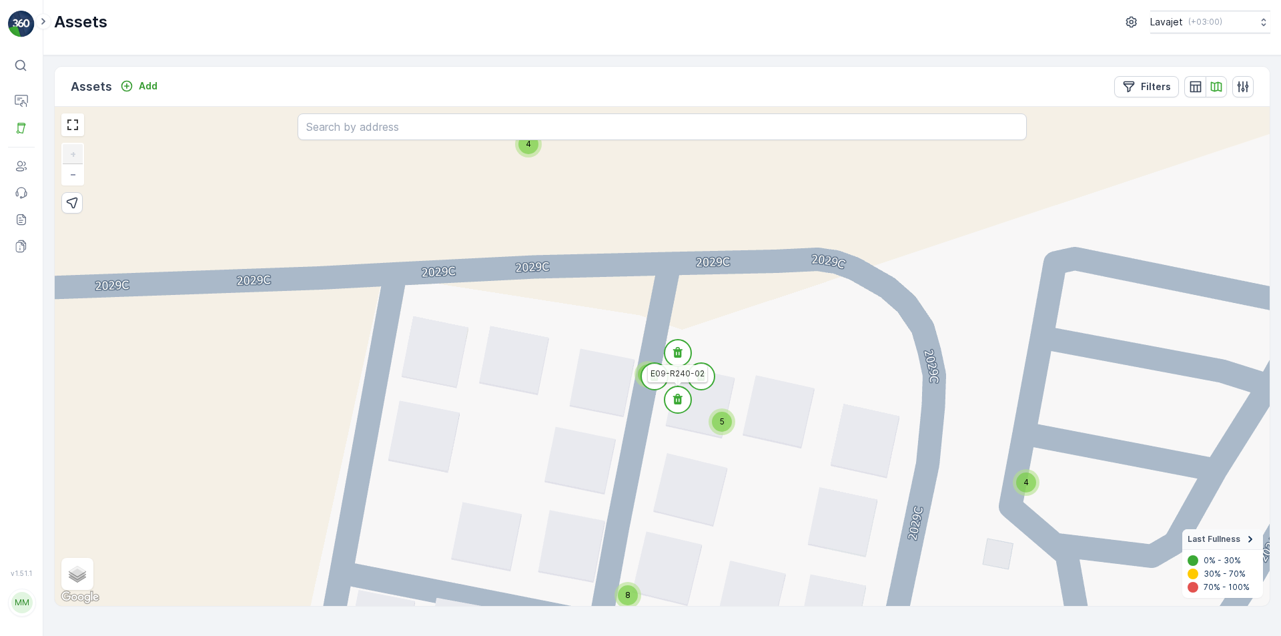
click at [677, 398] on icon at bounding box center [677, 399] width 9 height 11
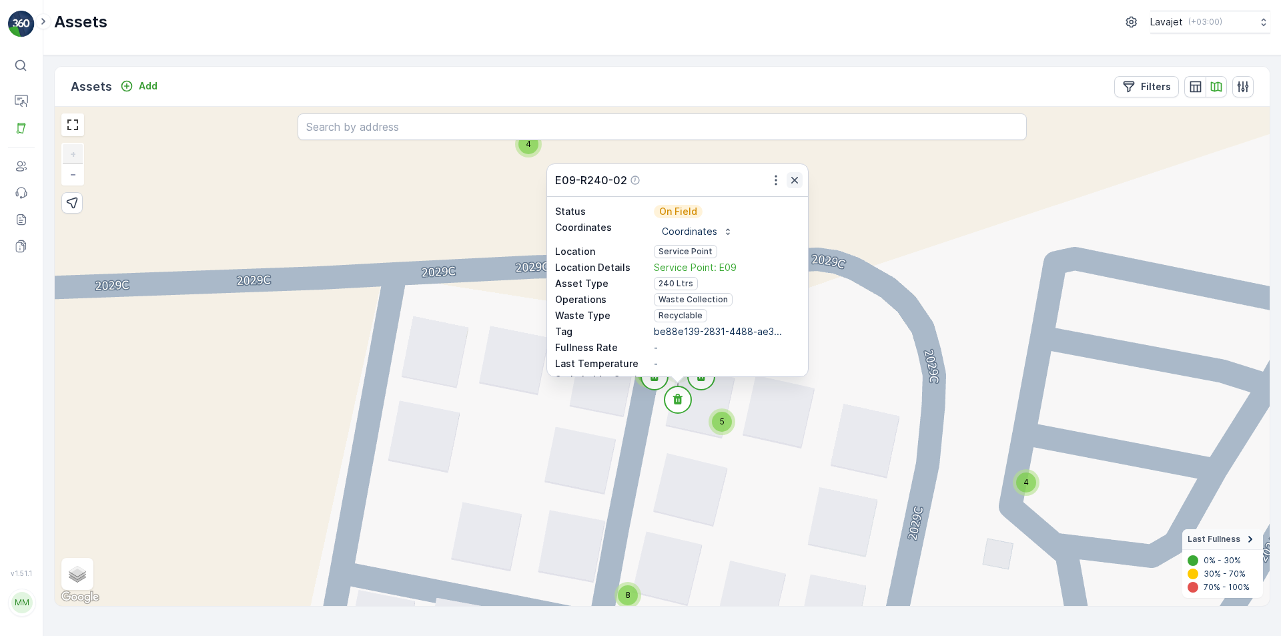
click at [793, 180] on icon "button" at bounding box center [794, 180] width 13 height 13
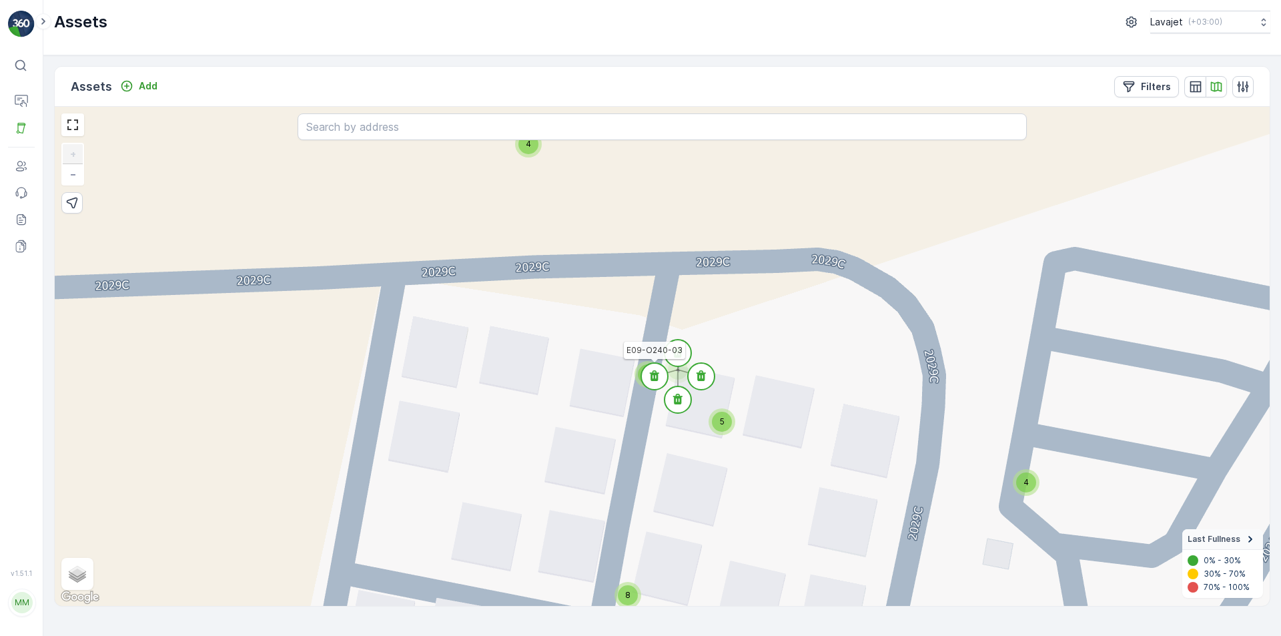
click at [655, 370] on circle at bounding box center [654, 376] width 27 height 27
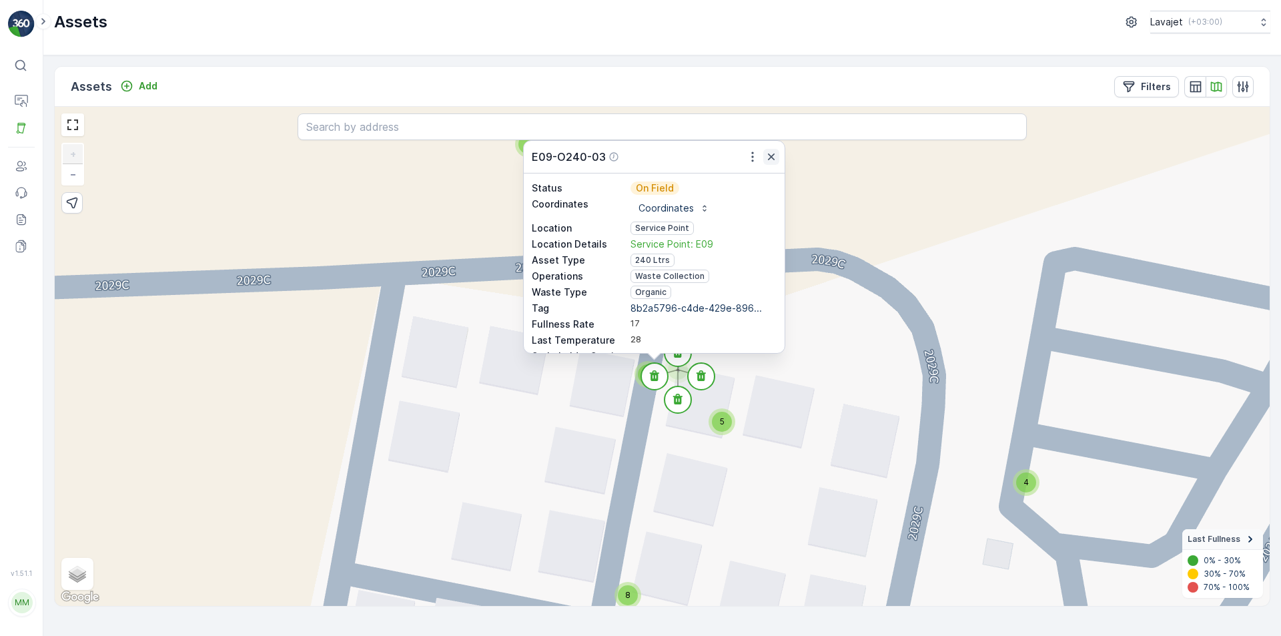
click at [769, 156] on icon "button" at bounding box center [771, 156] width 13 height 13
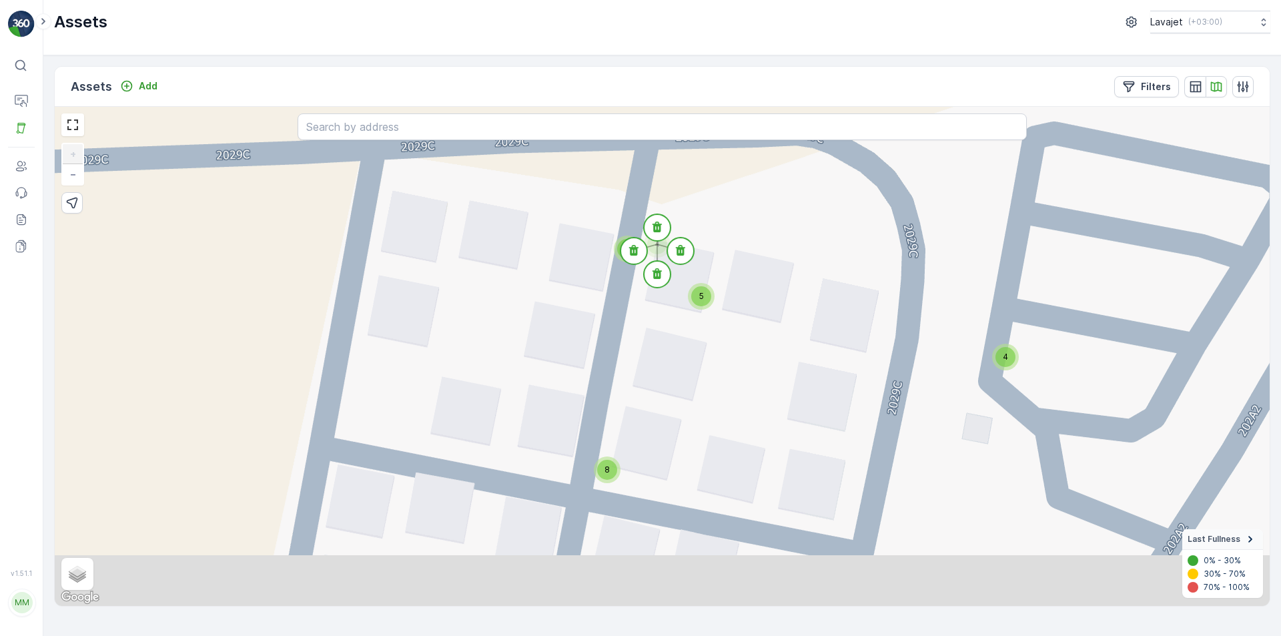
drag, startPoint x: 664, startPoint y: 519, endPoint x: 657, endPoint y: 401, distance: 117.7
click at [657, 401] on div "4 4 4 4 4 4 4 4 4 4 4 4 4 4 4 4 4 4 4 4 4 4 4 4 4 4 4 4 4 4 11 2 4 4 4 4 4 4 4 …" at bounding box center [662, 356] width 1215 height 499
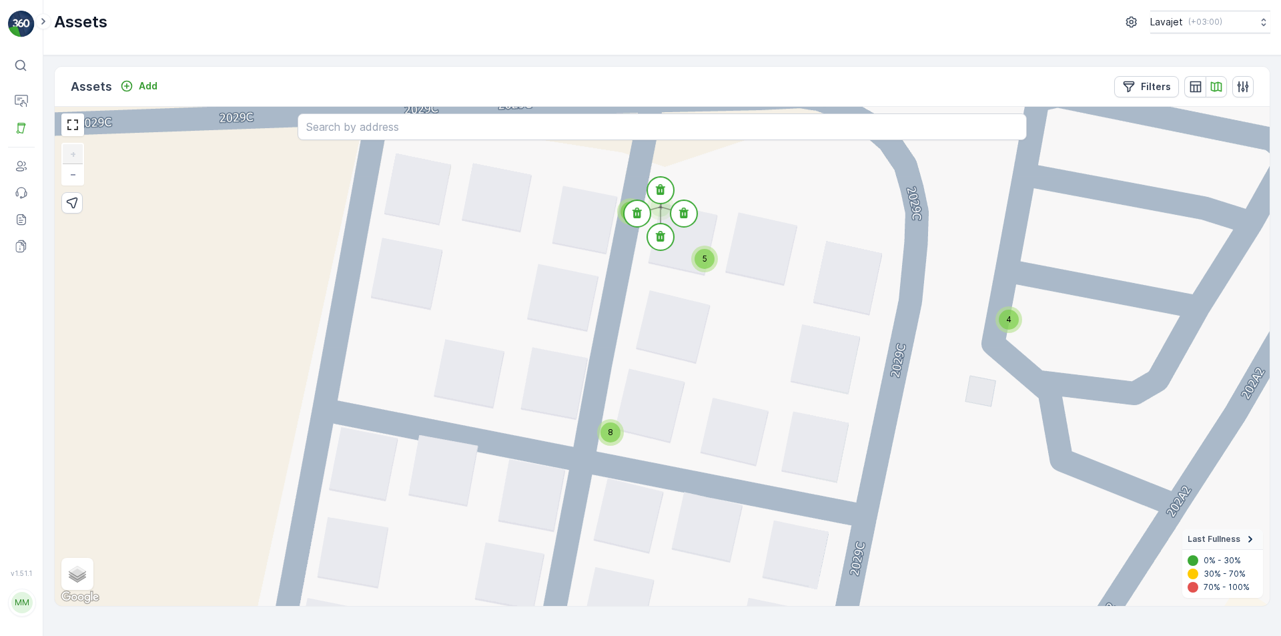
click at [608, 437] on span "8" at bounding box center [610, 432] width 5 height 10
click at [609, 462] on icon at bounding box center [610, 465] width 9 height 11
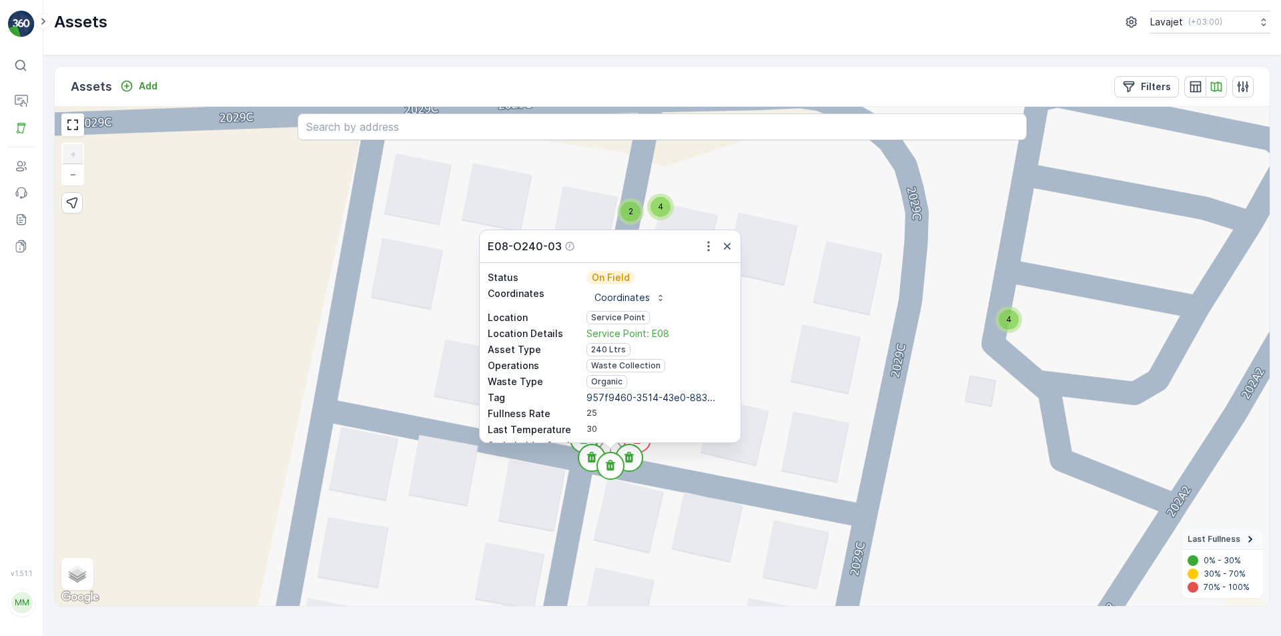
scroll to position [111, 0]
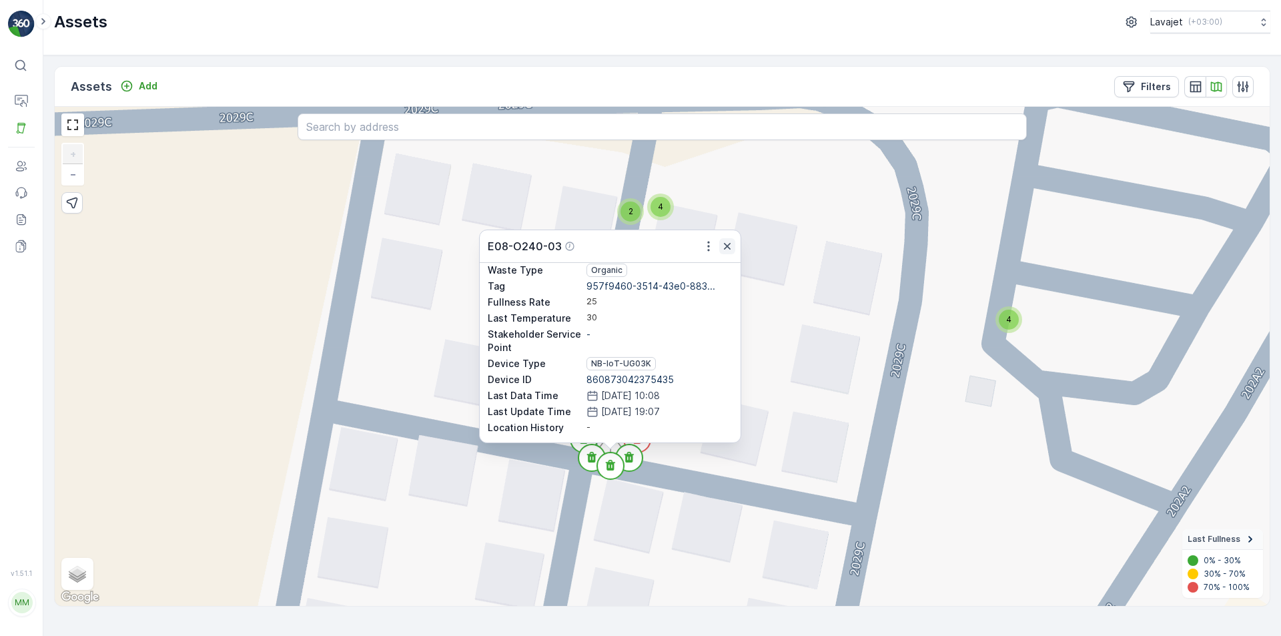
click at [727, 247] on icon "button" at bounding box center [727, 246] width 7 height 7
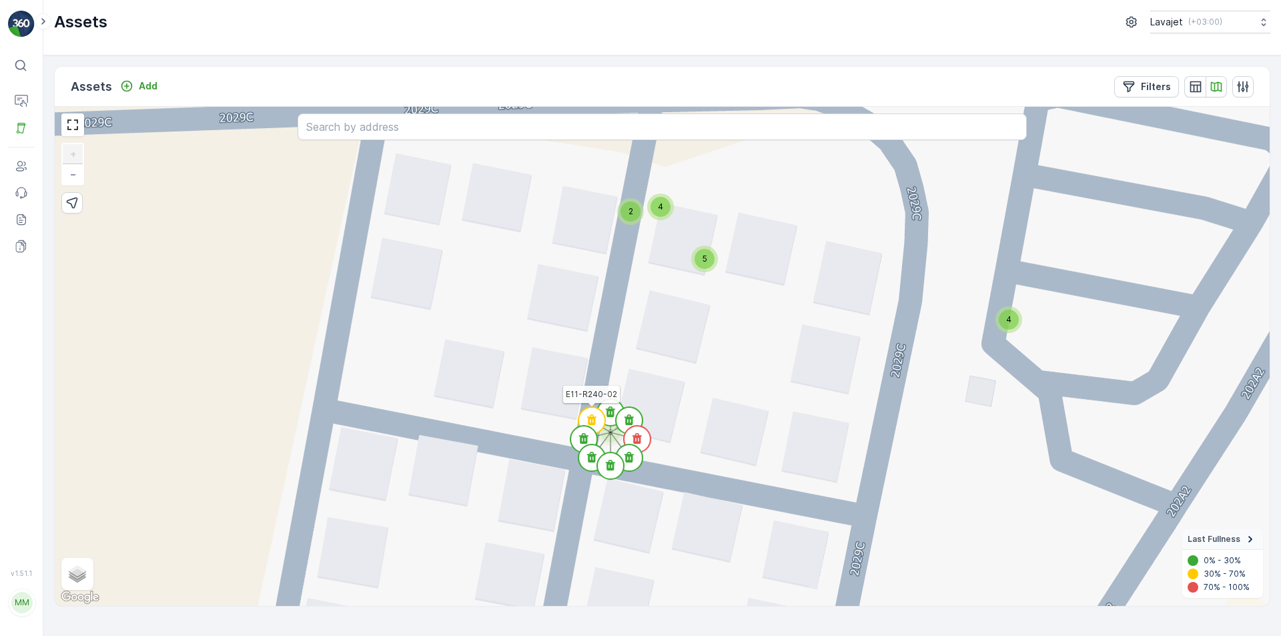
click at [595, 417] on icon at bounding box center [591, 419] width 9 height 11
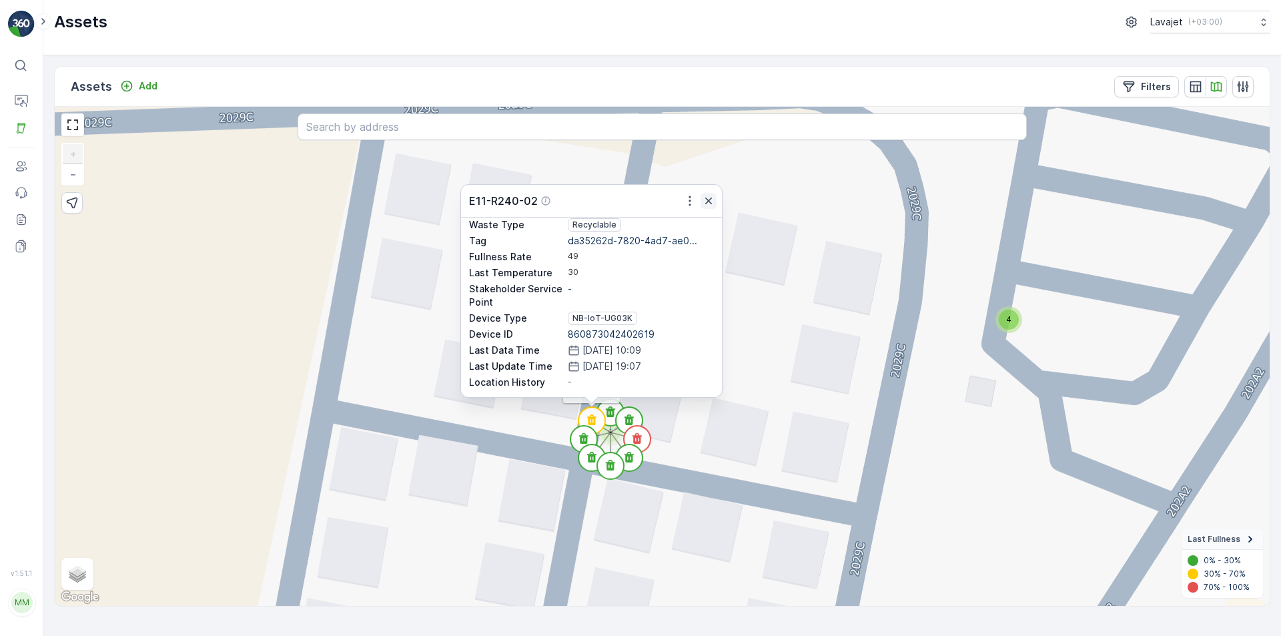
click at [710, 199] on icon "button" at bounding box center [708, 201] width 7 height 7
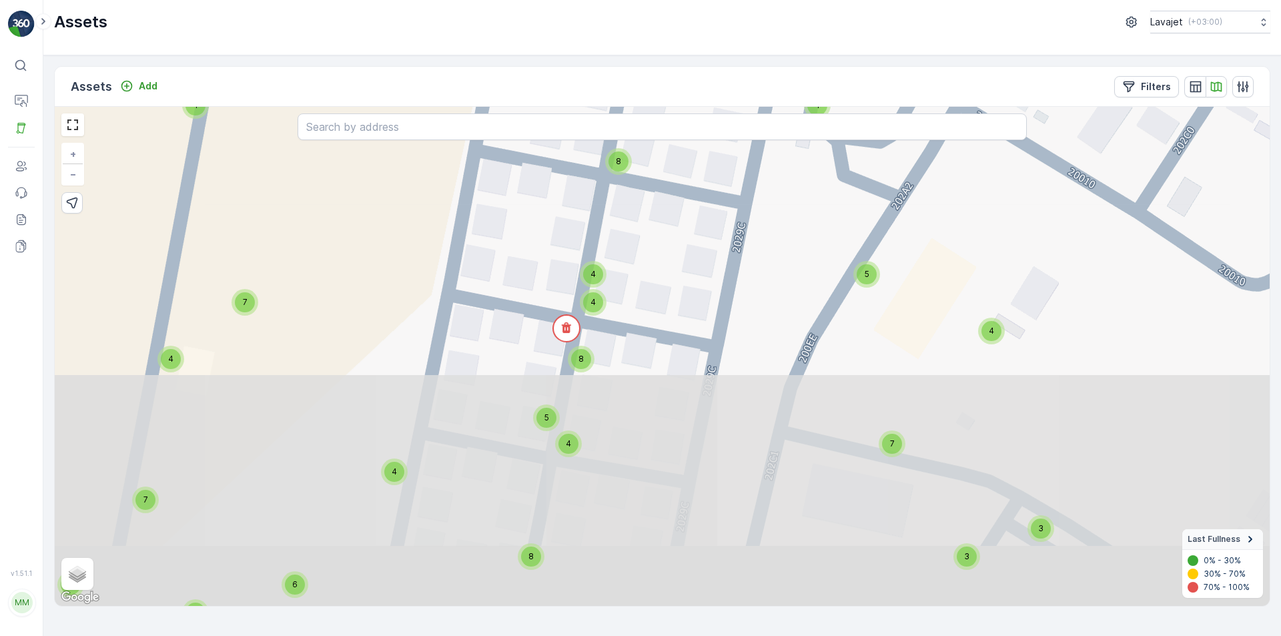
drag, startPoint x: 704, startPoint y: 549, endPoint x: 683, endPoint y: 255, distance: 295.0
click at [683, 255] on div "4 4 4 4 4 4 4 4 4 4 4 4 4 4 4 4 4 4 4 4 4 4 4 4 4 4 4 4 4 4 11 2 4 4 4 4 4 4 4 …" at bounding box center [662, 356] width 1215 height 499
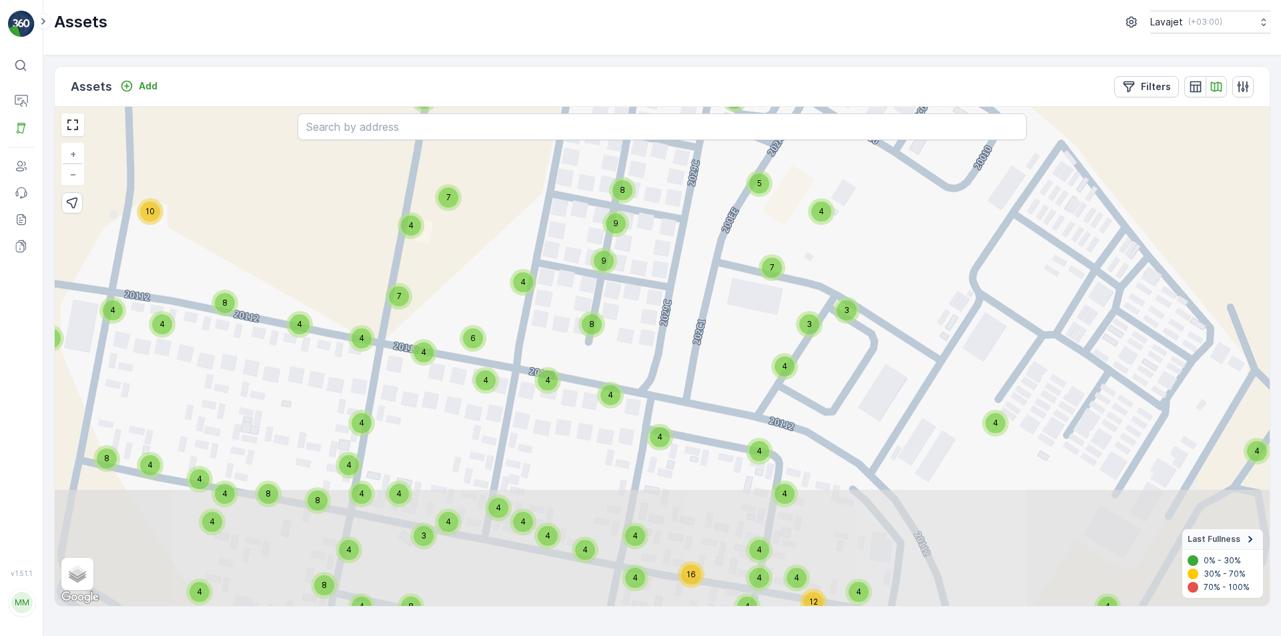
drag, startPoint x: 621, startPoint y: 423, endPoint x: 632, endPoint y: 313, distance: 110.7
click at [632, 313] on div "4 4 4 4 4 4 4 8 4 4 4 4 4 4 4 4 4 4 4 4 4 4 4 4 4 4 4 4 4 11 6 4 4 4 4 4 10 8 9…" at bounding box center [662, 356] width 1215 height 499
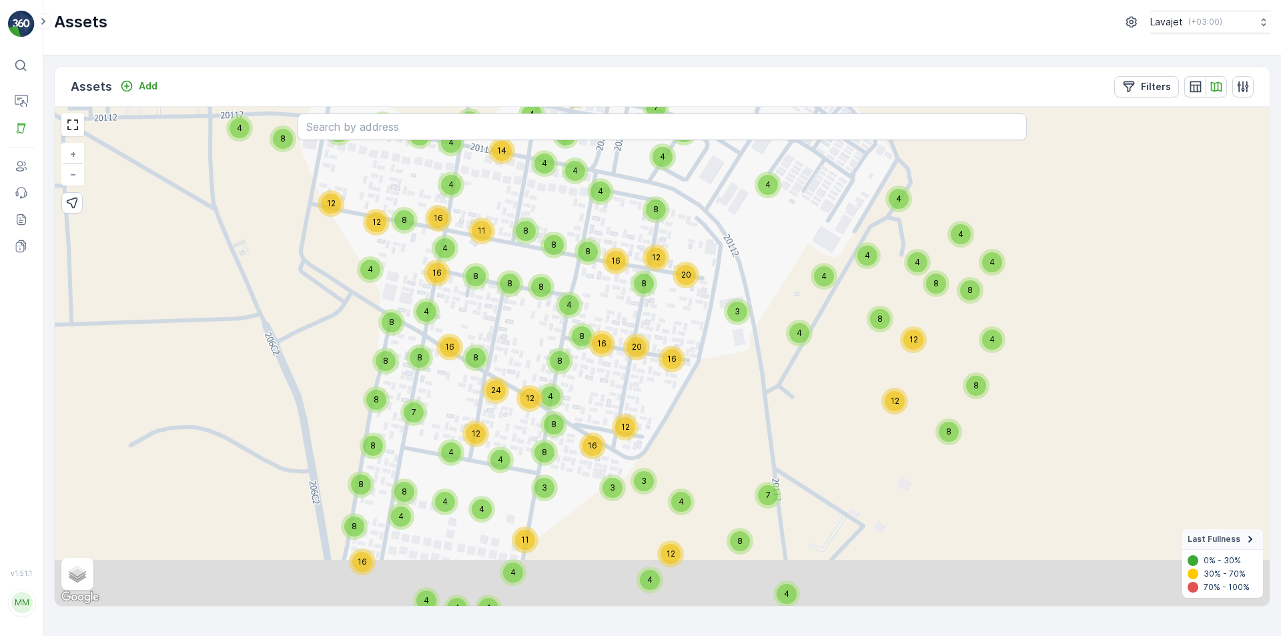
drag, startPoint x: 692, startPoint y: 384, endPoint x: 703, endPoint y: 236, distance: 149.3
click at [703, 236] on div "4 8 8 16 8 8 8 12 8 8 8 4 4 4 4 19 6 8 12 10 17 8 12 4 8 4 4 8 4 8 12 5 8 8 24 …" at bounding box center [662, 356] width 1215 height 499
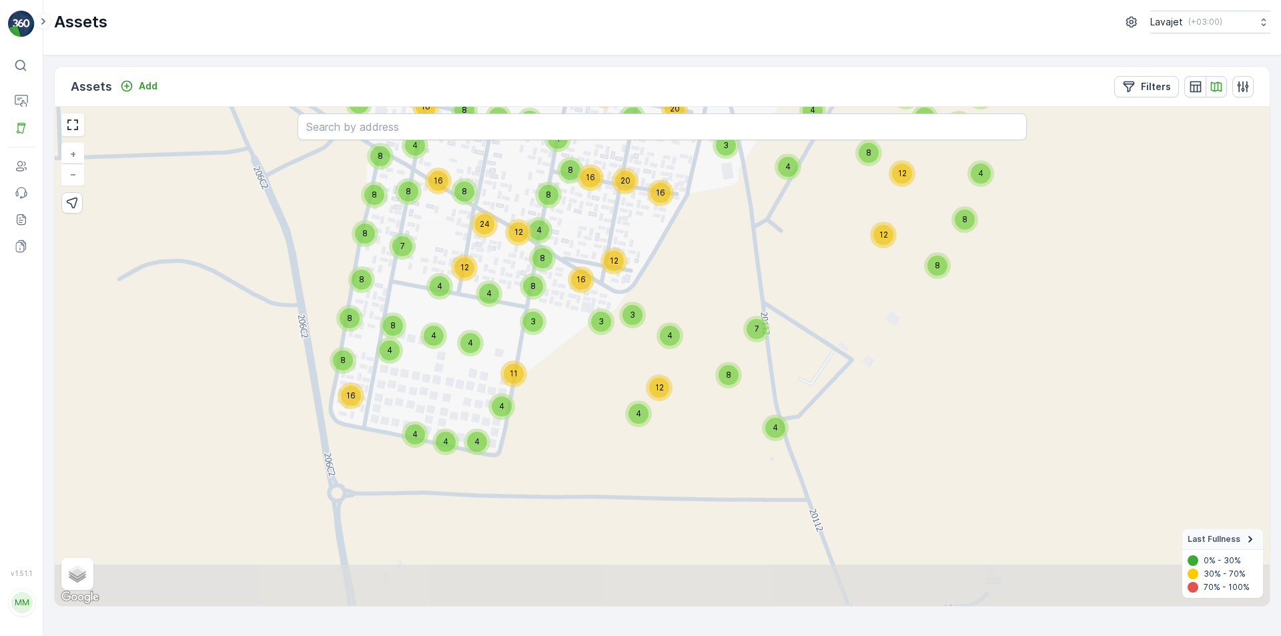
drag, startPoint x: 710, startPoint y: 448, endPoint x: 699, endPoint y: 282, distance: 166.6
click at [699, 282] on div "4 8 8 16 8 8 8 12 8 8 8 4 4 4 4 19 6 8 12 10 17 8 12 4 8 4 4 8 4 8 12 5 8 8 24 …" at bounding box center [662, 356] width 1215 height 499
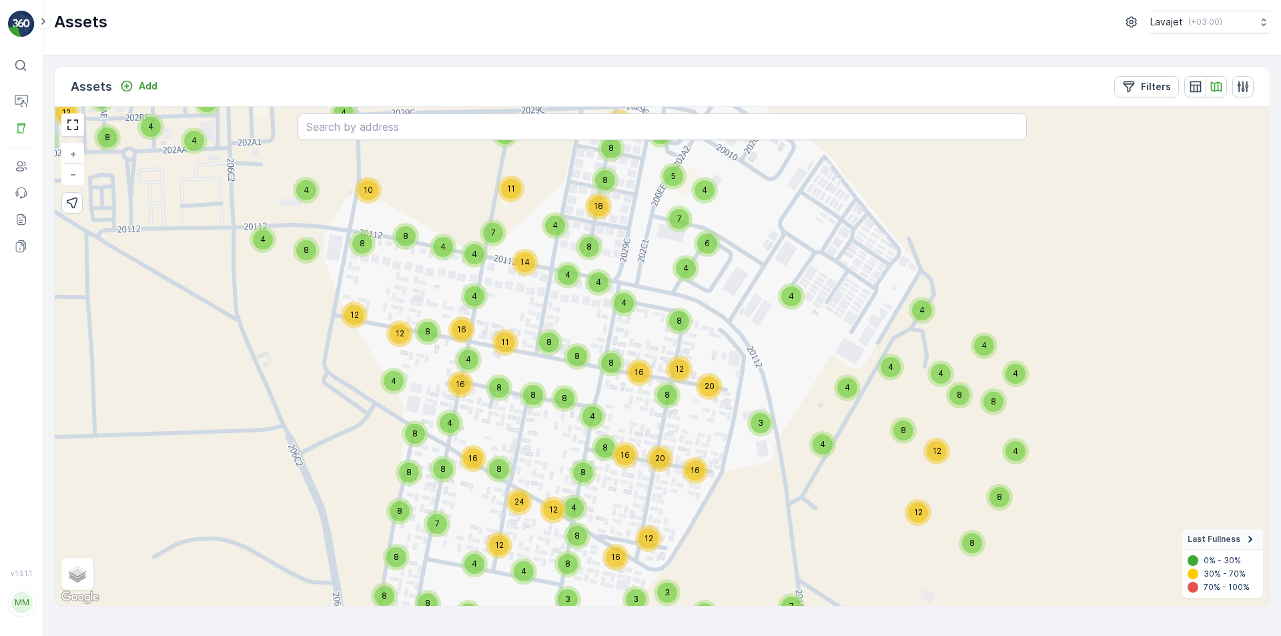
drag, startPoint x: 706, startPoint y: 252, endPoint x: 738, endPoint y: 529, distance: 278.8
click at [740, 532] on div "4 8 8 16 8 8 8 12 8 8 8 4 4 4 4 19 6 8 12 10 17 8 12 4 8 4 4 8 4 8 12 5 8 8 24 …" at bounding box center [662, 356] width 1215 height 499
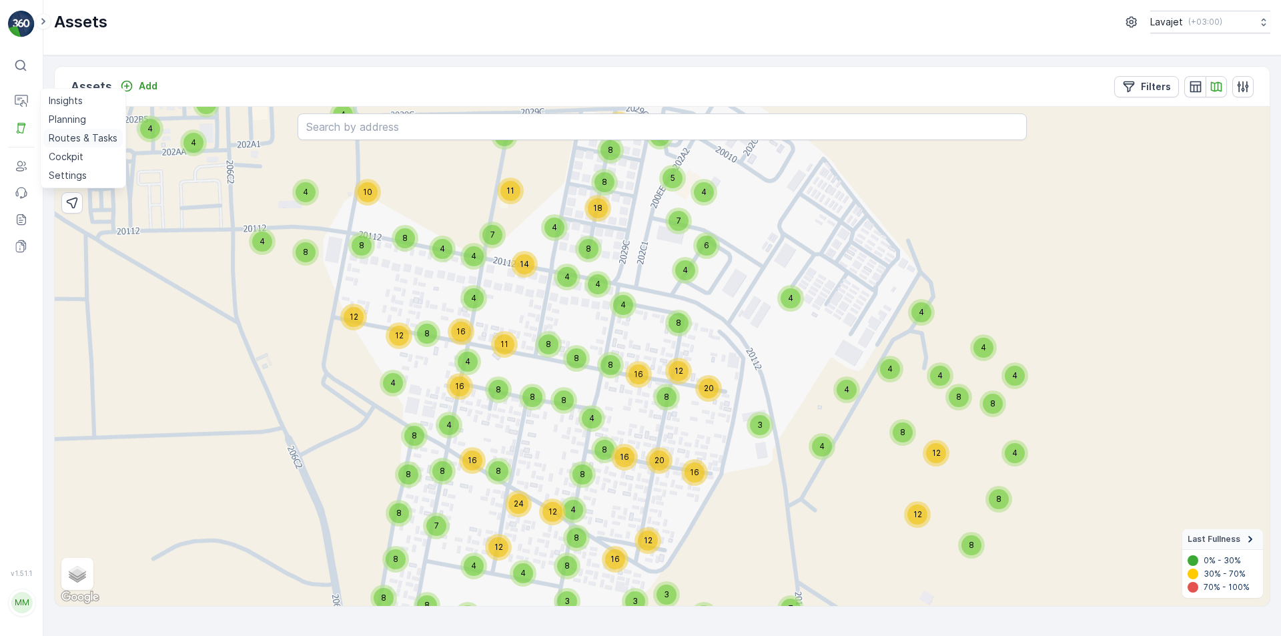
click at [75, 136] on p "Routes & Tasks" at bounding box center [83, 137] width 69 height 13
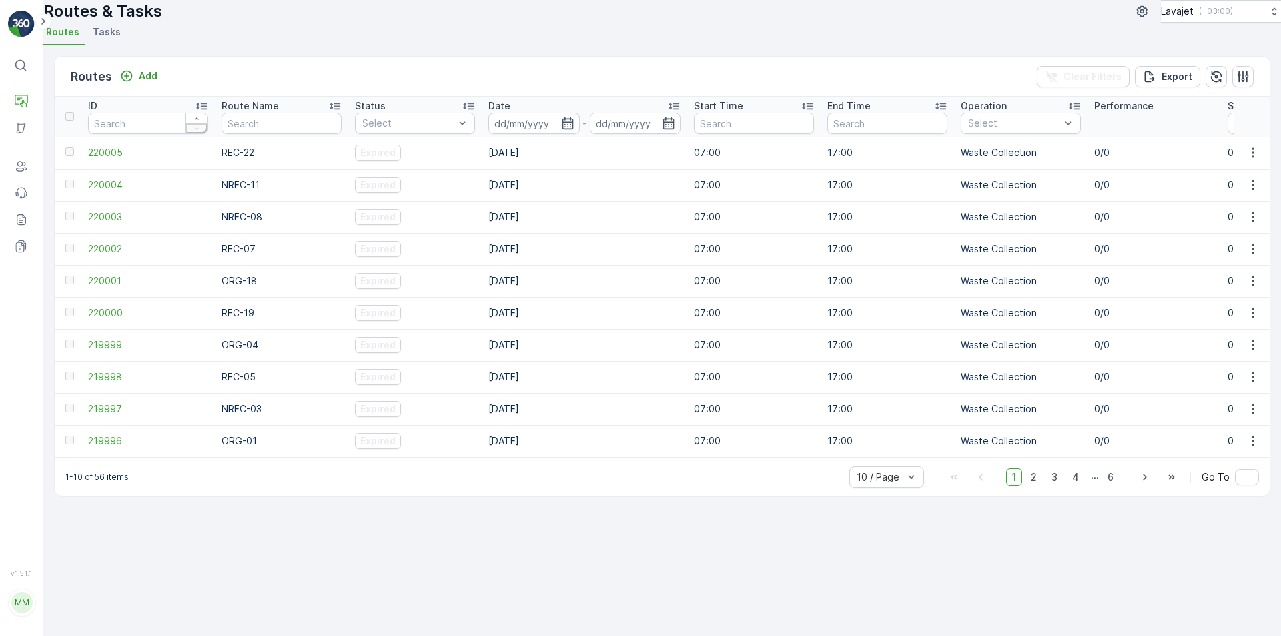
click at [121, 39] on span "Tasks" at bounding box center [107, 31] width 28 height 13
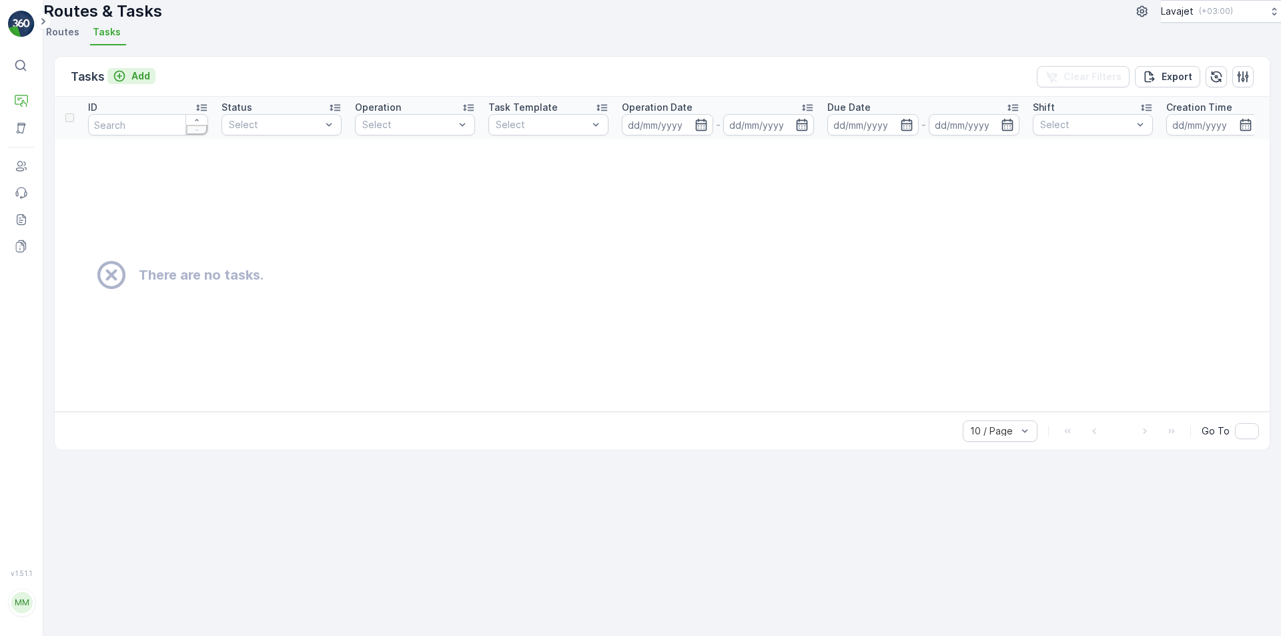
click at [142, 83] on p "Add" at bounding box center [140, 75] width 19 height 13
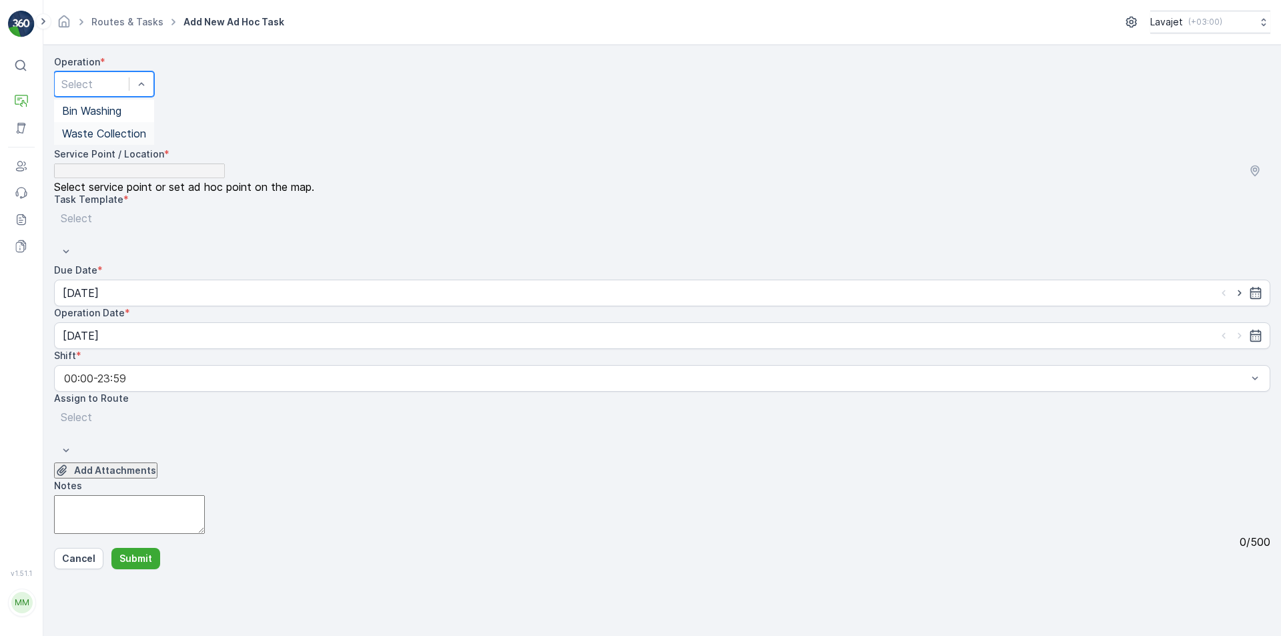
click at [146, 139] on div "Waste Collection" at bounding box center [104, 133] width 84 height 12
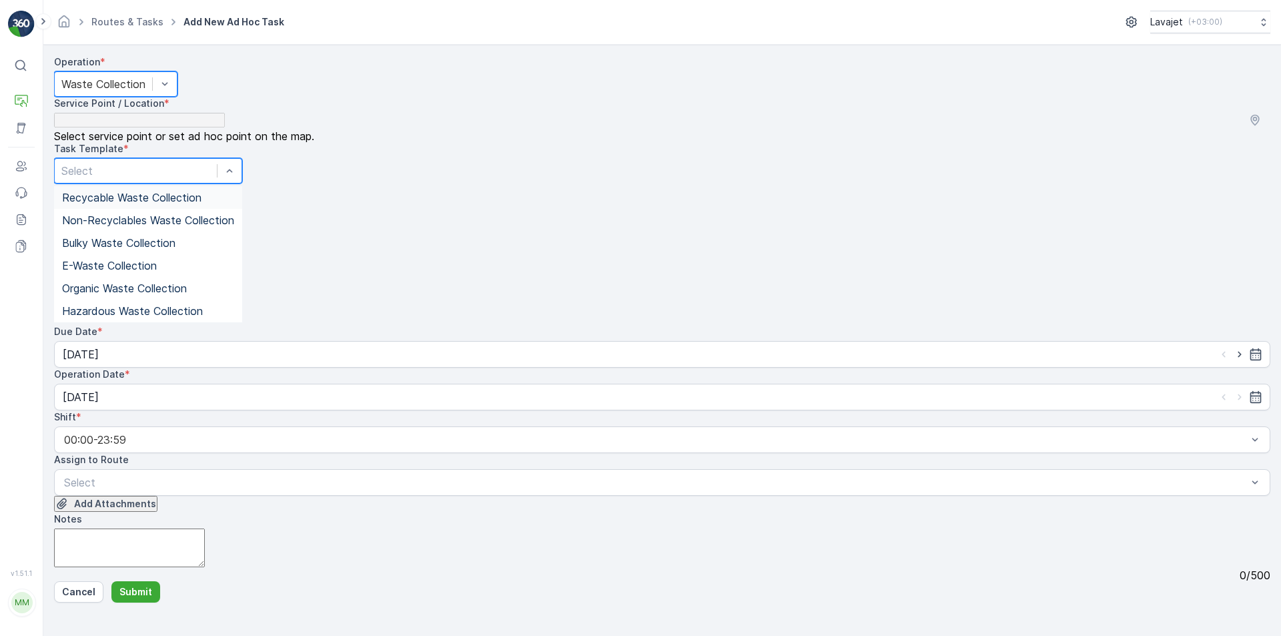
click at [188, 194] on span "Recycable Waste Collection" at bounding box center [131, 198] width 139 height 12
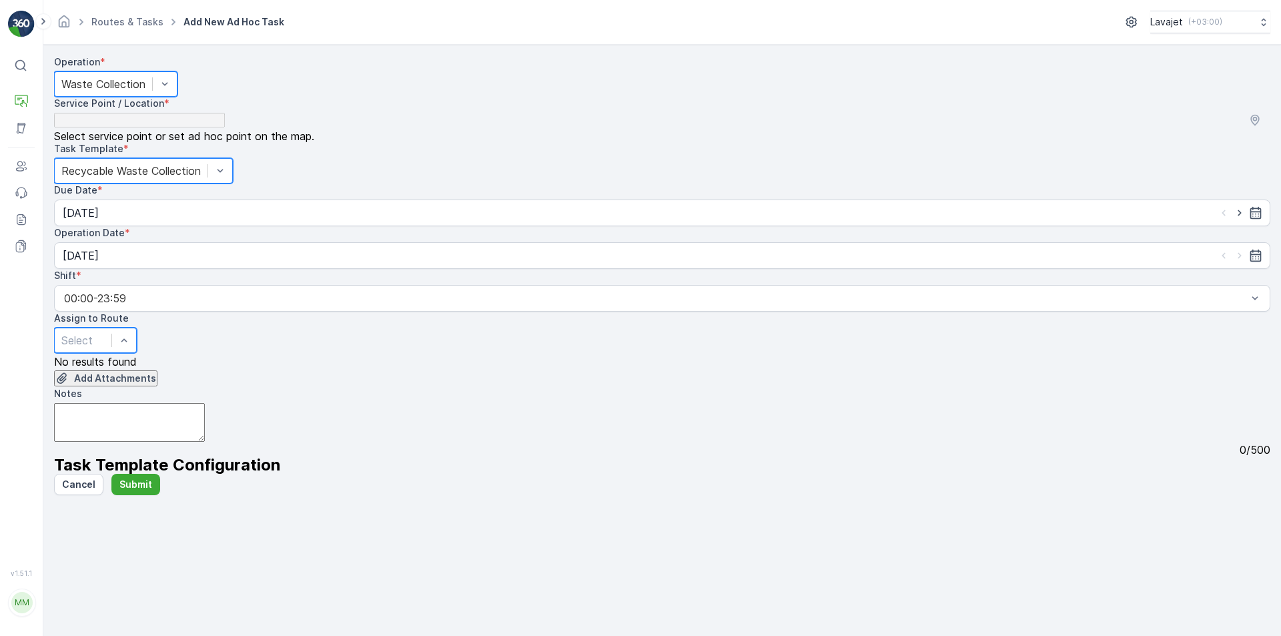
click at [105, 333] on div at bounding box center [82, 340] width 43 height 15
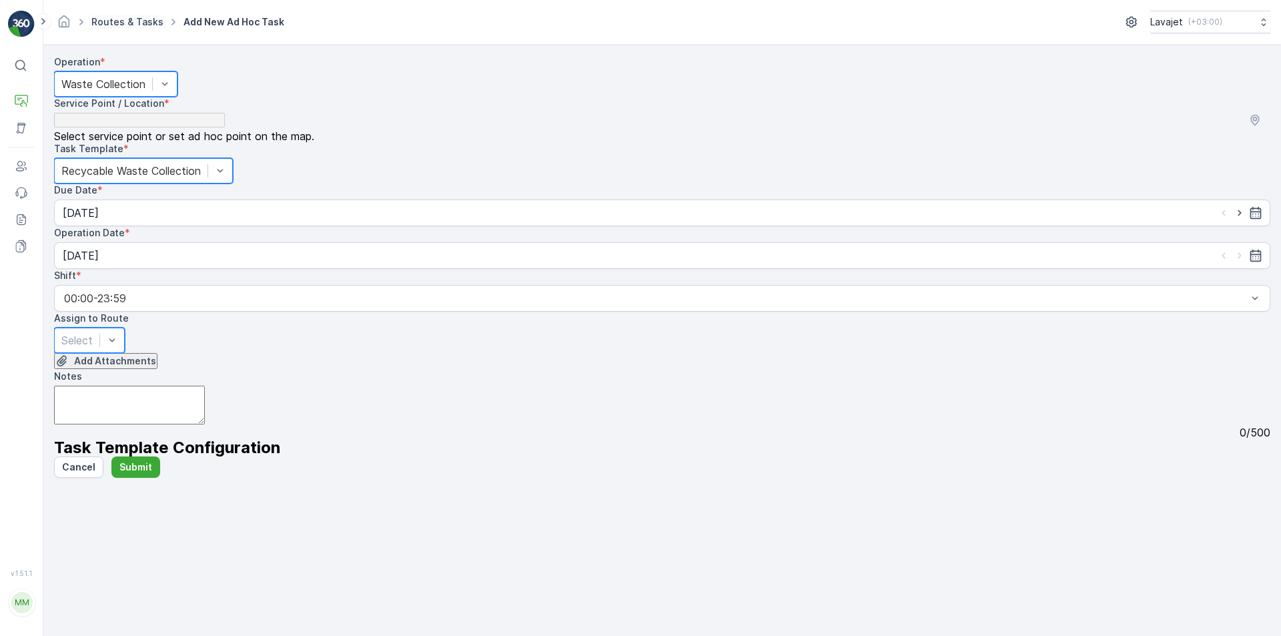
click at [115, 23] on link "Routes & Tasks" at bounding box center [127, 21] width 72 height 11
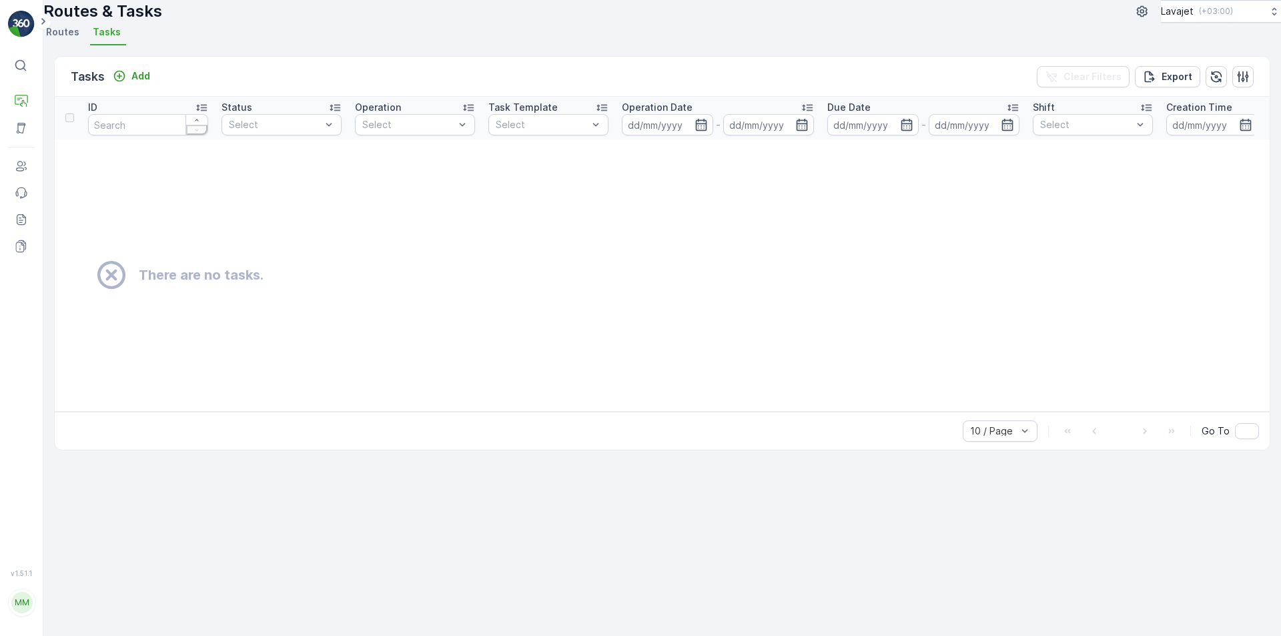
click at [75, 39] on span "Routes" at bounding box center [62, 31] width 33 height 13
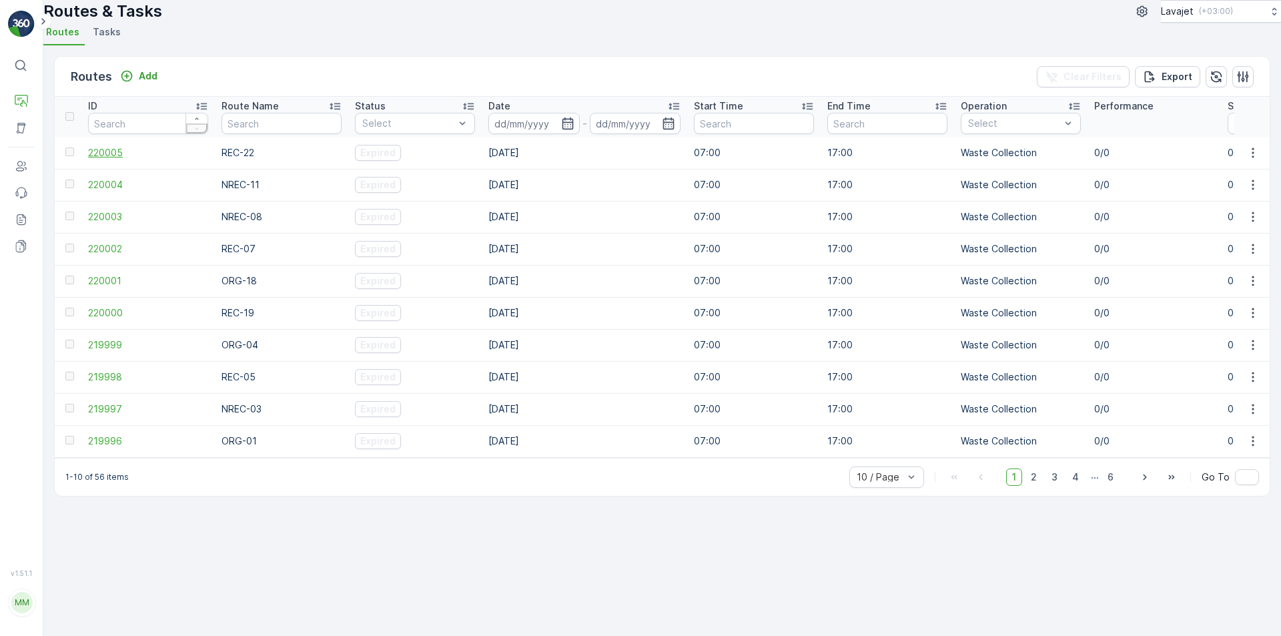
click at [121, 160] on span "220005" at bounding box center [148, 152] width 120 height 13
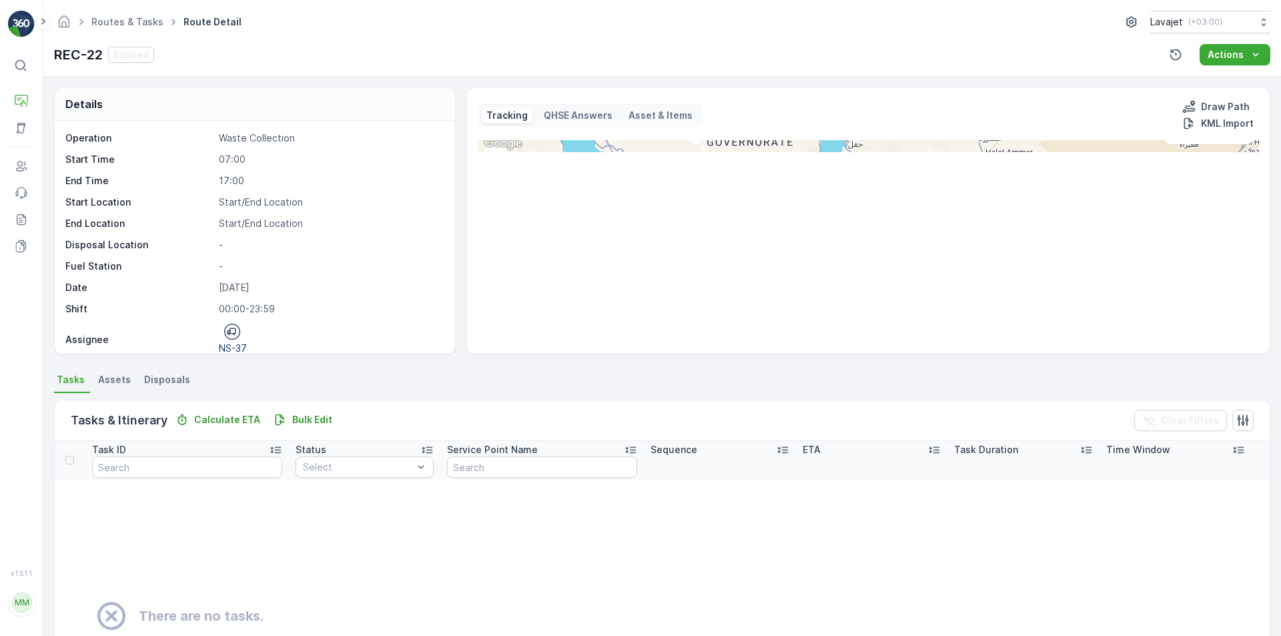
click at [113, 377] on span "Assets" at bounding box center [114, 379] width 33 height 13
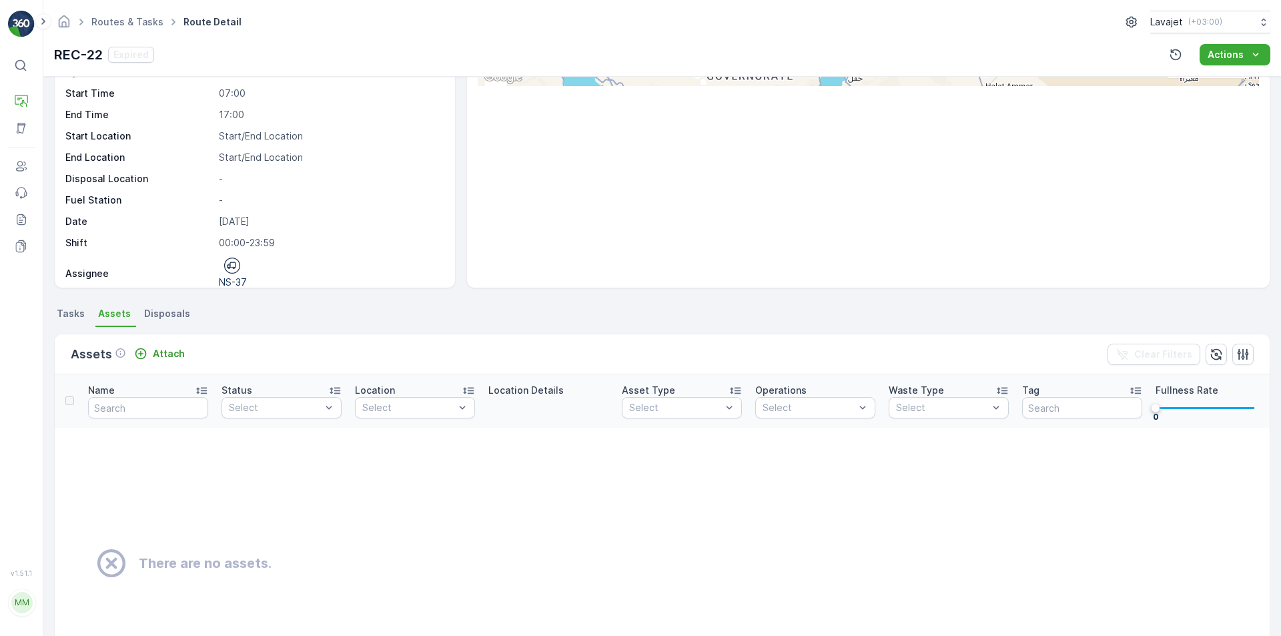
scroll to position [59, 0]
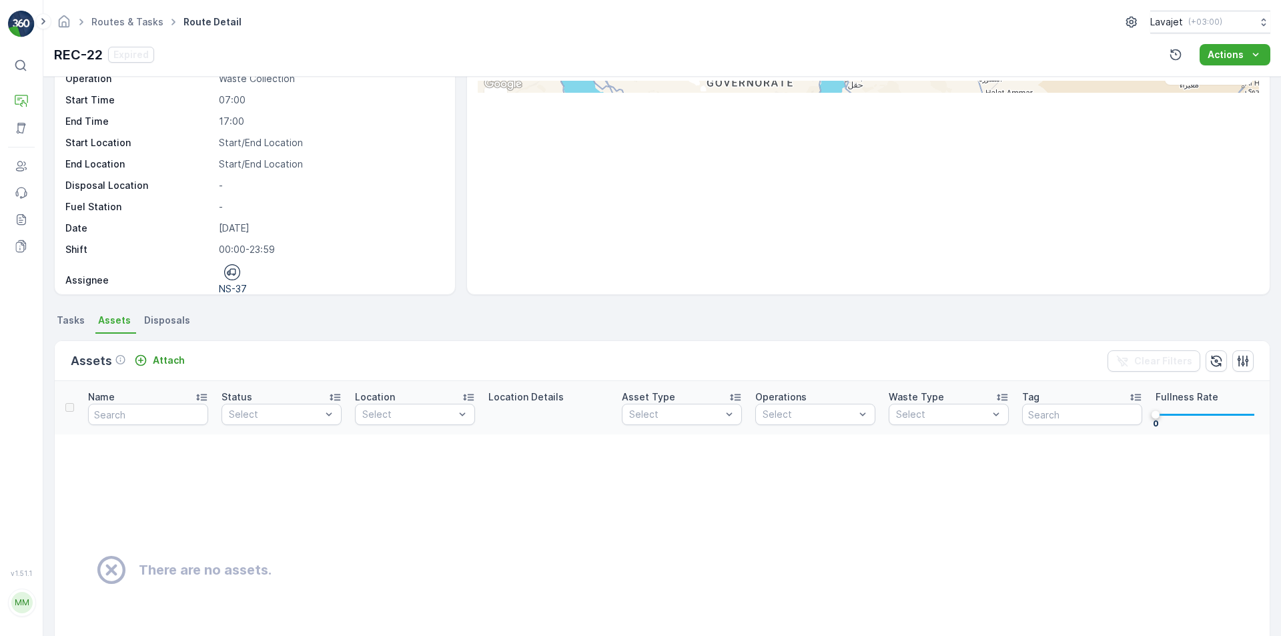
click at [162, 324] on span "Disposals" at bounding box center [167, 320] width 46 height 13
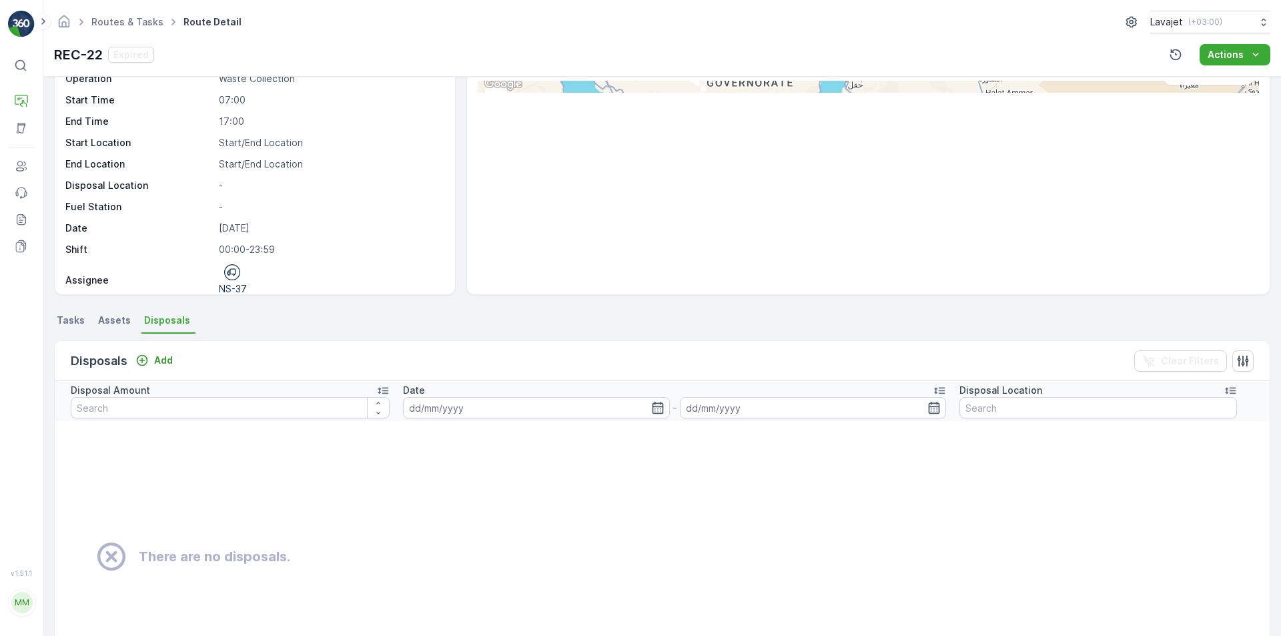
click at [72, 320] on span "Tasks" at bounding box center [71, 320] width 28 height 13
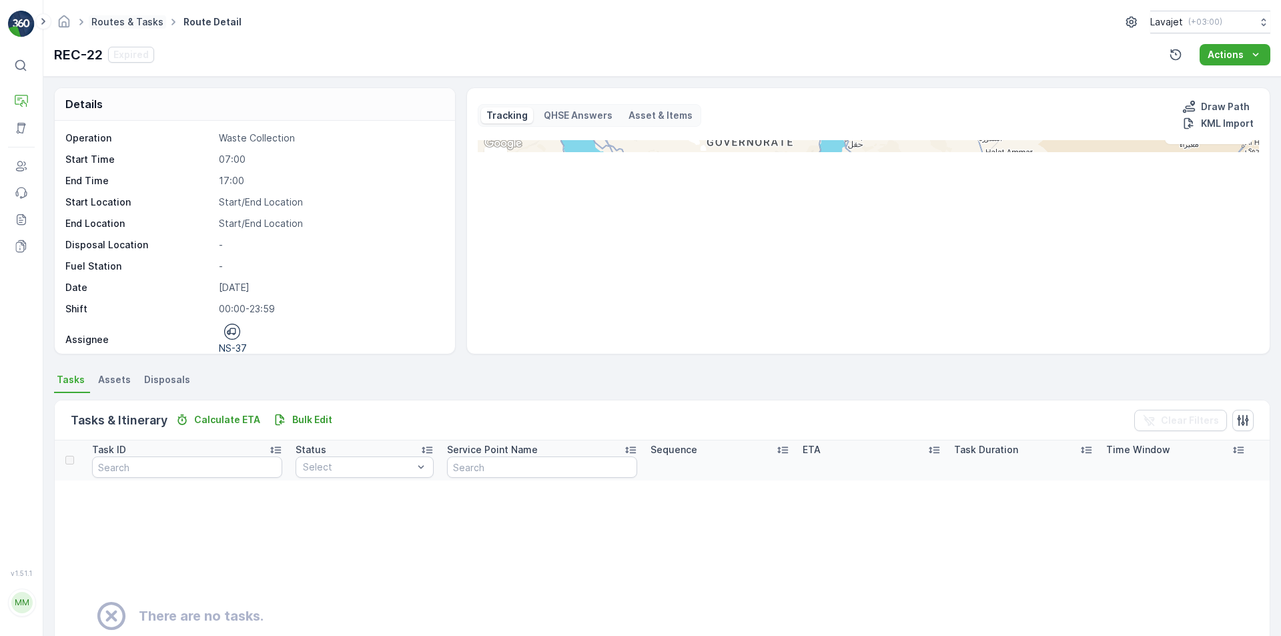
click at [123, 22] on link "Routes & Tasks" at bounding box center [127, 21] width 72 height 11
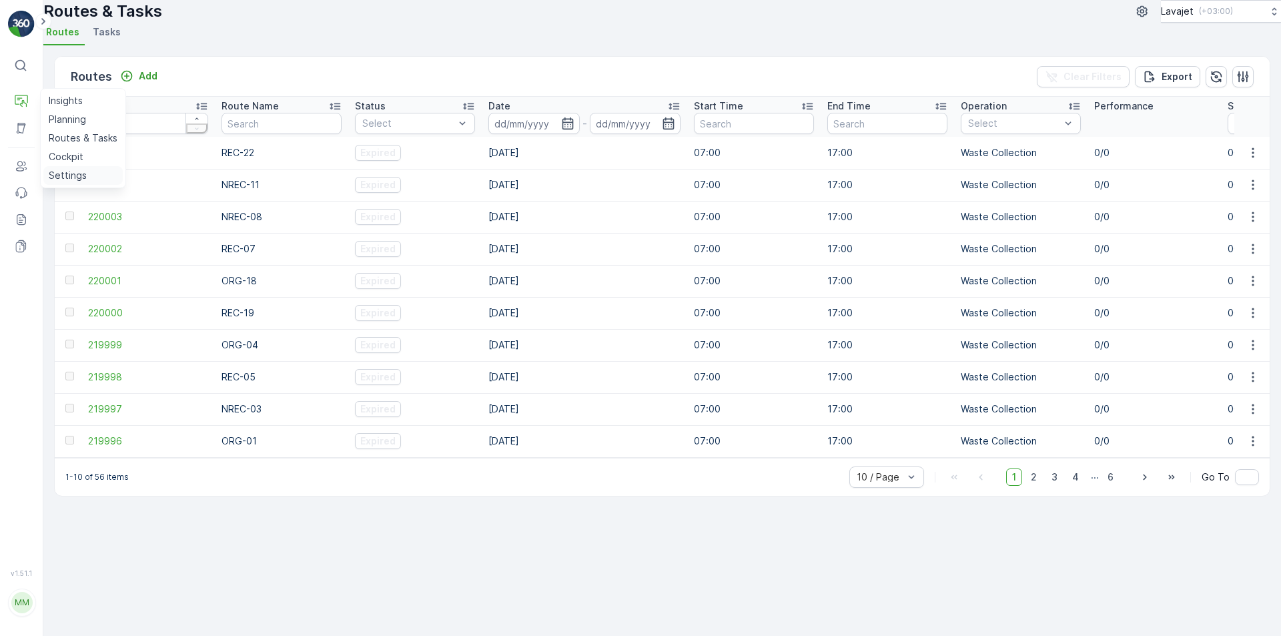
click at [67, 176] on p "Settings" at bounding box center [68, 175] width 38 height 13
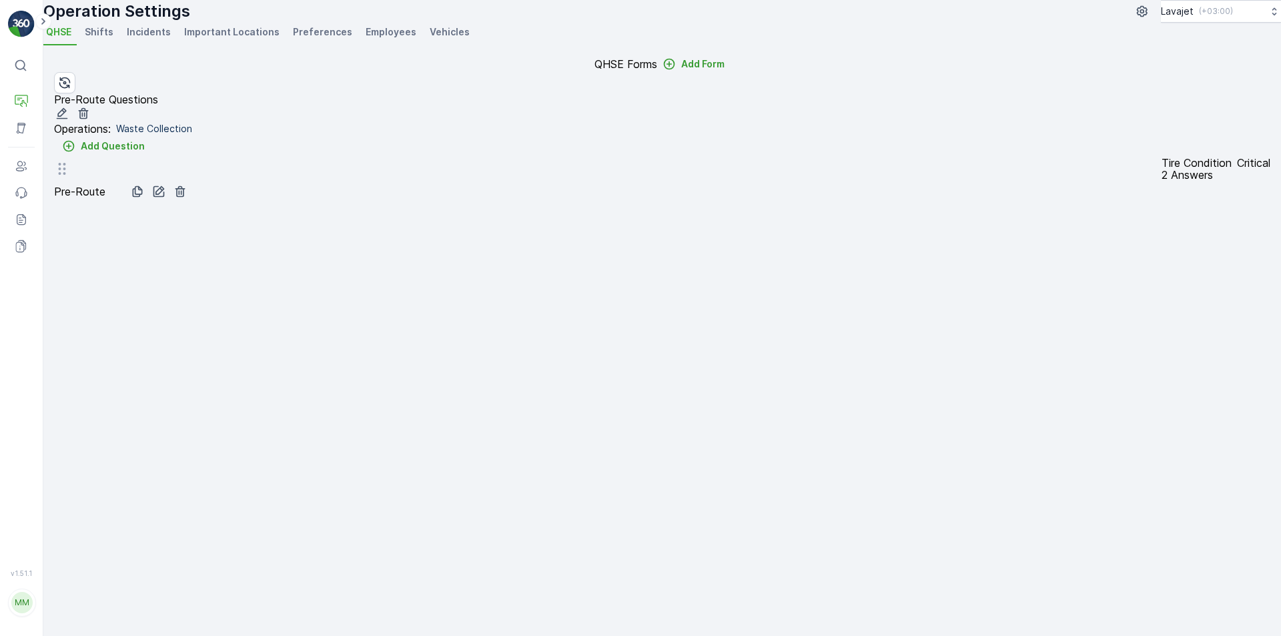
click at [1162, 181] on p "2 Answers" at bounding box center [1216, 175] width 109 height 12
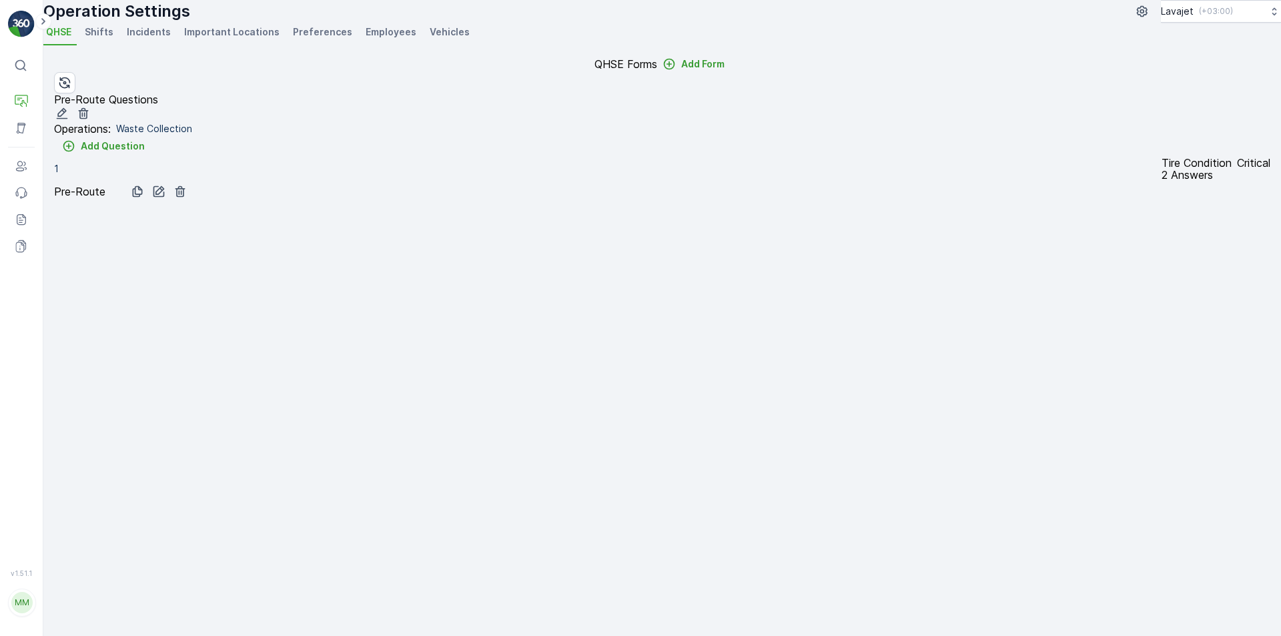
click at [112, 39] on span "Shifts" at bounding box center [99, 31] width 29 height 13
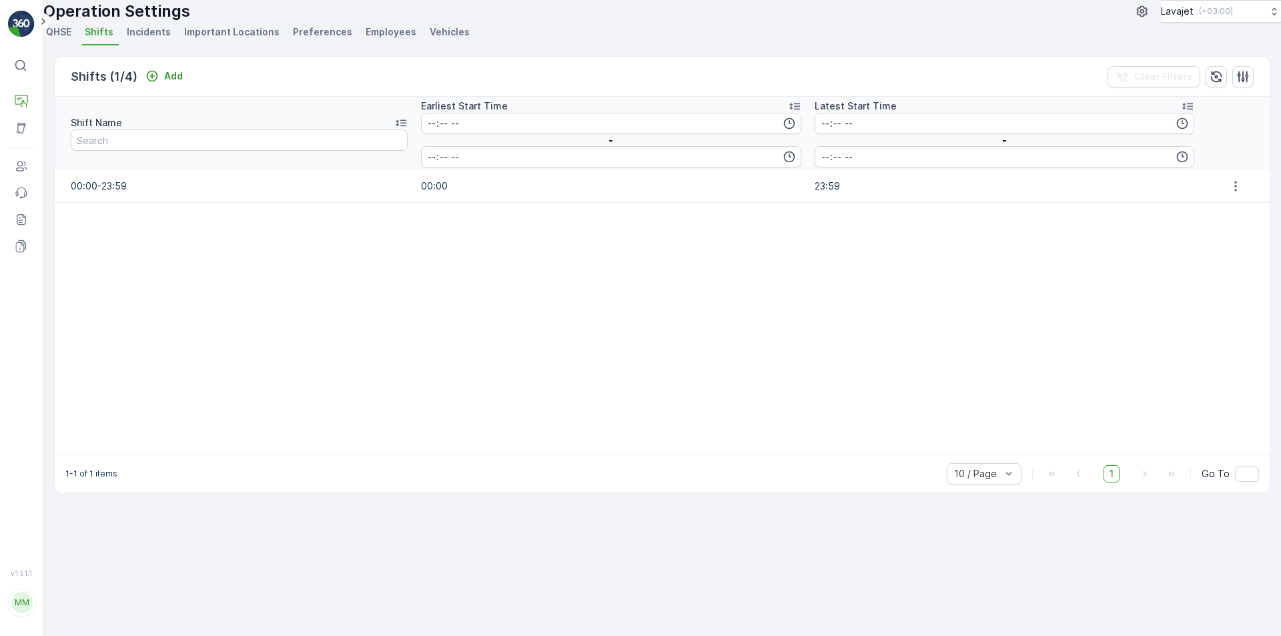
click at [151, 39] on span "Incidents" at bounding box center [149, 31] width 44 height 13
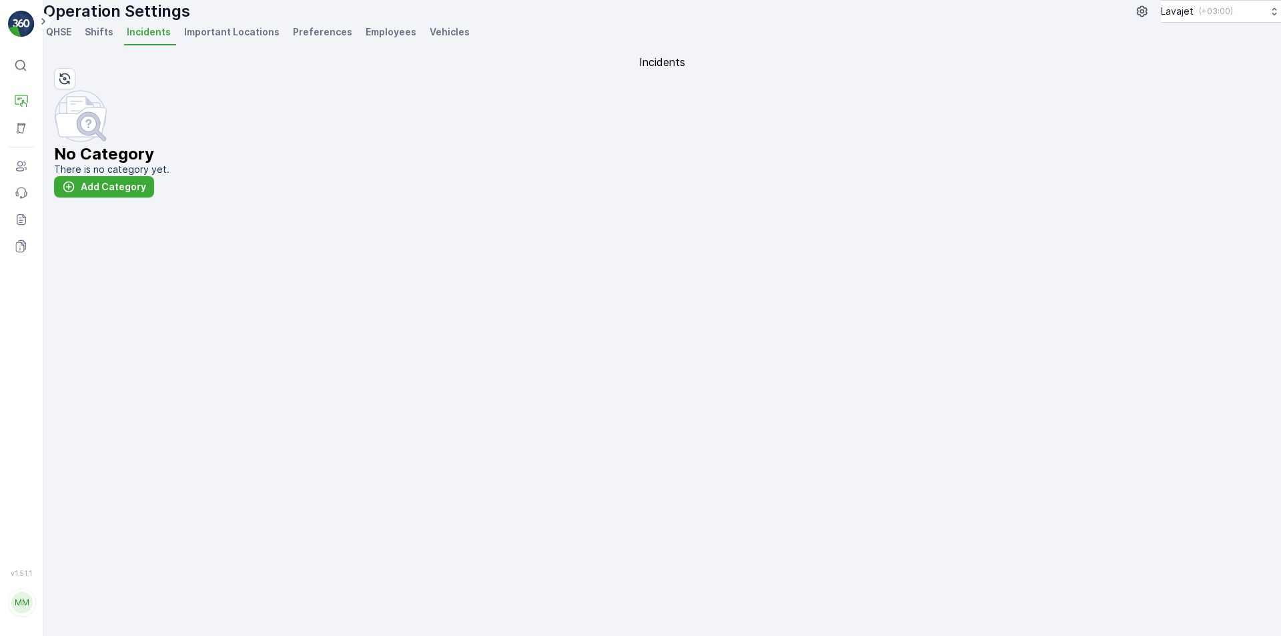
click at [235, 39] on span "Important Locations" at bounding box center [231, 31] width 95 height 13
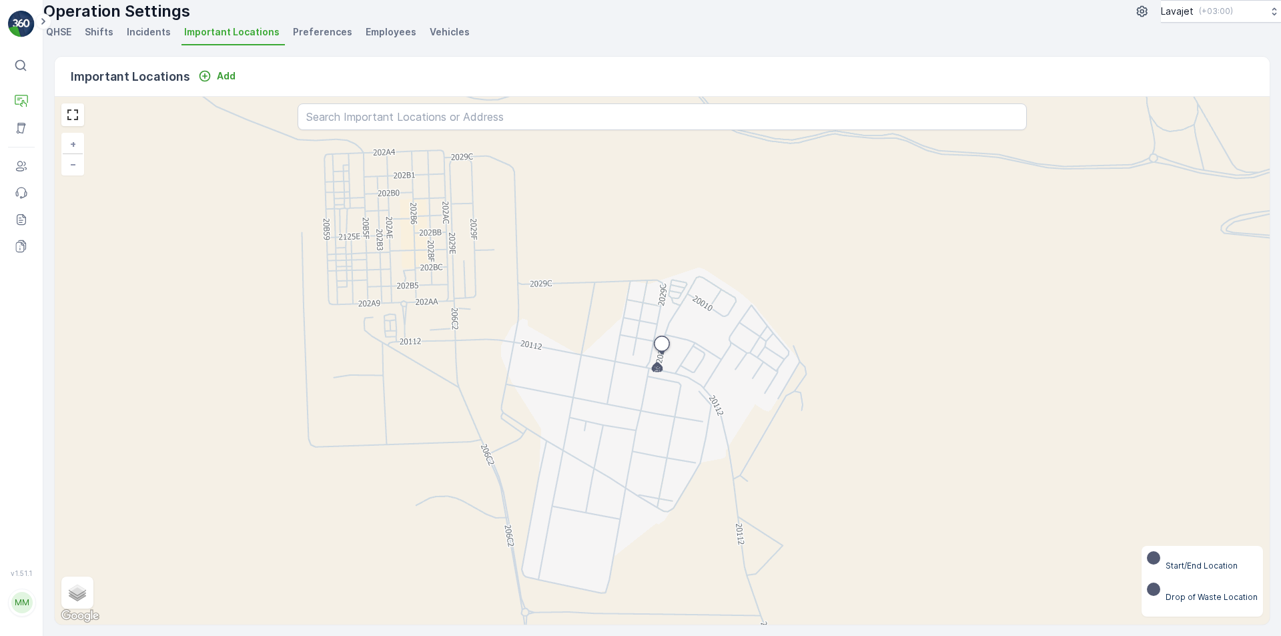
click at [318, 39] on span "Preferences" at bounding box center [322, 31] width 59 height 13
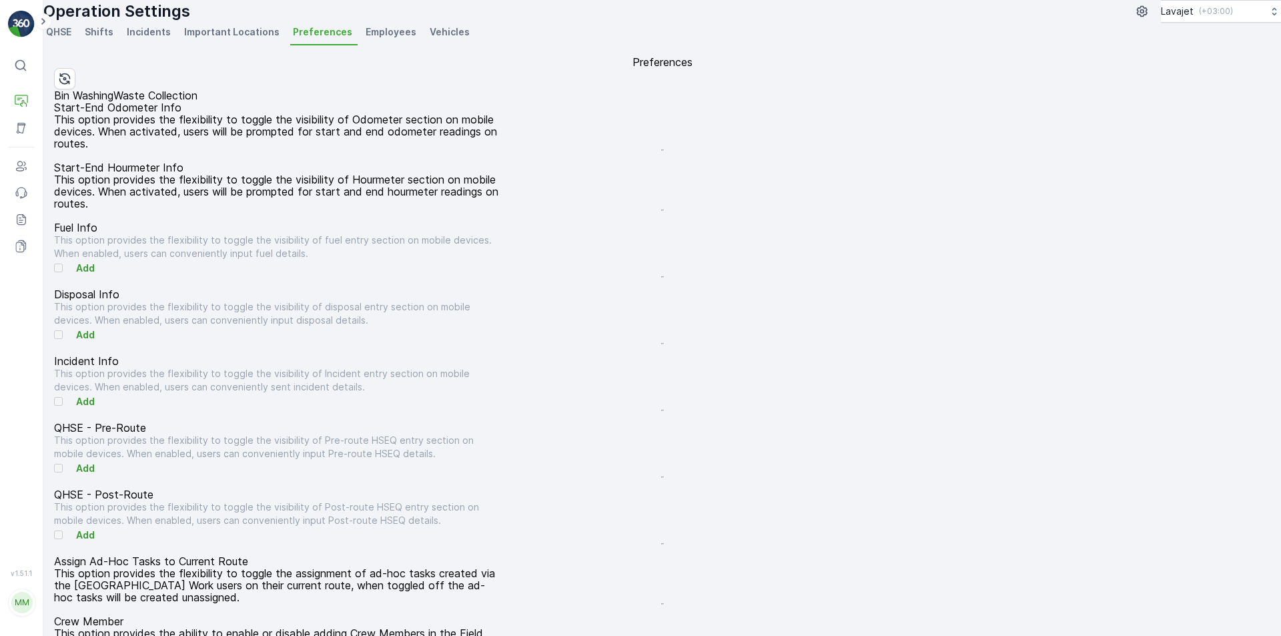
click at [381, 39] on span "Employees" at bounding box center [391, 31] width 51 height 13
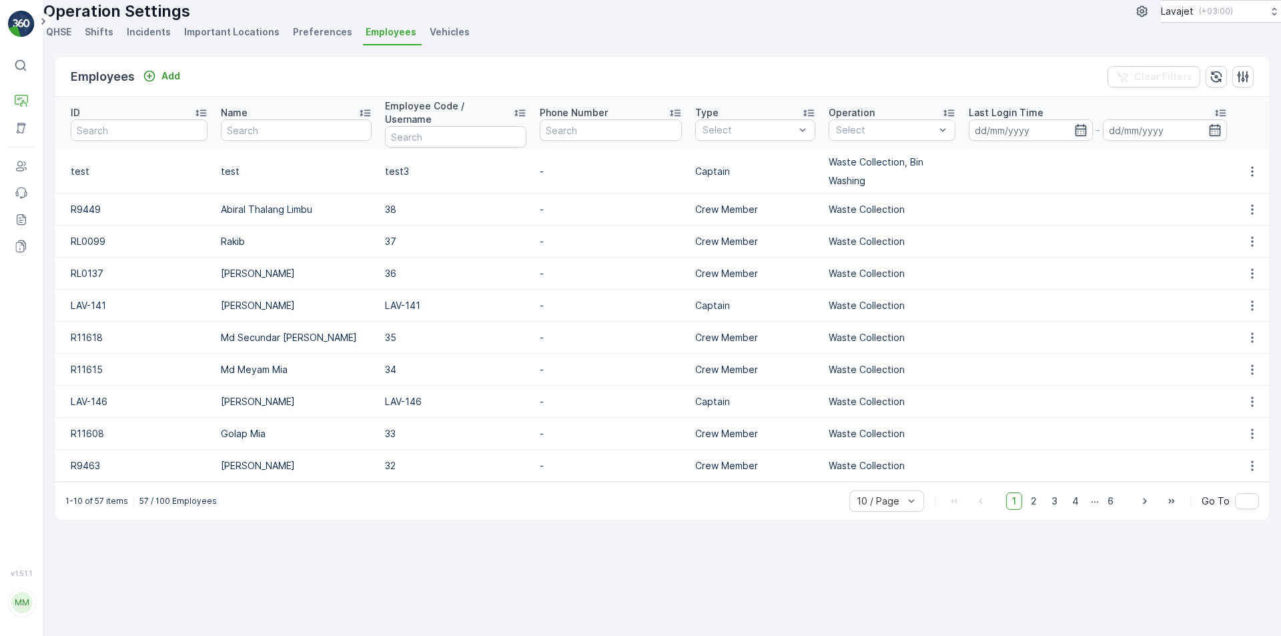
click at [442, 39] on span "Vehicles" at bounding box center [450, 31] width 40 height 13
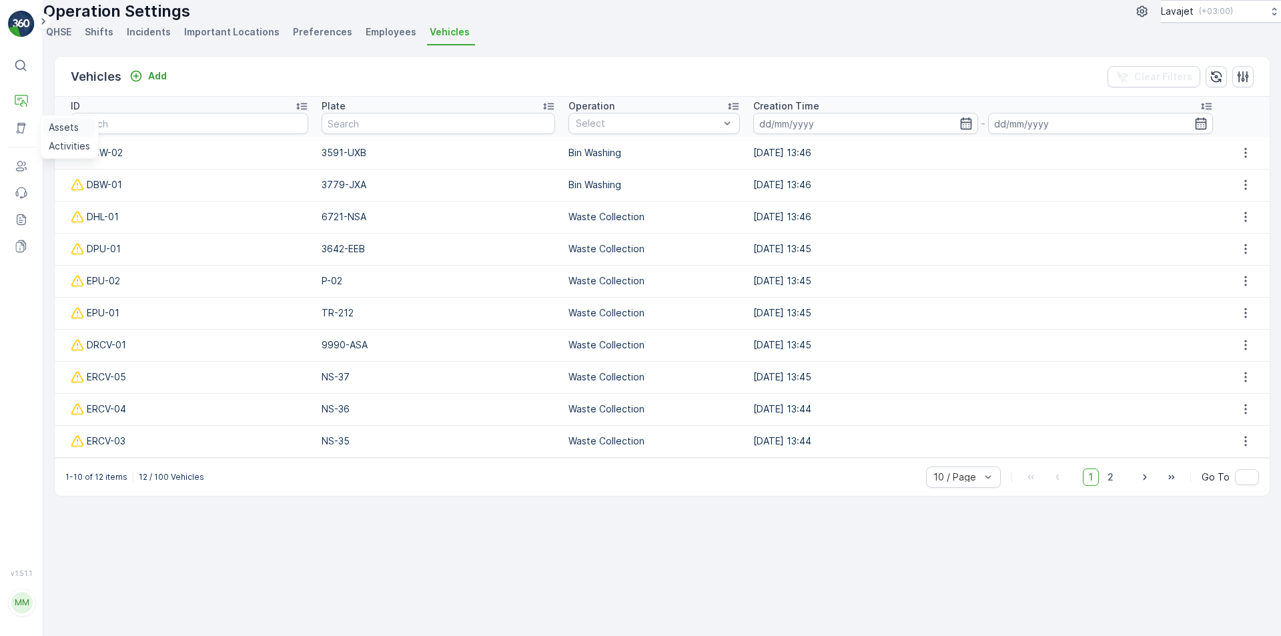
click at [55, 123] on p "Assets" at bounding box center [64, 127] width 30 height 13
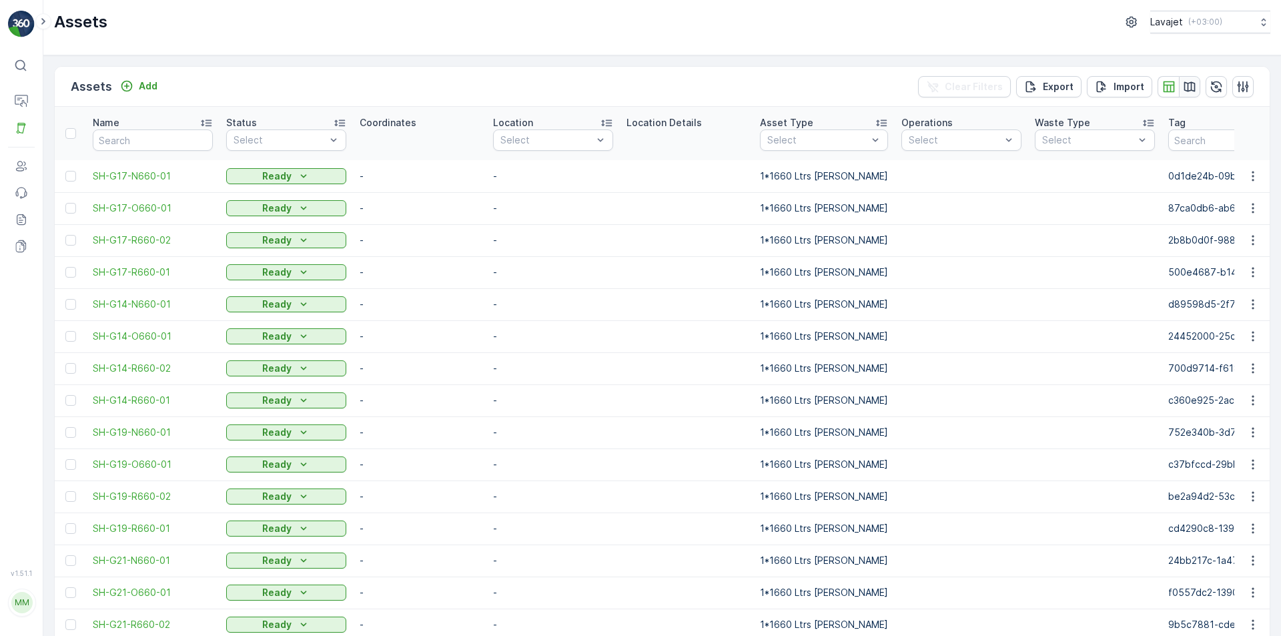
click at [1188, 87] on icon "button" at bounding box center [1190, 86] width 11 height 10
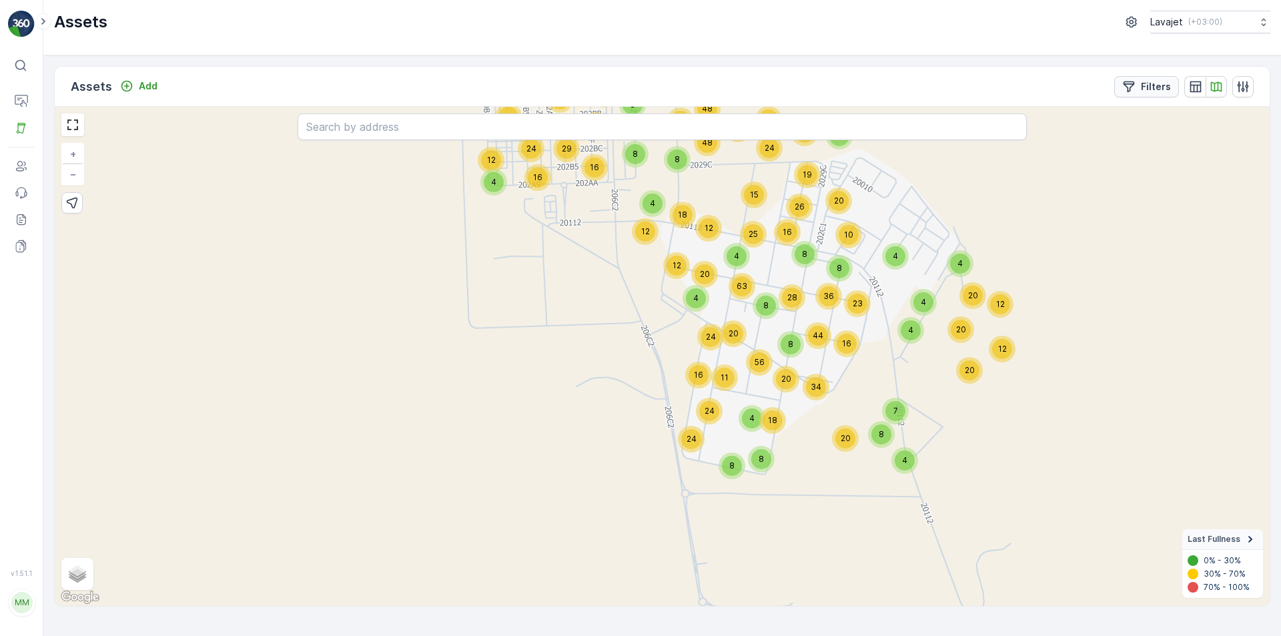
click at [1149, 85] on p "Filters" at bounding box center [1156, 86] width 30 height 13
